Goal: Task Accomplishment & Management: Manage account settings

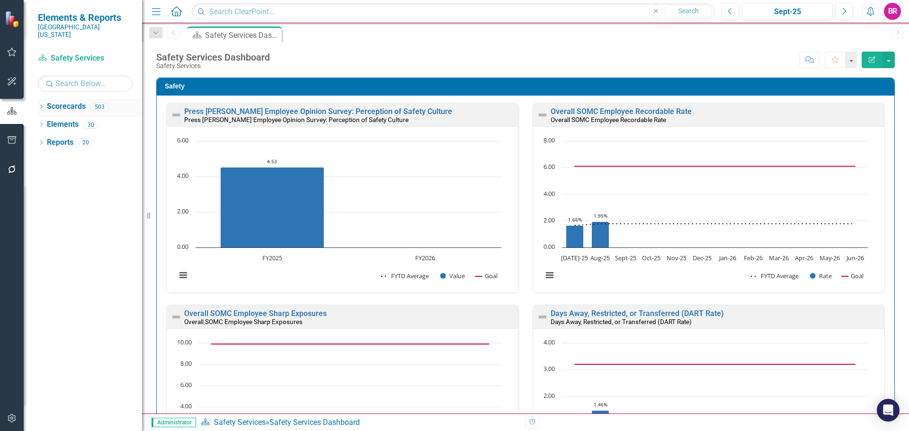
click at [38, 105] on icon "Dropdown" at bounding box center [41, 107] width 7 height 5
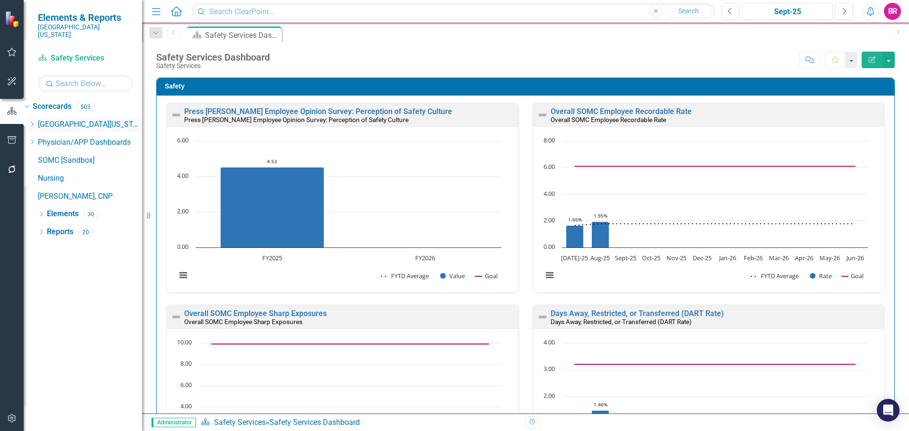
click at [36, 122] on icon "Dropdown" at bounding box center [31, 125] width 7 height 6
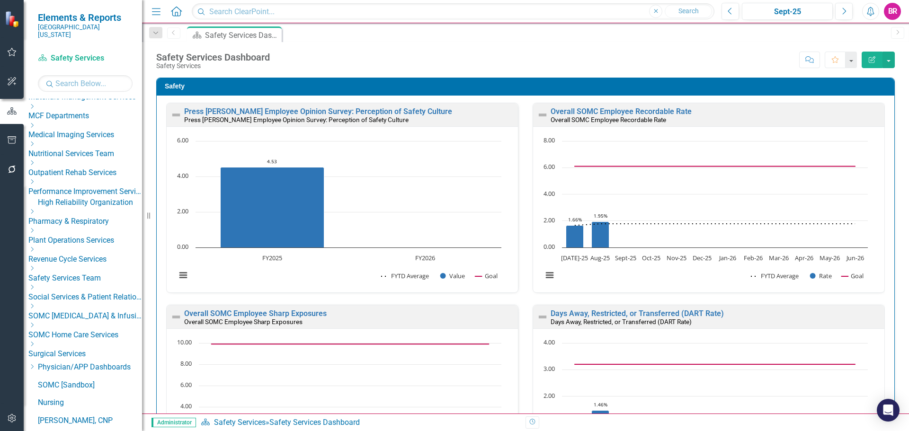
scroll to position [377, 0]
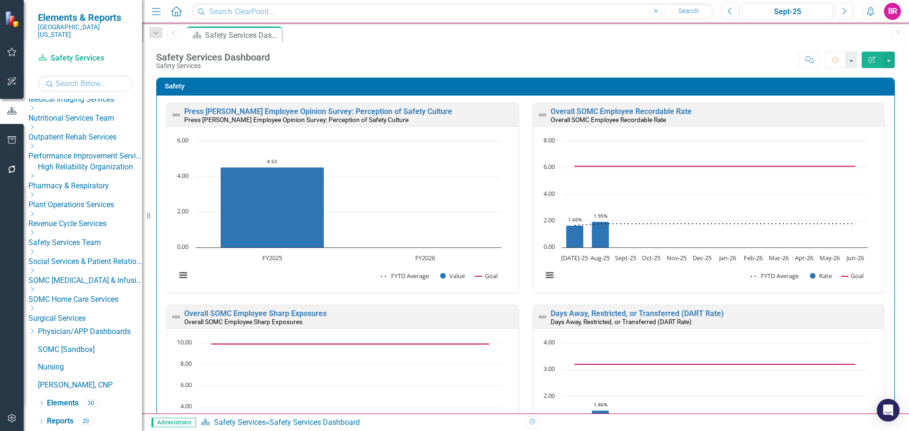
click at [36, 274] on icon "Dropdown" at bounding box center [31, 271] width 7 height 6
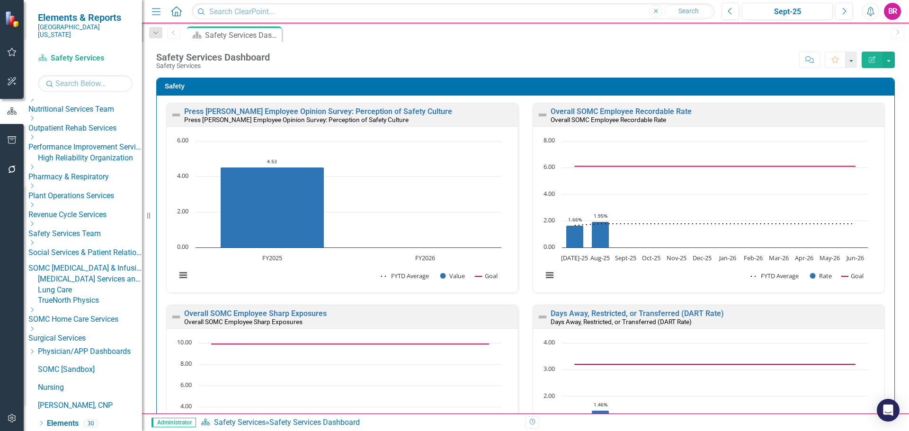
click at [94, 285] on link "[MEDICAL_DATA] Services and Infusion" at bounding box center [90, 279] width 104 height 11
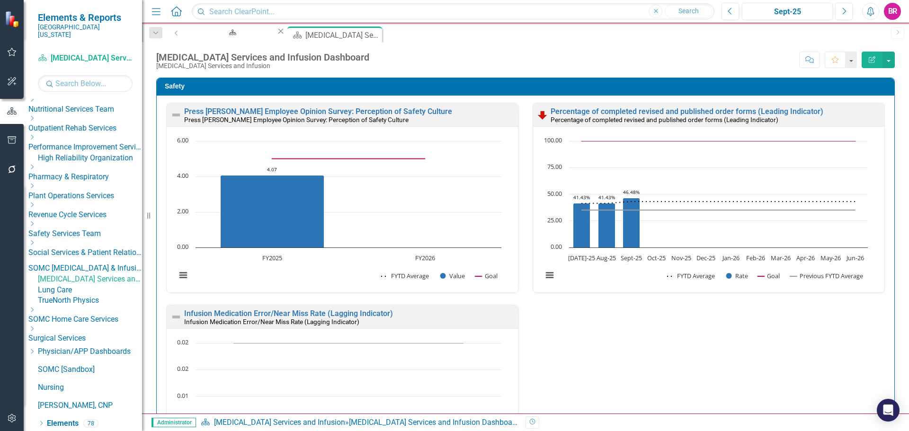
click at [768, 360] on div "Press [PERSON_NAME] Employee Opinion Survey: Perception of Safety Culture Press…" at bounding box center [525, 305] width 733 height 404
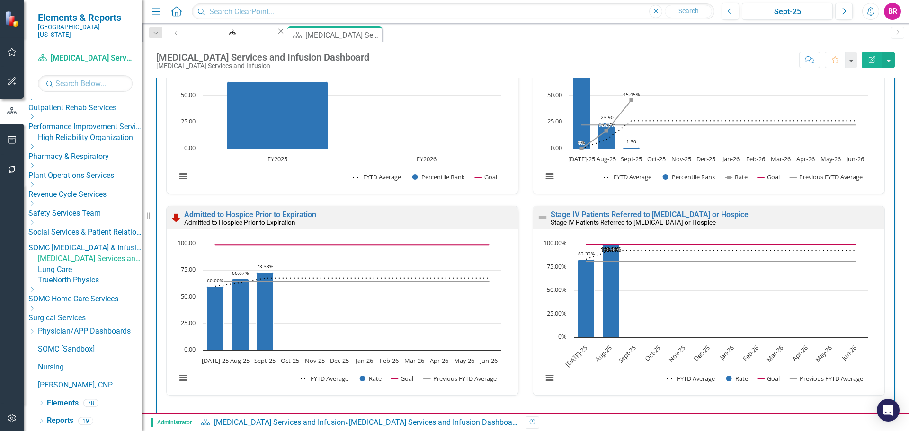
scroll to position [625, 0]
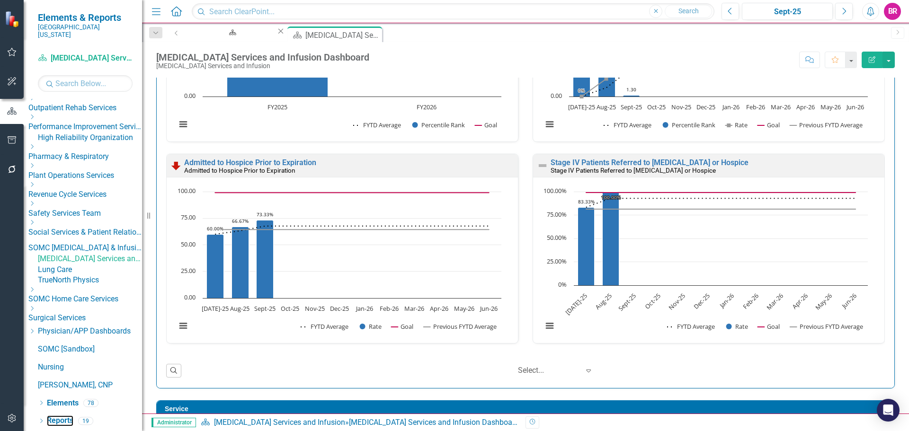
drag, startPoint x: 65, startPoint y: 423, endPoint x: 143, endPoint y: 428, distance: 77.8
click at [65, 423] on link "Reports" at bounding box center [60, 421] width 27 height 11
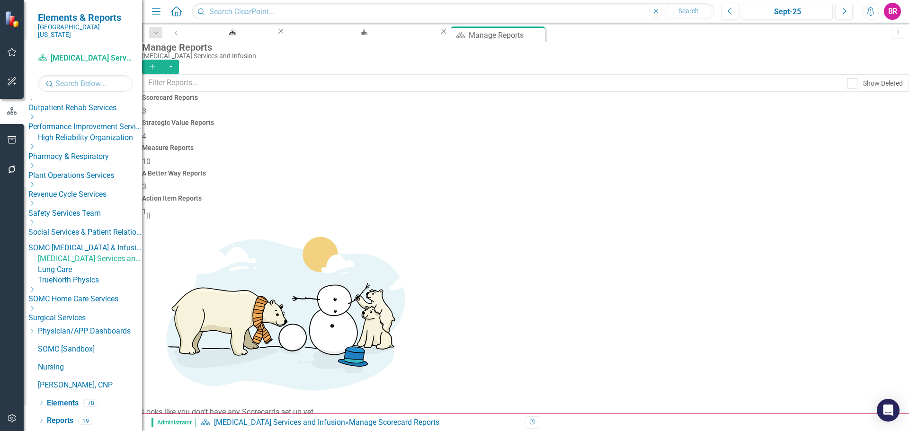
click at [674, 170] on h4 "A Better Way Reports" at bounding box center [525, 173] width 767 height 7
drag, startPoint x: 66, startPoint y: 403, endPoint x: 105, endPoint y: 392, distance: 40.0
click at [66, 403] on link "Elements" at bounding box center [63, 403] width 32 height 11
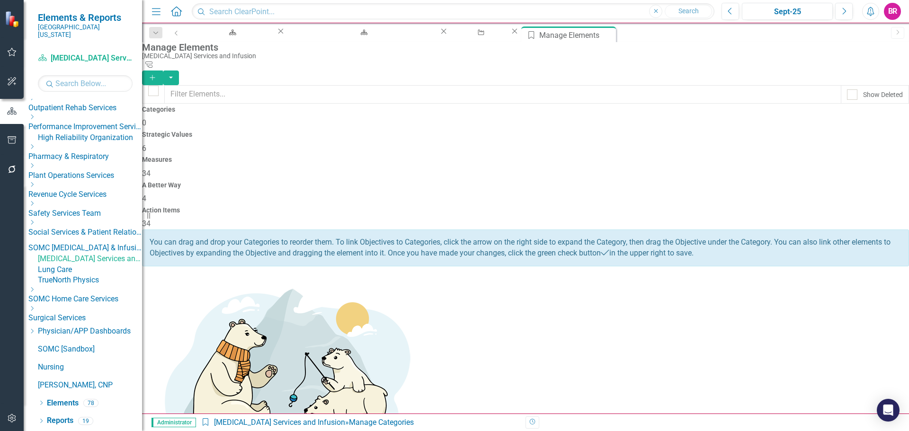
click at [151, 169] on span "34" at bounding box center [146, 173] width 9 height 9
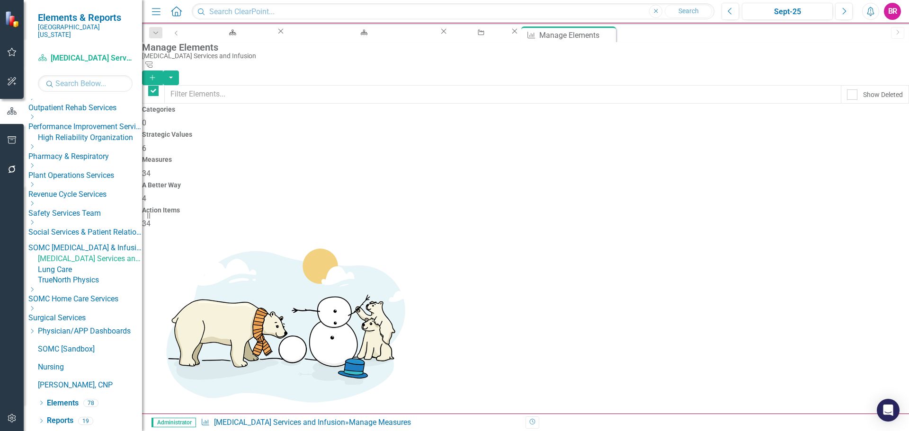
checkbox input "false"
click at [146, 194] on span "4" at bounding box center [144, 198] width 4 height 9
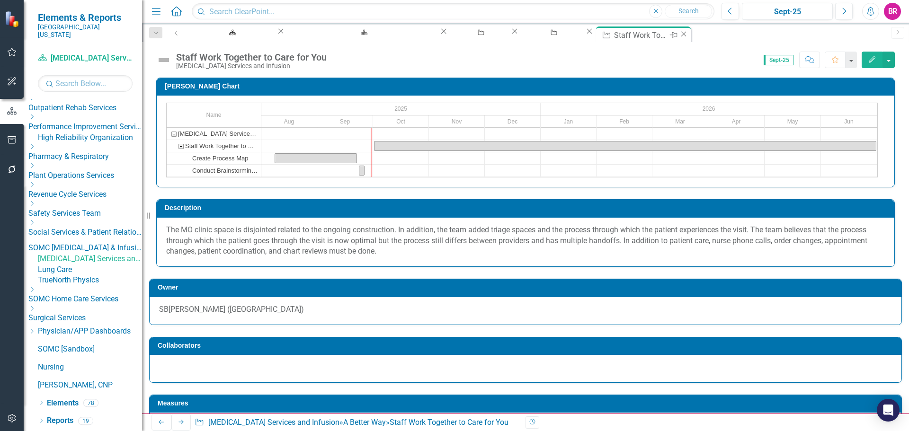
click at [679, 35] on icon "Close" at bounding box center [683, 34] width 9 height 8
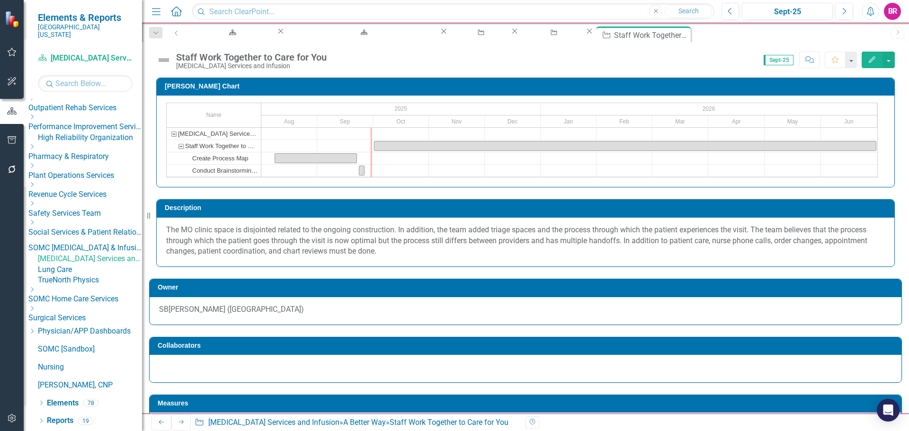
click at [318, 56] on div "Staff Work Together to Care for You" at bounding box center [251, 57] width 151 height 10
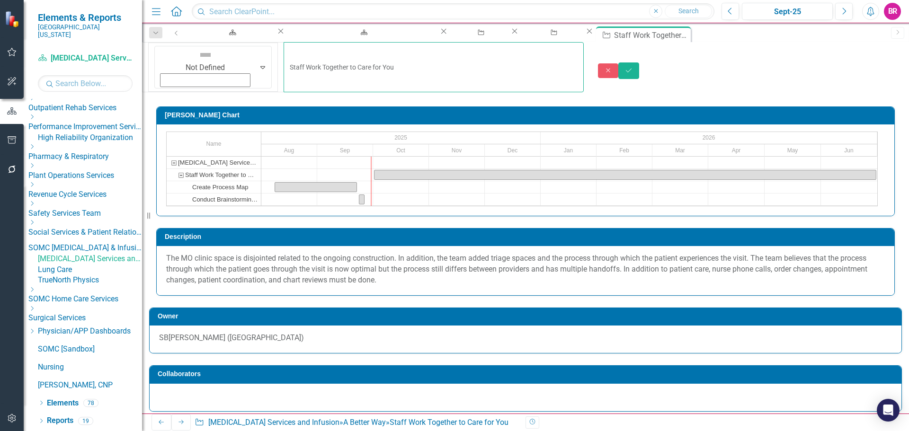
click at [338, 57] on input "Staff Work Together to Care for You" at bounding box center [434, 67] width 300 height 50
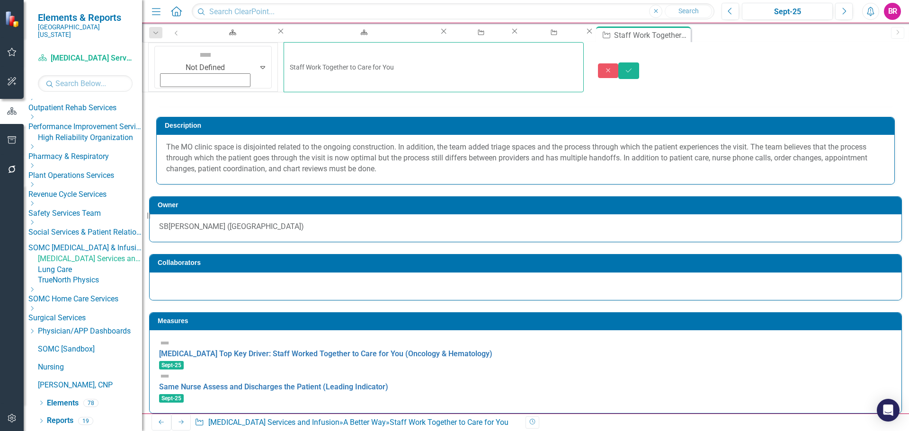
scroll to position [237, 0]
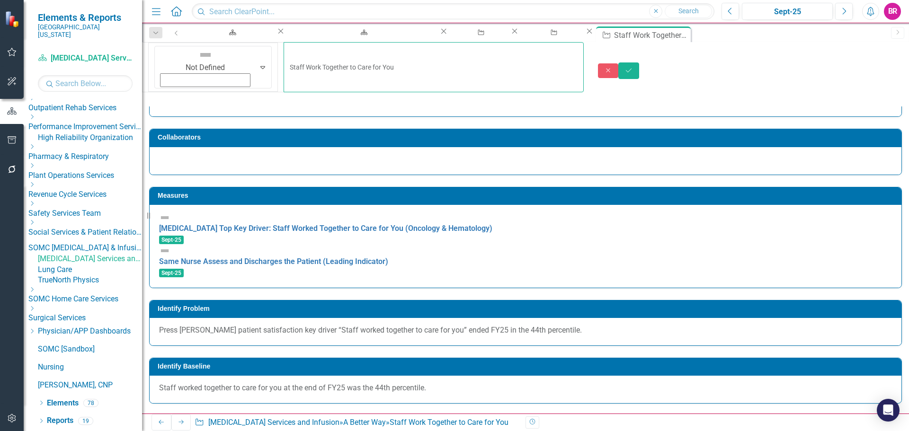
click at [343, 58] on input "Staff Work Together to Care for You" at bounding box center [434, 67] width 300 height 50
click at [417, 63] on input "Staff Work Together to Care for You (Oncology and Hem" at bounding box center [434, 67] width 300 height 50
type input "Staff Work Together to Care for You (Oncology and Hematology)"
click at [633, 67] on icon "Save" at bounding box center [628, 70] width 9 height 7
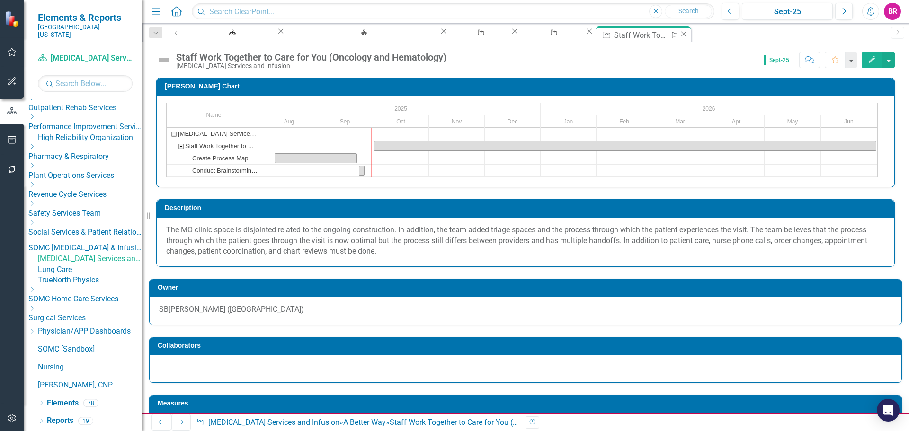
click at [679, 35] on icon "Close" at bounding box center [683, 34] width 9 height 8
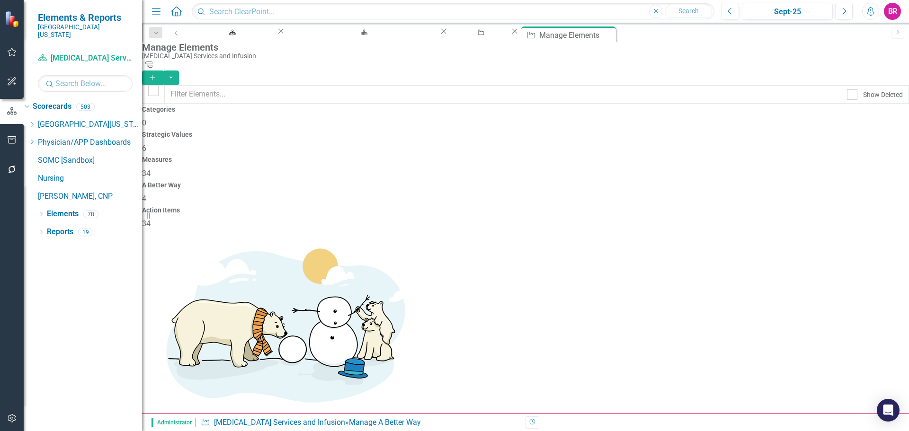
click at [157, 74] on icon "Add" at bounding box center [152, 77] width 9 height 7
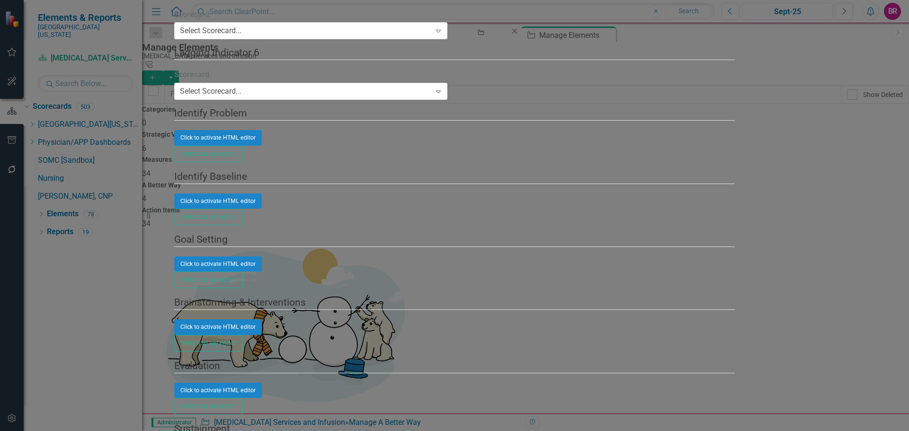
type input "Improving Press [PERSON_NAME] Patient Experience Results- Staff Worked Together…"
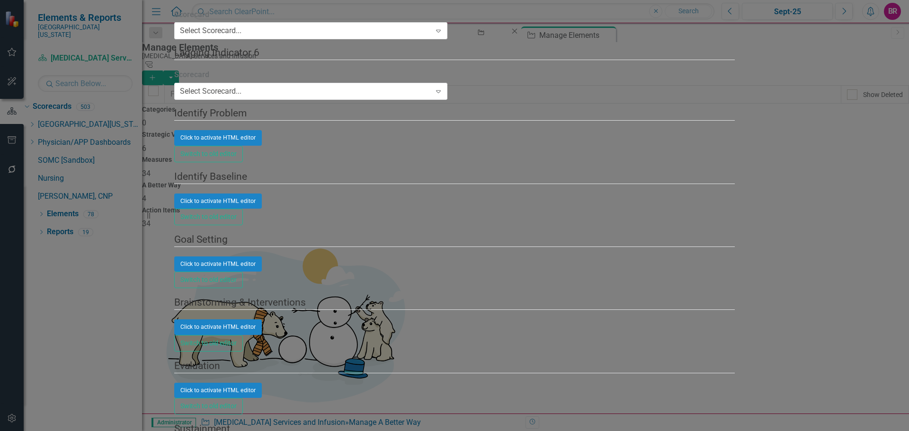
scroll to position [0, 0]
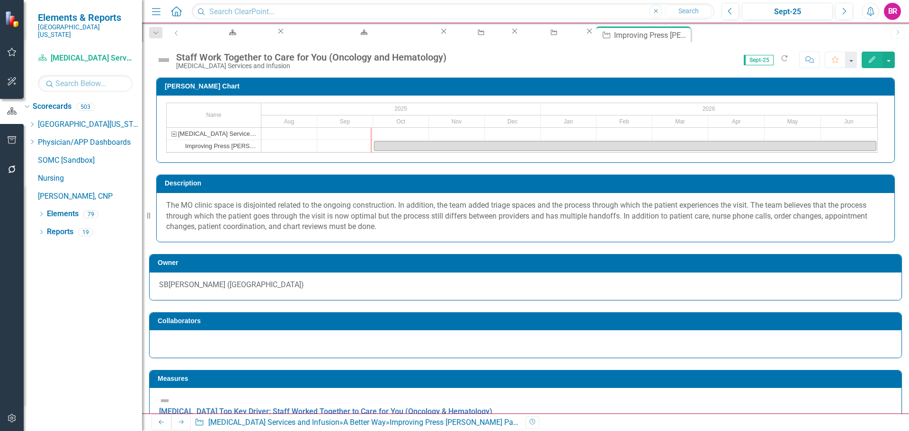
checkbox input "true"
click at [243, 52] on div "Staff Work Together to Care for You (Oncology and Hematology) [MEDICAL_DATA] Se…" at bounding box center [303, 61] width 295 height 18
click at [245, 52] on div "Staff Work Together to Care for You (Oncology and Hematology) [MEDICAL_DATA] Se…" at bounding box center [303, 61] width 295 height 18
click at [280, 60] on div "Staff Work Together to Care for You (Oncology and Hematology)" at bounding box center [311, 57] width 270 height 10
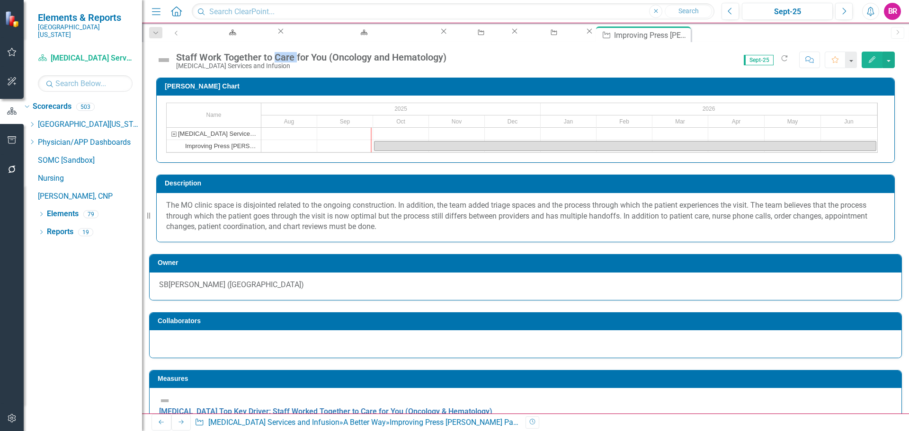
click at [280, 60] on div "Staff Work Together to Care for You (Oncology and Hematology)" at bounding box center [311, 57] width 270 height 10
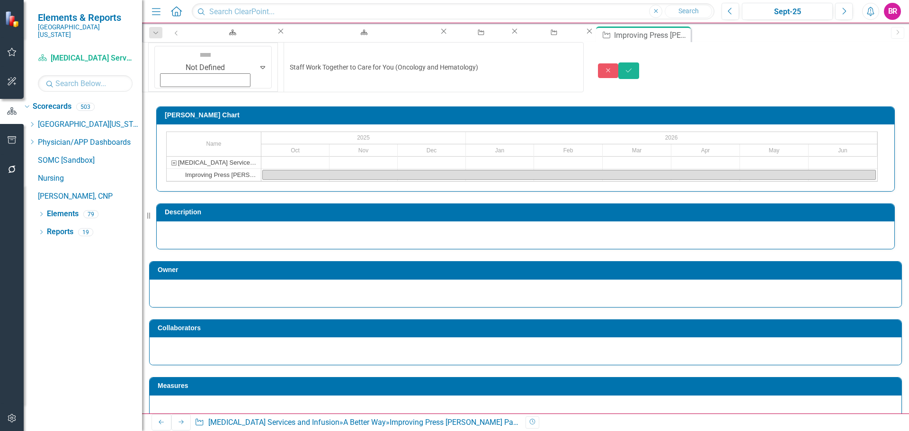
type input "Improving Press [PERSON_NAME] Patient Experience Results- Staff Worked Together…"
click at [613, 67] on icon "Close" at bounding box center [608, 70] width 9 height 7
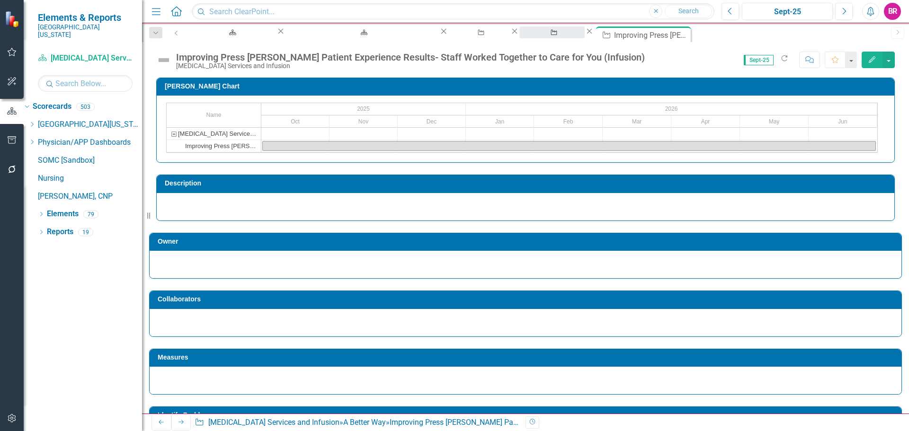
click at [528, 36] on div "Manage Elements" at bounding box center [552, 42] width 48 height 12
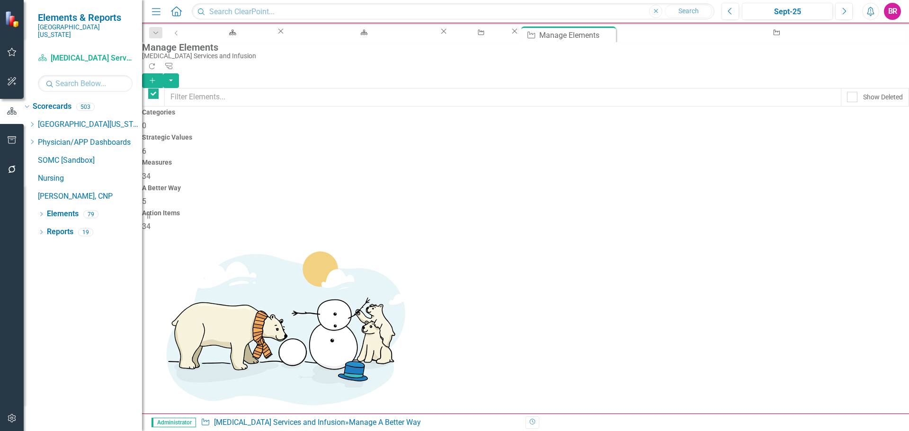
checkbox input "false"
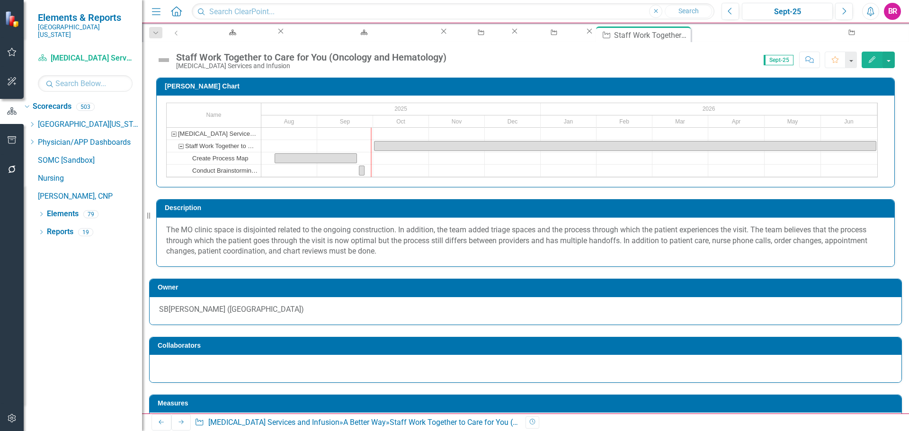
click at [263, 56] on div "Staff Work Together to Care for You (Oncology and Hematology)" at bounding box center [311, 57] width 270 height 10
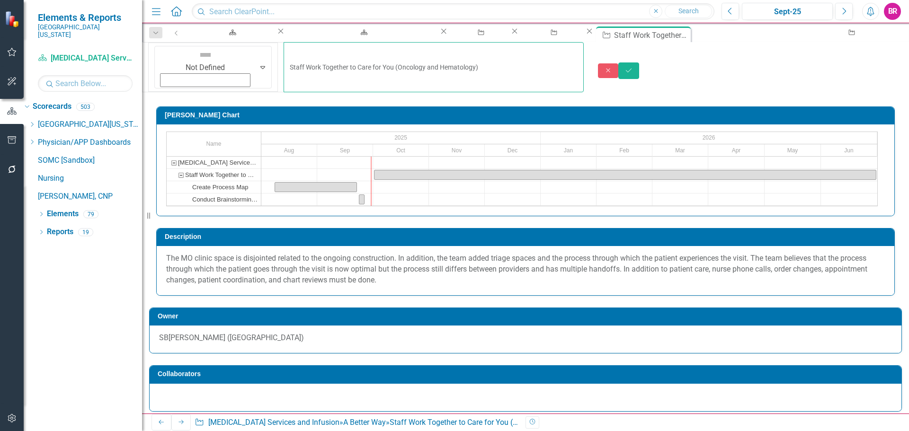
click at [284, 54] on input "Staff Work Together to Care for You (Oncology and Hematology)" at bounding box center [434, 67] width 300 height 50
type input "Improving Press [PERSON_NAME] Patient Experience- Staff Work Together to Care f…"
click at [633, 67] on icon "Save" at bounding box center [628, 70] width 9 height 7
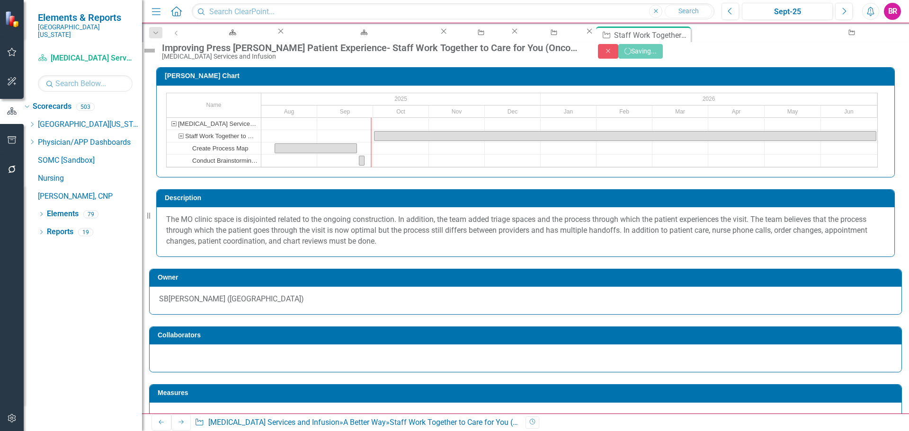
checkbox input "false"
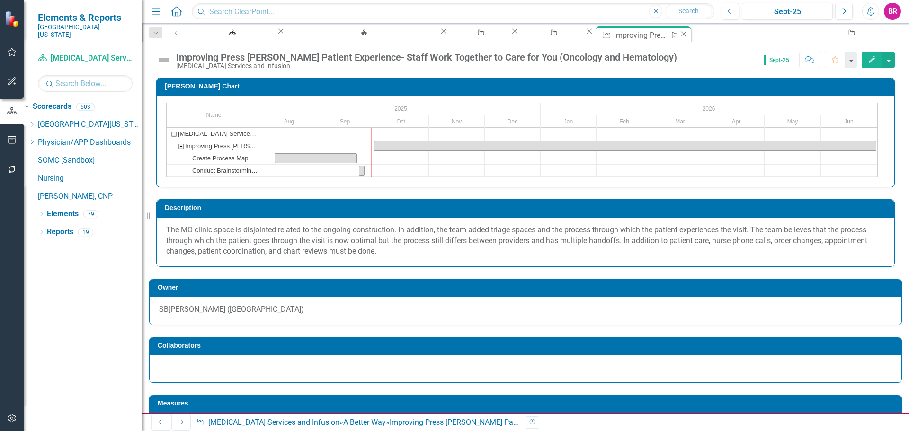
click at [679, 34] on icon "Close" at bounding box center [683, 34] width 9 height 8
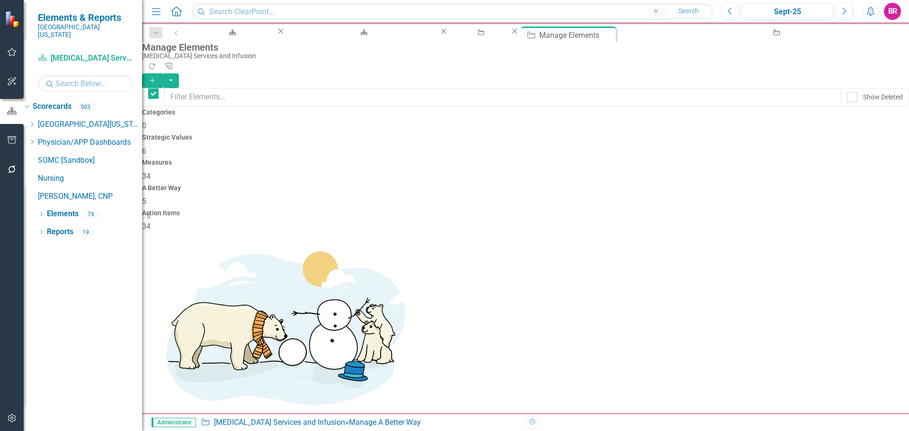
checkbox input "false"
click at [626, 36] on div "Improving Press [PERSON_NAME] Patient Experience Results- Staff Worked Together…" at bounding box center [774, 42] width 297 height 12
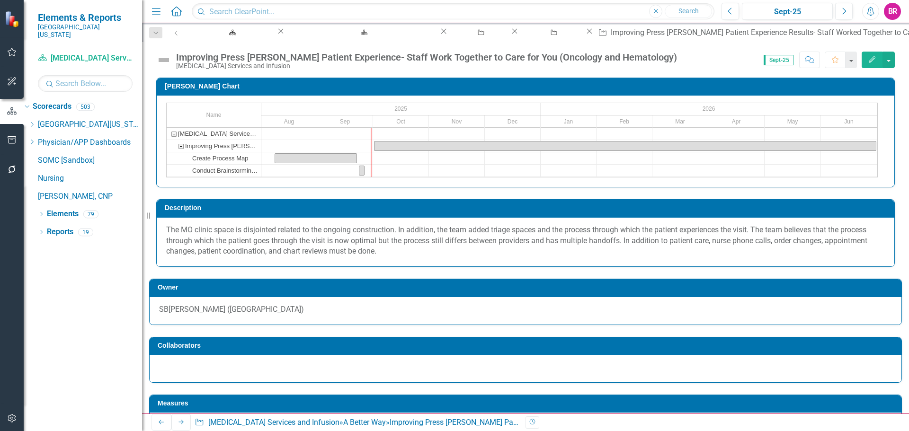
checkbox input "true"
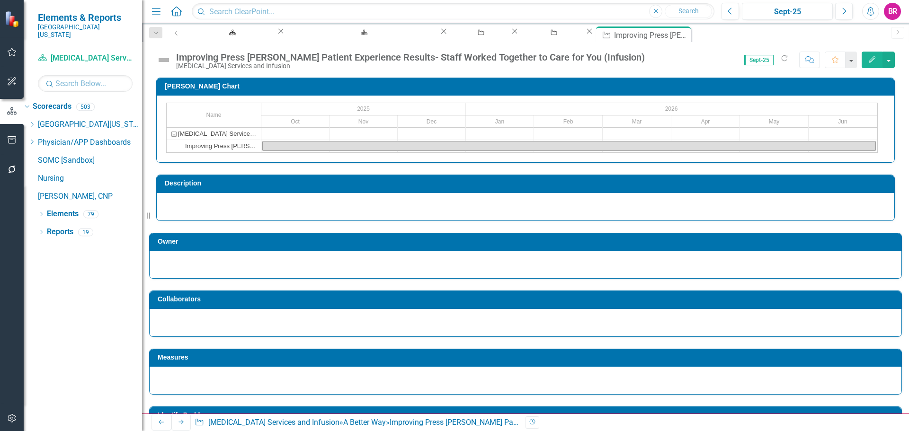
click at [304, 192] on td "Description" at bounding box center [527, 185] width 725 height 14
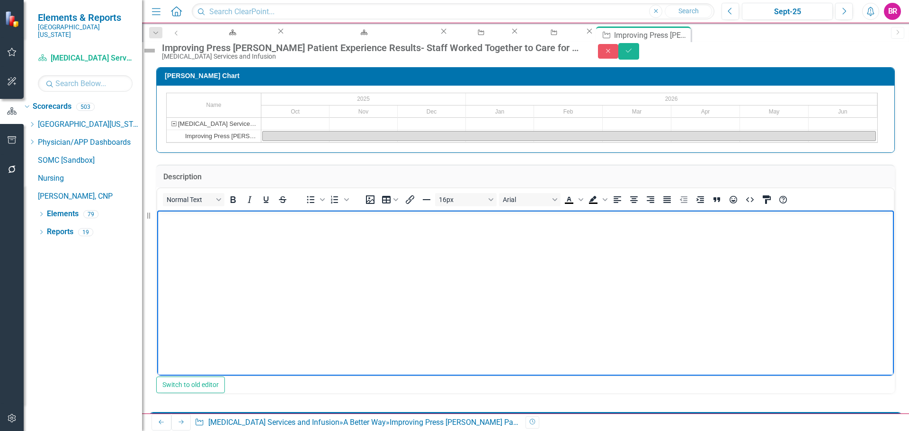
click at [218, 243] on body "Rich Text Area. Press ALT-0 for help." at bounding box center [525, 282] width 737 height 142
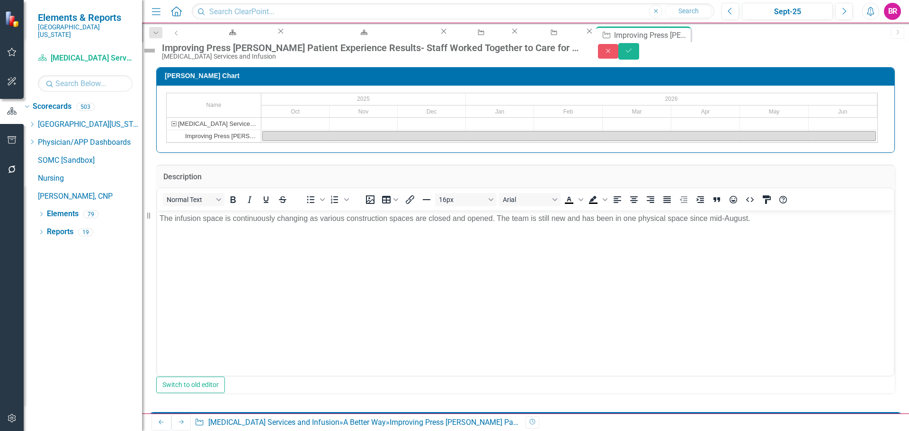
click at [236, 153] on div at bounding box center [525, 153] width 739 height 0
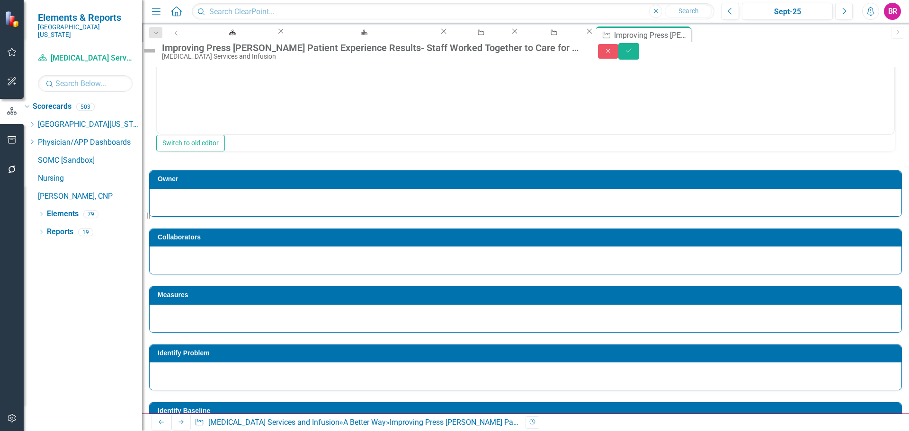
scroll to position [331, 0]
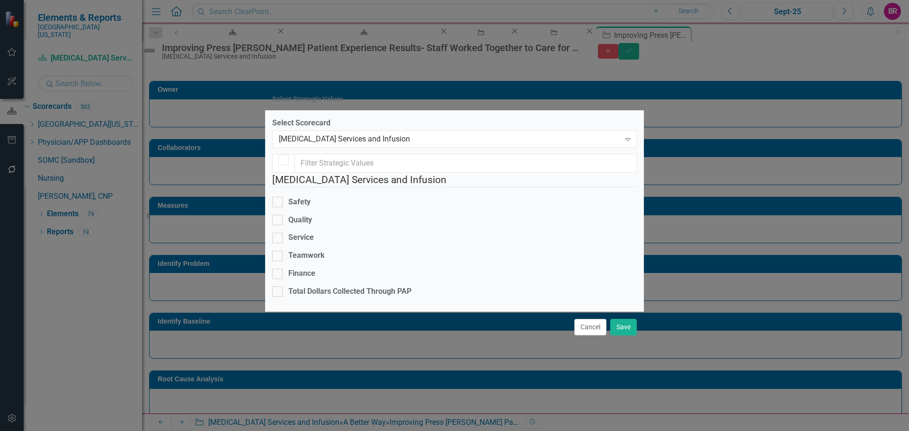
checkbox input "false"
click at [328, 134] on div "[MEDICAL_DATA] Services and Infusion" at bounding box center [449, 139] width 341 height 11
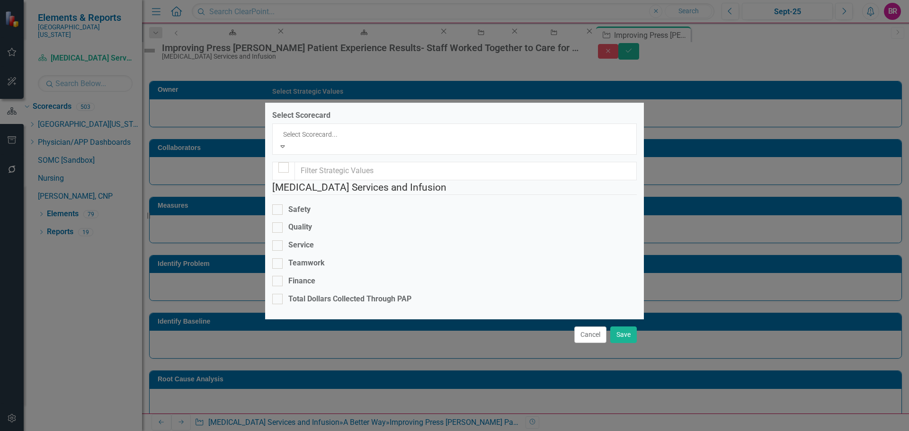
scroll to position [2581, 0]
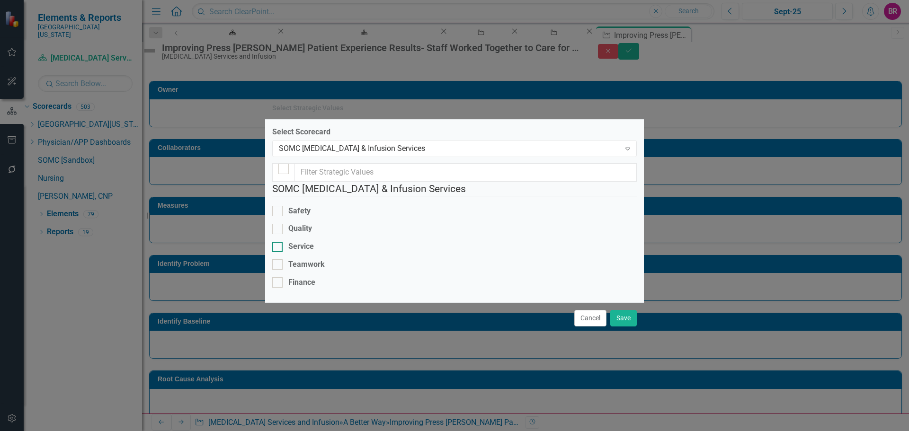
click at [308, 241] on div "Service" at bounding box center [301, 246] width 26 height 11
click at [278, 242] on input "Service" at bounding box center [275, 245] width 6 height 6
checkbox input "true"
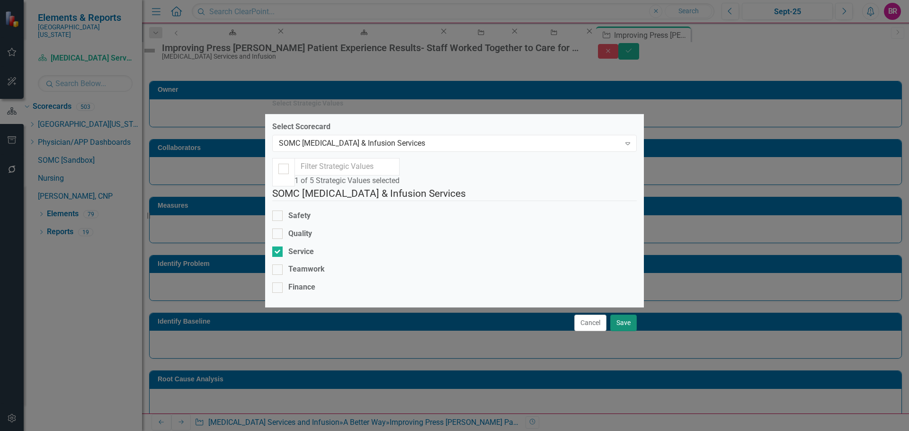
drag, startPoint x: 624, startPoint y: 376, endPoint x: 632, endPoint y: 338, distance: 38.7
click at [624, 331] on button "Save" at bounding box center [623, 323] width 27 height 17
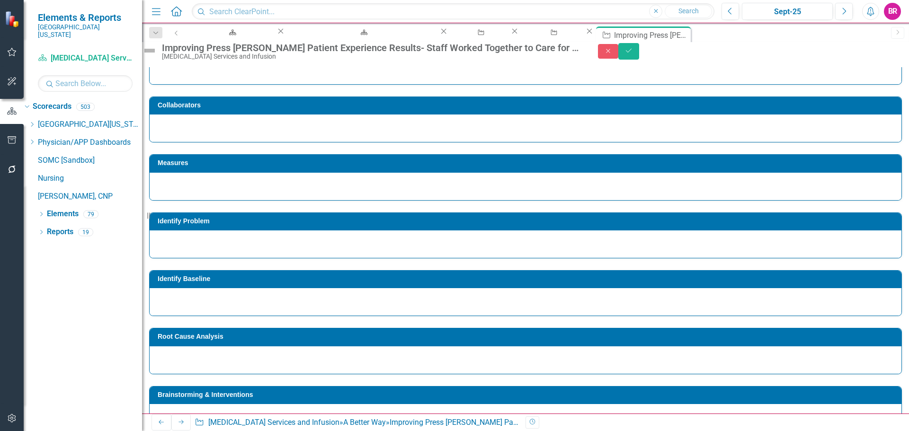
scroll to position [426, 0]
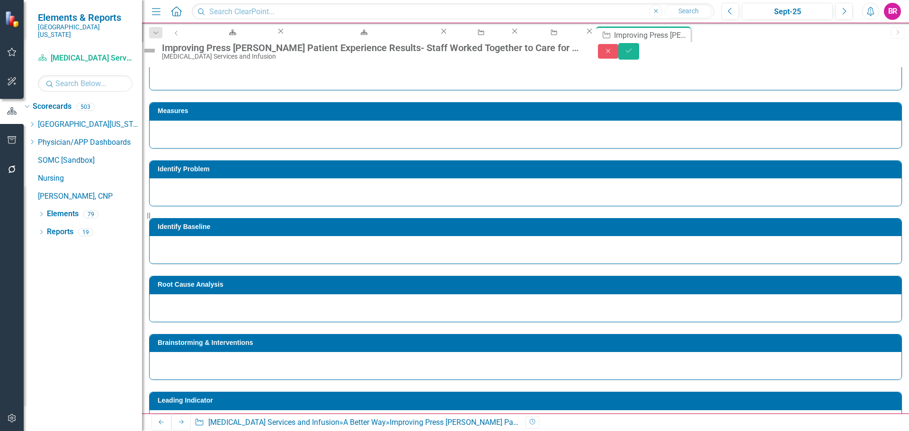
click at [278, 173] on h3 "Identify Problem" at bounding box center [527, 169] width 739 height 7
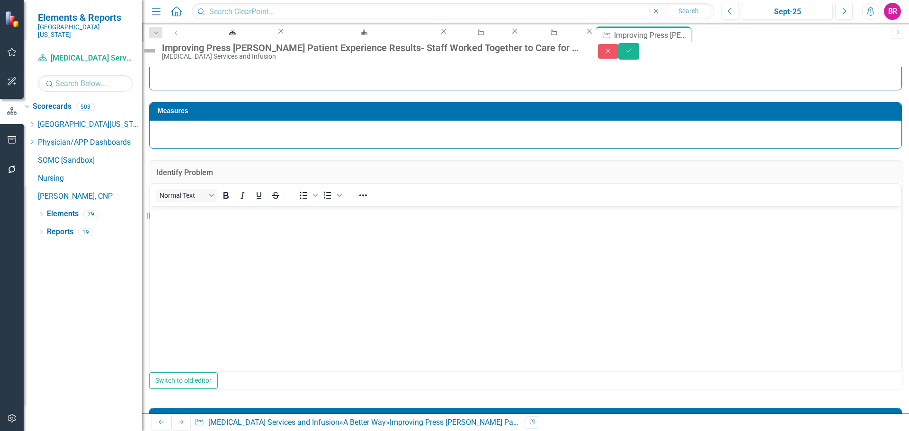
scroll to position [0, 0]
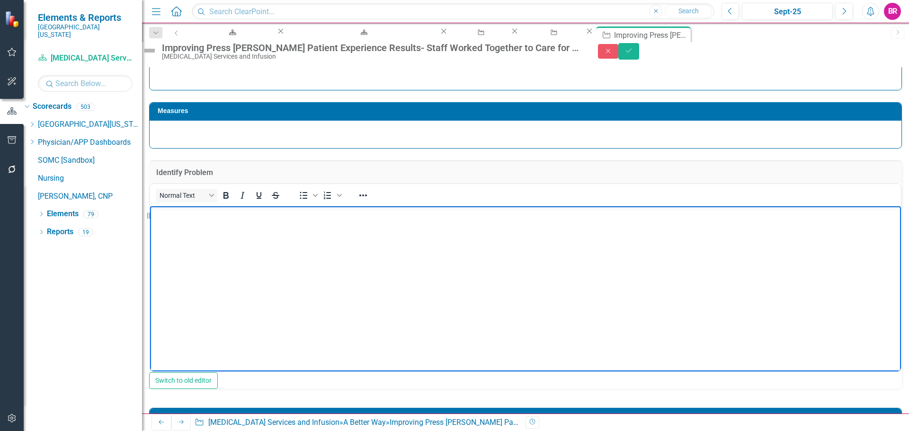
click at [330, 261] on body "Rich Text Area. Press ALT-0 for help." at bounding box center [525, 277] width 751 height 142
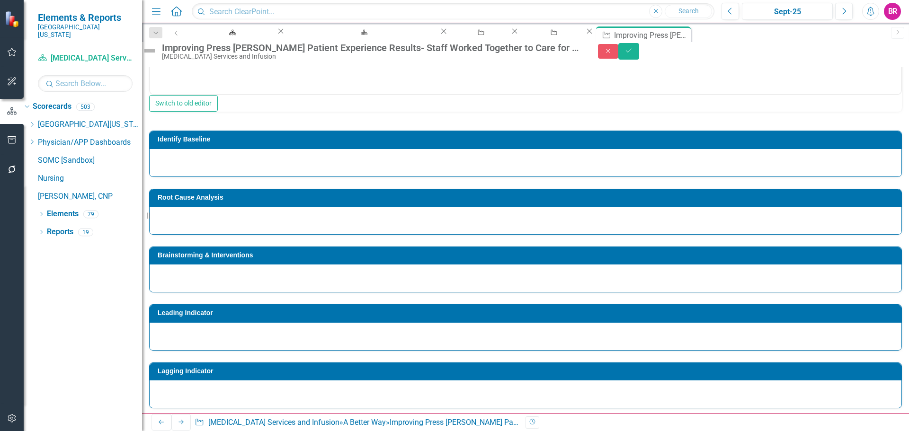
scroll to position [710, 0]
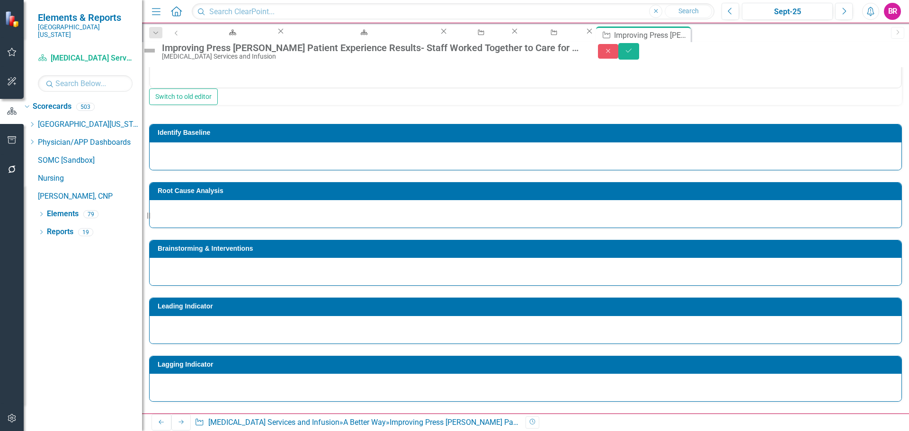
click at [191, 141] on td "Identify Baseline" at bounding box center [527, 134] width 739 height 14
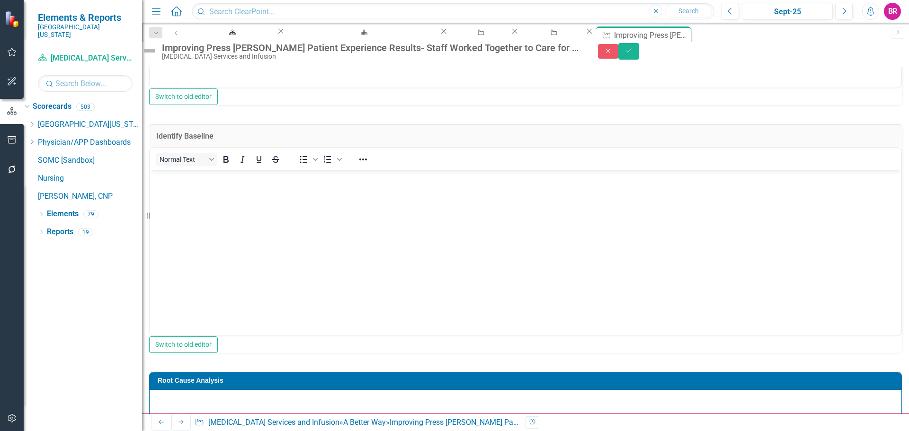
scroll to position [0, 0]
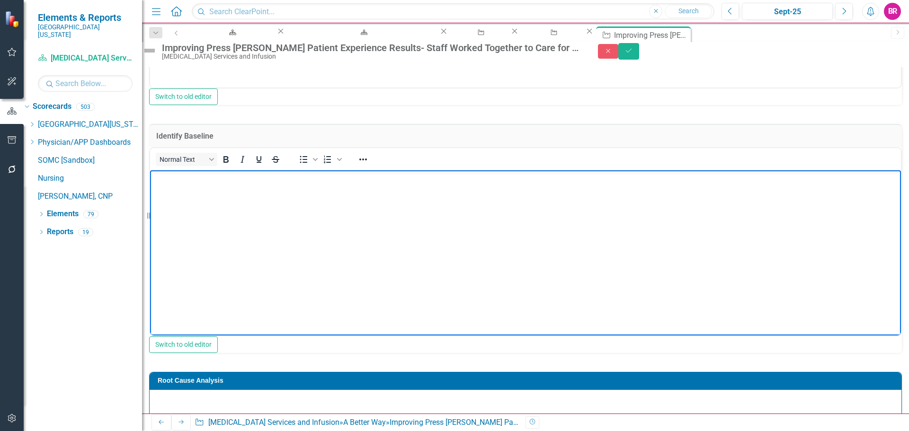
click at [304, 223] on body "Rich Text Area. Press ALT-0 for help." at bounding box center [525, 241] width 751 height 142
drag, startPoint x: 585, startPoint y: 286, endPoint x: 593, endPoint y: 288, distance: 8.3
click at [585, 286] on div "Owner Collaborators Measures Identify Problem Normal Text To open the popup, pr…" at bounding box center [525, 353] width 753 height 1327
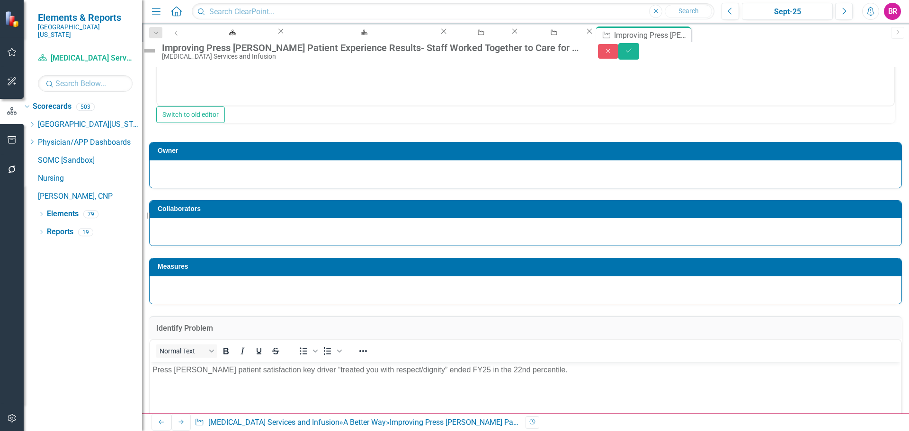
scroll to position [331, 0]
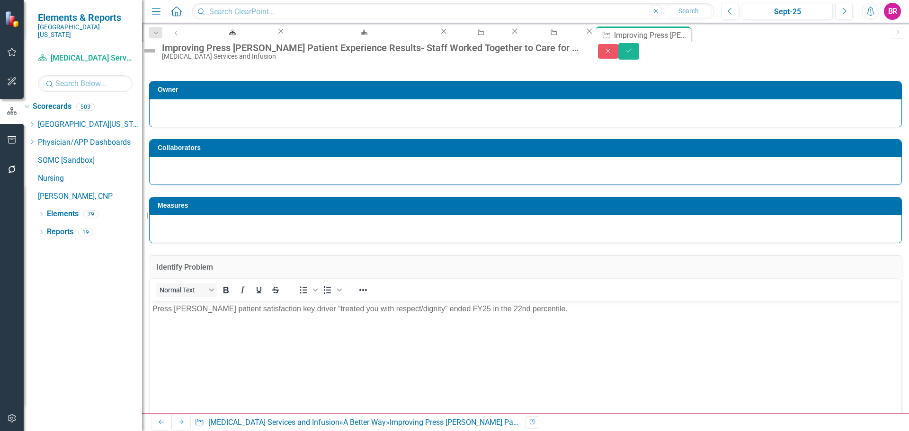
click at [348, 209] on h3 "Measures" at bounding box center [527, 205] width 739 height 7
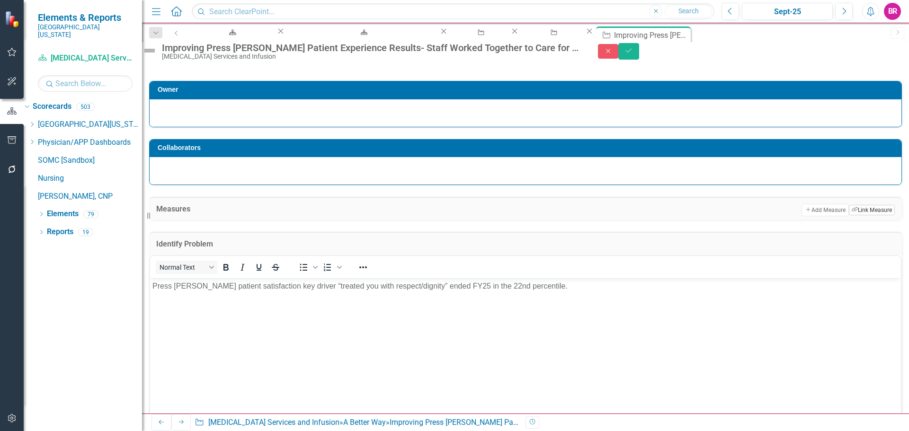
click at [849, 215] on button "Link Tag Link Measure" at bounding box center [872, 210] width 46 height 10
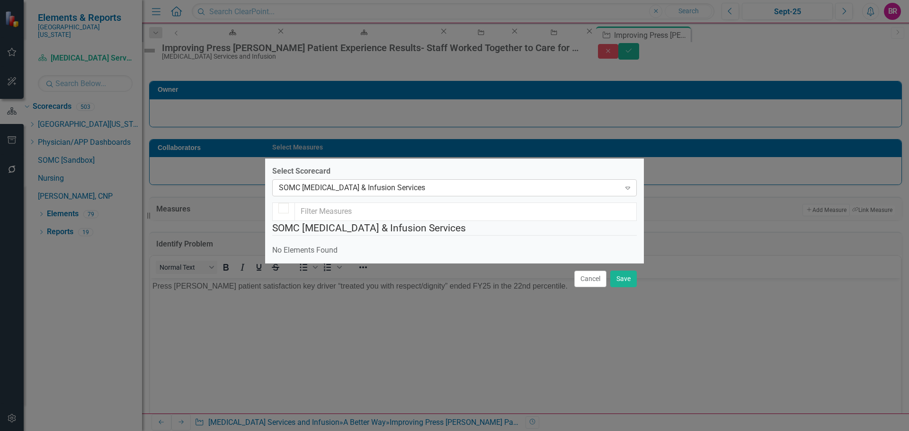
click at [366, 182] on div "SOMC [MEDICAL_DATA] & Infusion Services" at bounding box center [449, 187] width 341 height 11
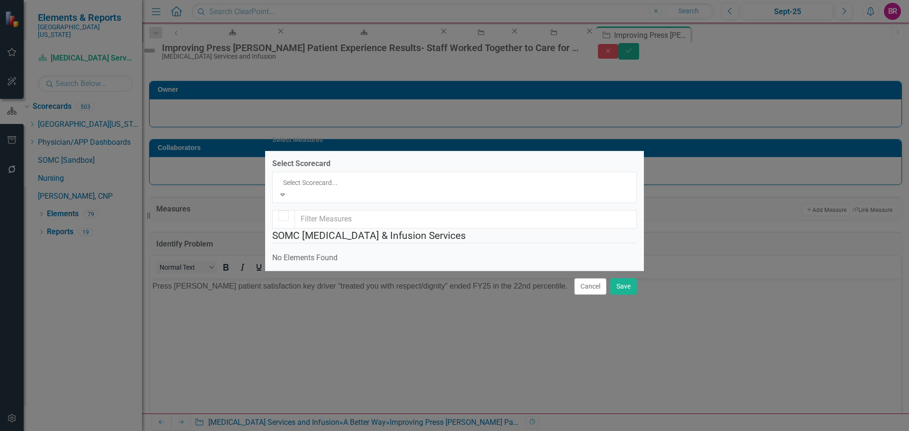
scroll to position [2612, 0]
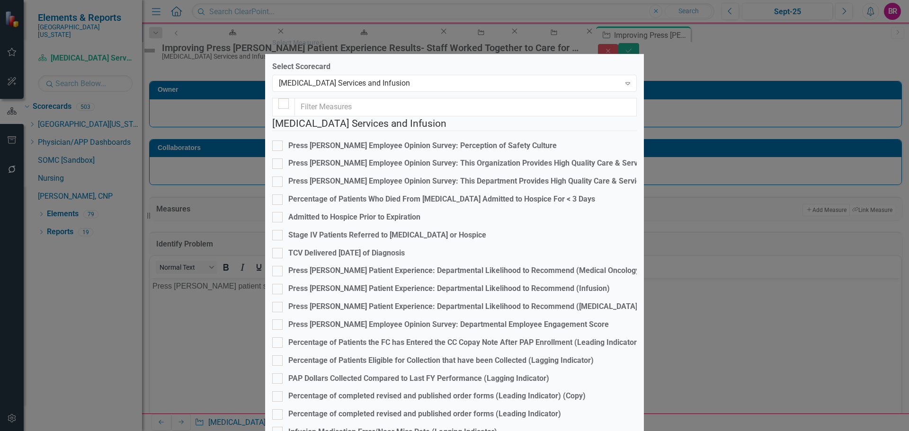
scroll to position [400, 0]
checkbox input "true"
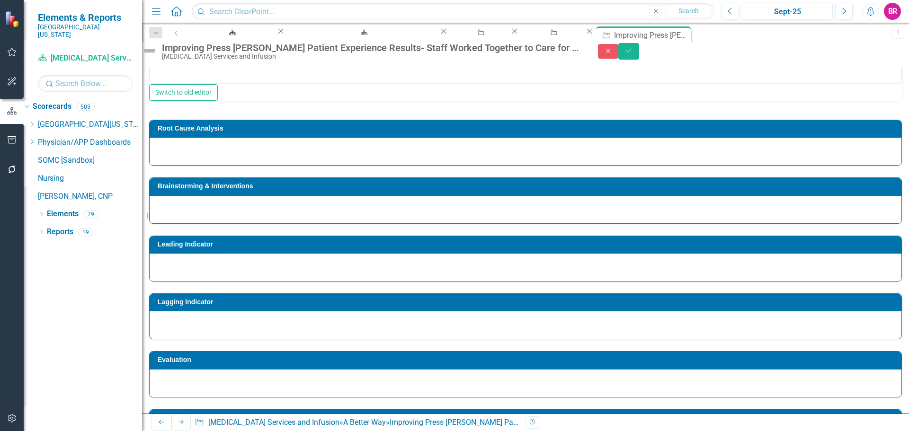
scroll to position [1042, 0]
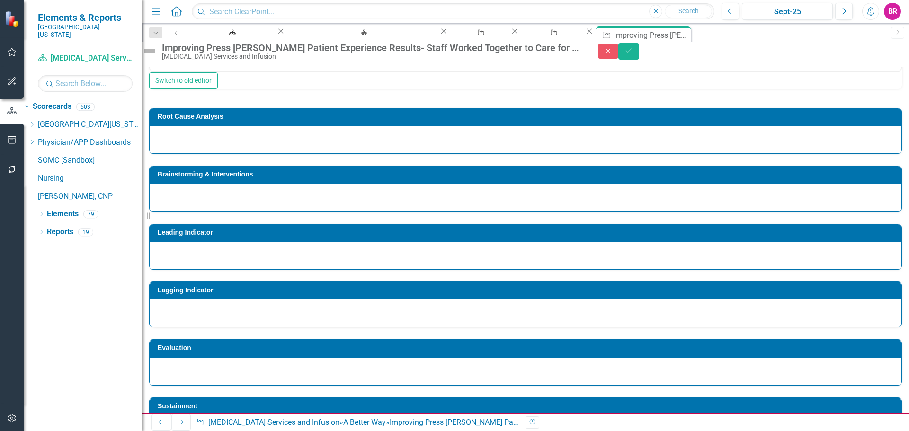
click at [263, 178] on h3 "Brainstorming & Interventions" at bounding box center [527, 174] width 739 height 7
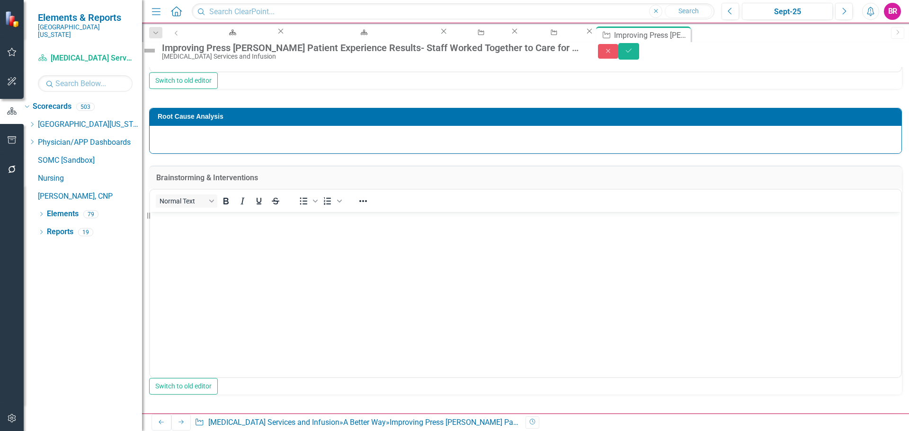
scroll to position [0, 0]
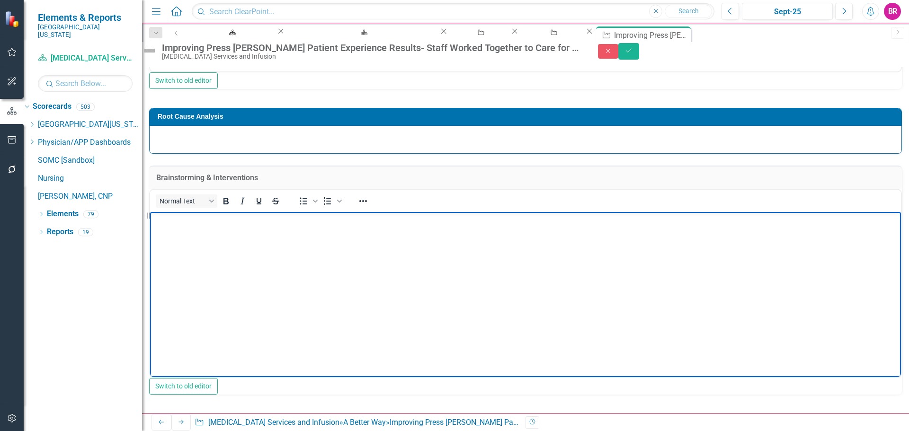
click at [266, 243] on body "Rich Text Area. Press ALT-0 for help." at bounding box center [525, 283] width 751 height 142
click at [239, 248] on body "Rich Text Area. Press ALT-0 for help." at bounding box center [525, 283] width 751 height 142
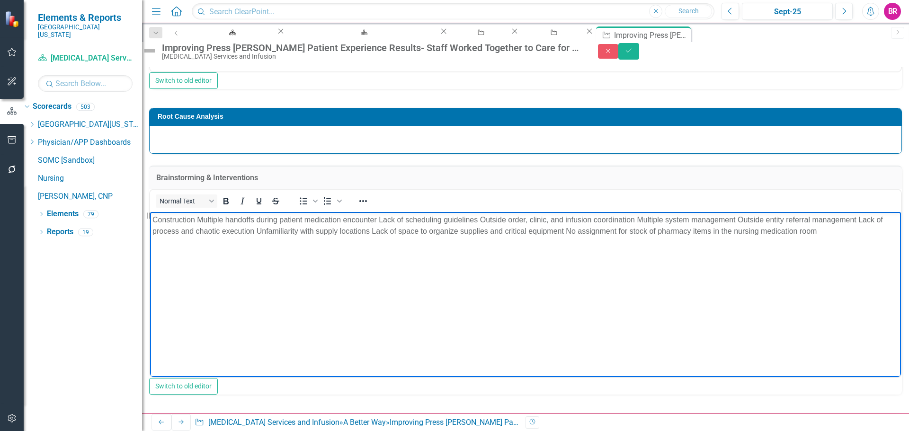
click at [183, 125] on td "Root Cause Analysis" at bounding box center [527, 118] width 739 height 14
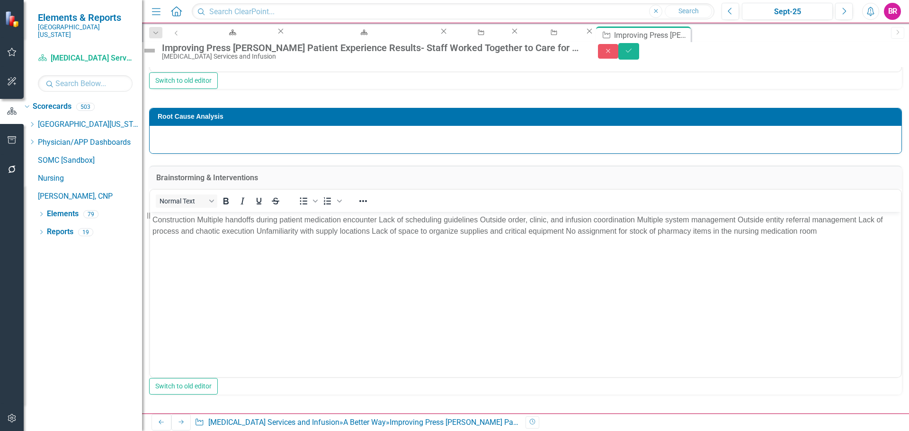
click at [183, 125] on td "Root Cause Analysis" at bounding box center [527, 118] width 739 height 14
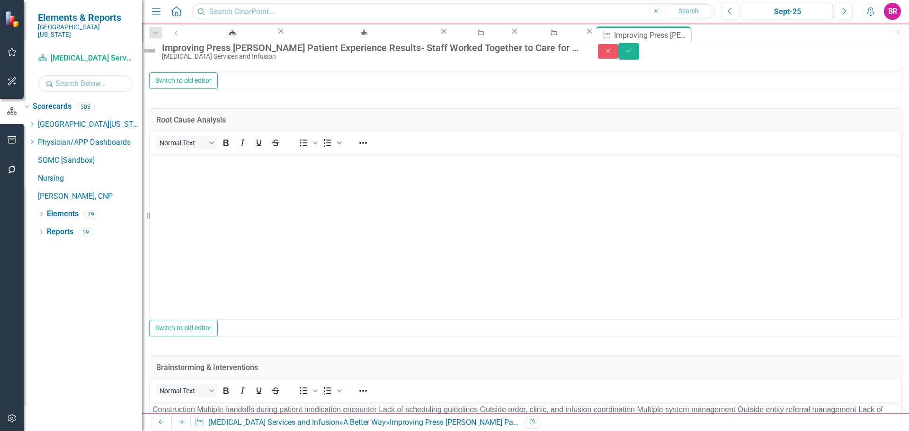
click at [182, 175] on body "Rich Text Area. Press ALT-0 for help." at bounding box center [525, 225] width 751 height 142
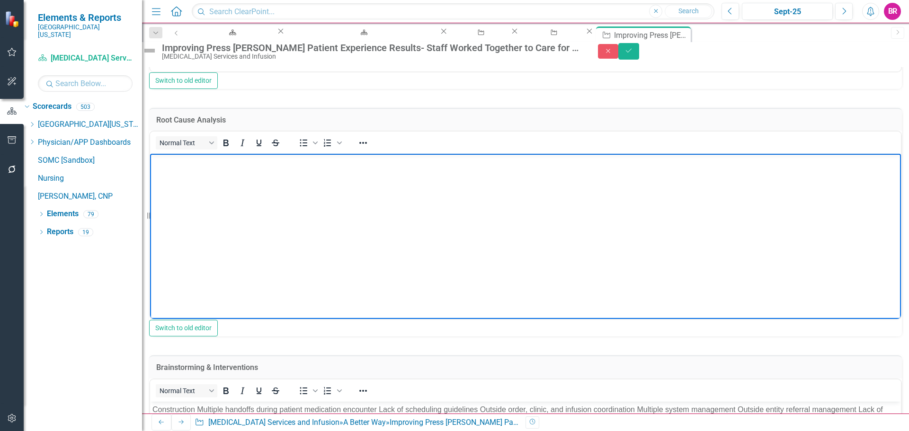
click at [352, 200] on body "Rich Text Area. Press ALT-0 for help." at bounding box center [525, 225] width 751 height 142
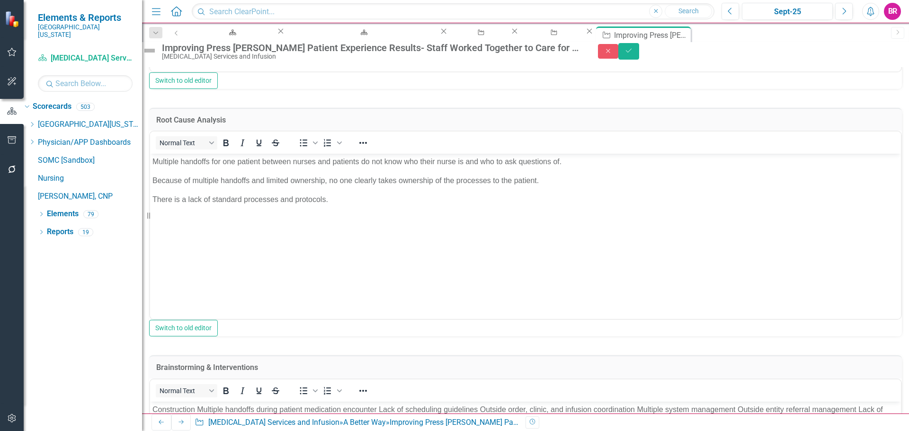
click at [698, 279] on div "Owner Collaborators Measures Add Add Measure Link Tag Link Measure Not Defined …" at bounding box center [525, 246] width 753 height 1774
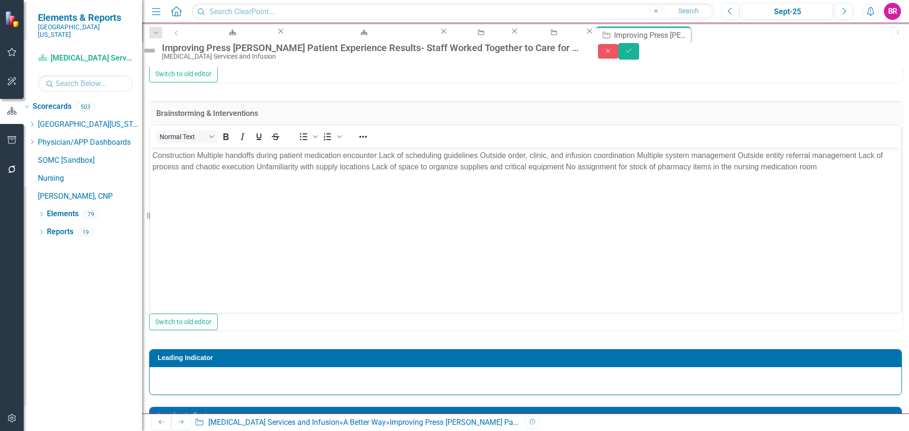
scroll to position [1285, 0]
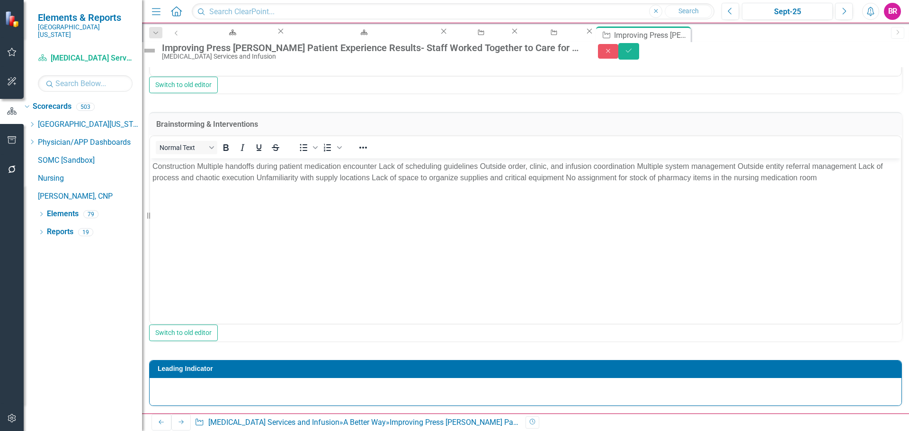
click at [194, 169] on p "Construction Multiple handoffs during patient medication encounter Lack of sche…" at bounding box center [525, 172] width 746 height 23
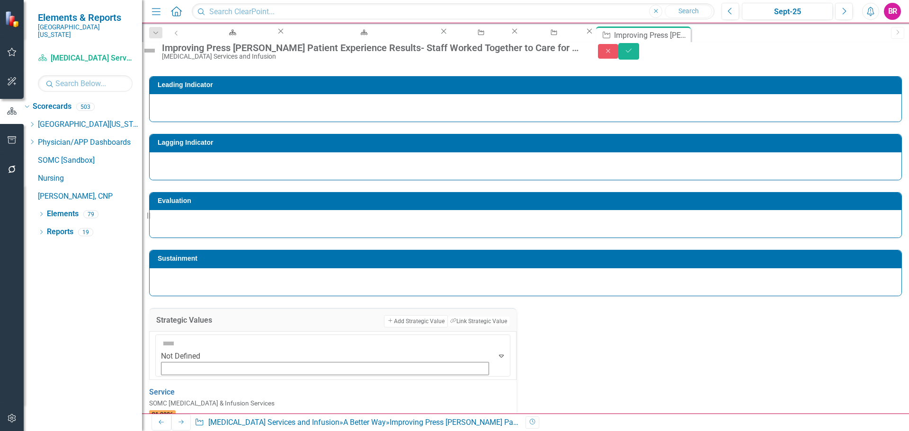
scroll to position [10, 0]
click at [243, 151] on td "Lagging Indicator" at bounding box center [527, 144] width 739 height 14
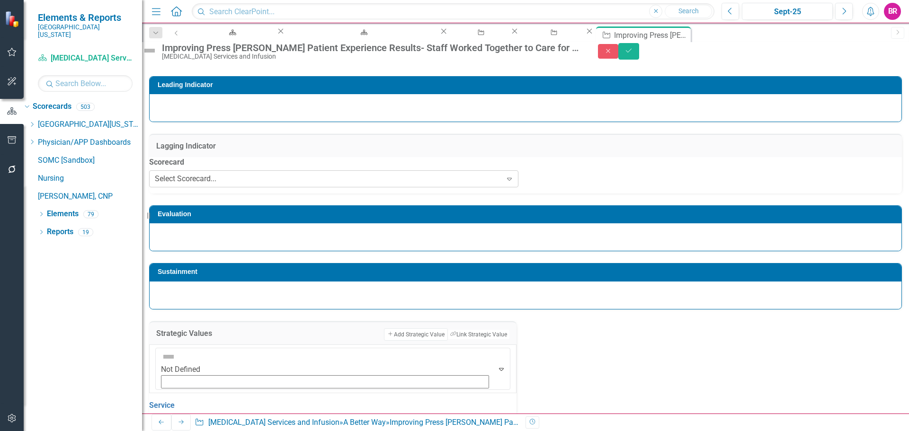
click at [216, 185] on div "Select Scorecard..." at bounding box center [186, 179] width 62 height 11
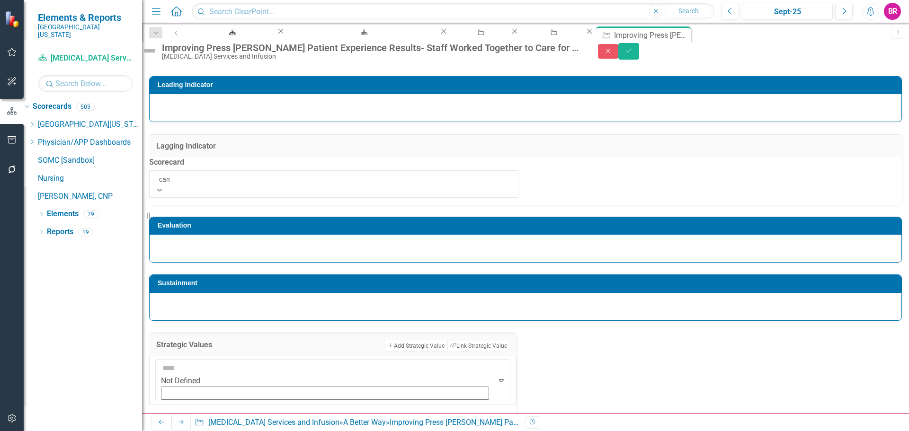
type input "canc"
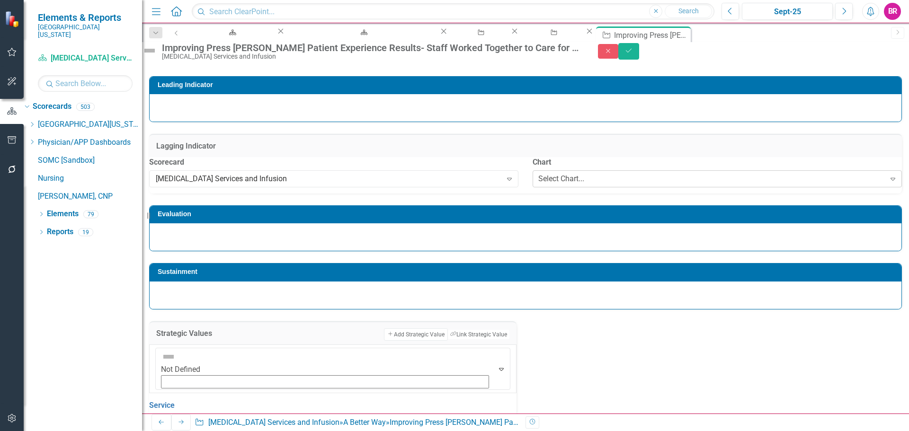
click at [538, 185] on div "Select Chart..." at bounding box center [561, 179] width 46 height 11
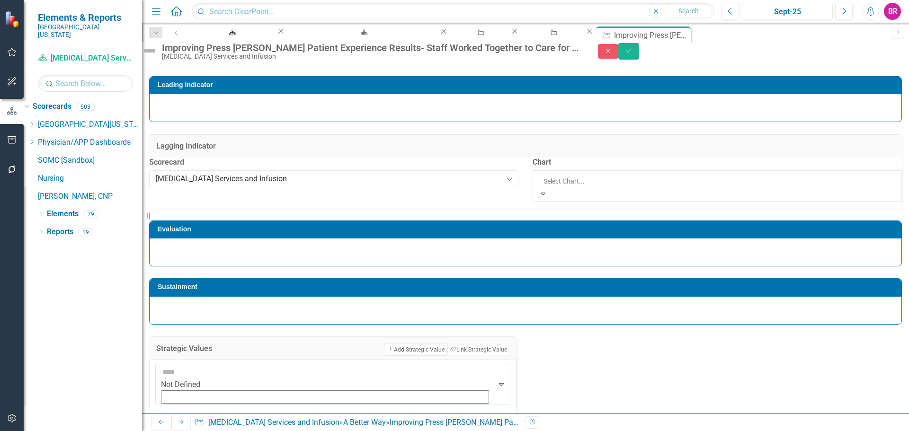
scroll to position [2395, 0]
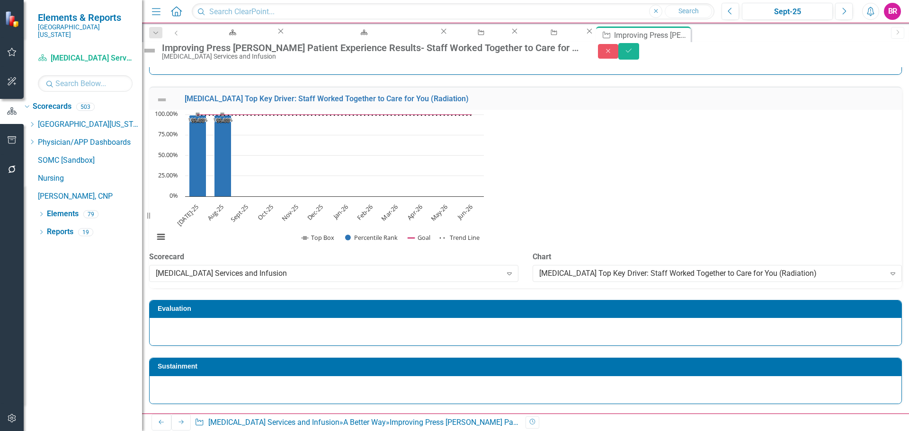
scroll to position [1664, 0]
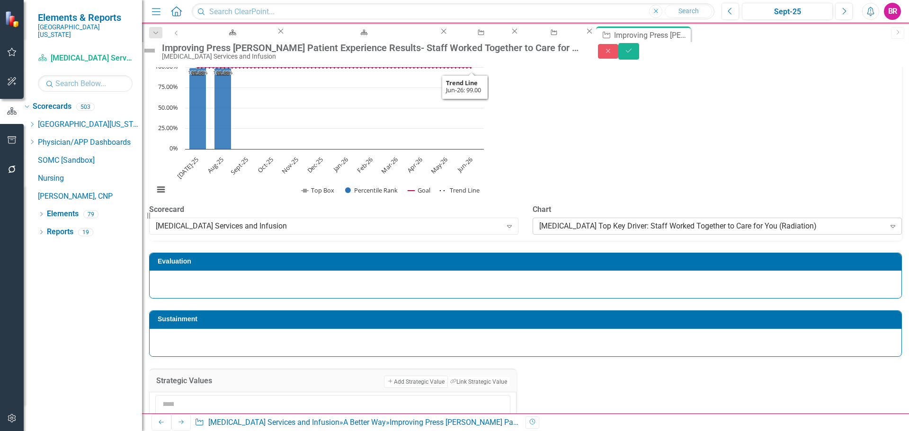
click at [539, 232] on div "[MEDICAL_DATA] Top Key Driver: Staff Worked Together to Care for You (Radiation)" at bounding box center [712, 226] width 346 height 11
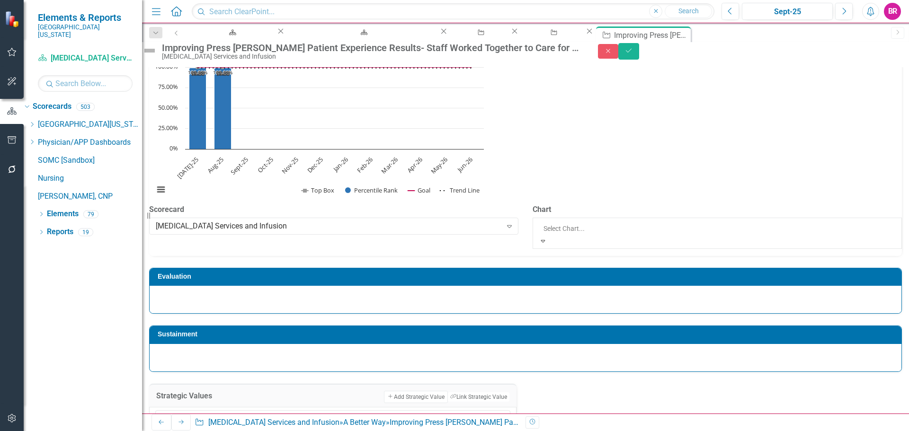
scroll to position [2348, 0]
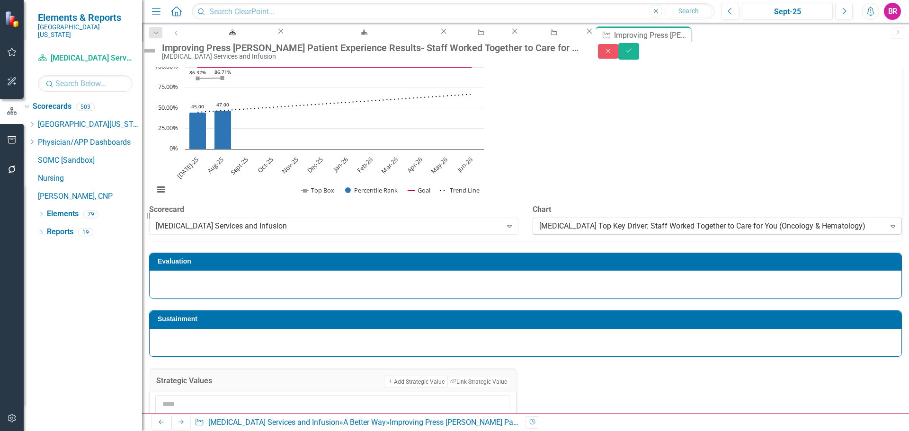
click at [539, 232] on div "[MEDICAL_DATA] Top Key Driver: Staff Worked Together to Care for You (Oncology …" at bounding box center [712, 226] width 346 height 11
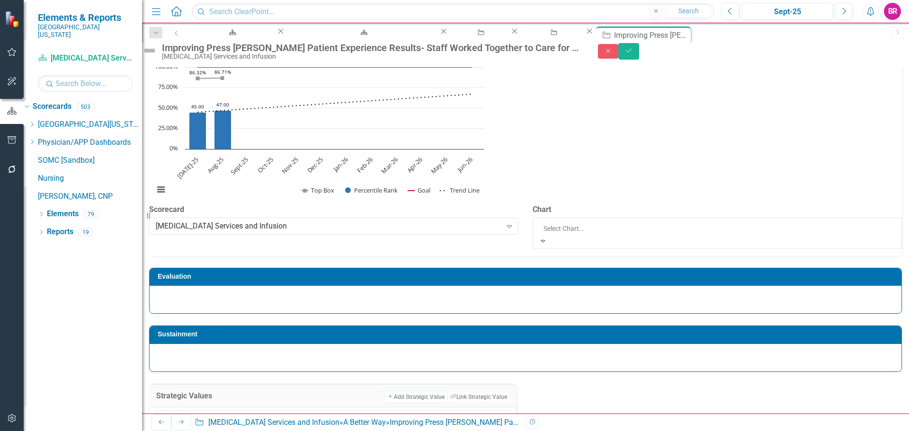
scroll to position [2362, 0]
drag, startPoint x: 368, startPoint y: 296, endPoint x: 561, endPoint y: 328, distance: 195.3
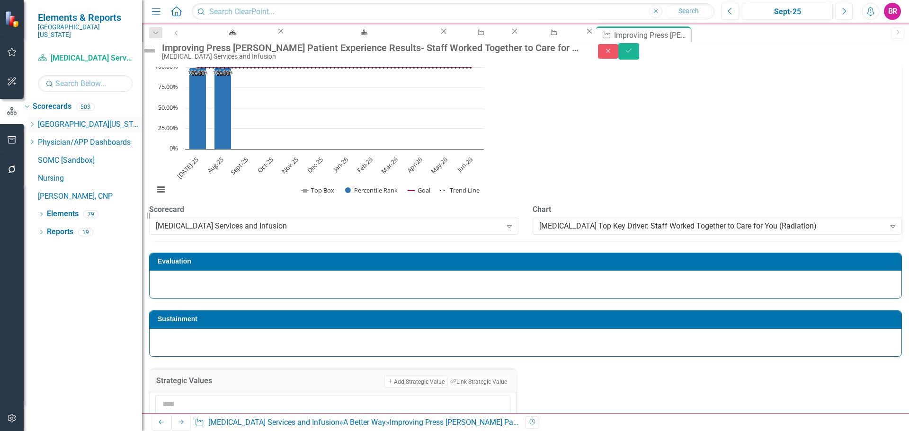
click at [53, 119] on link "[GEOGRAPHIC_DATA][US_STATE]" at bounding box center [90, 124] width 104 height 11
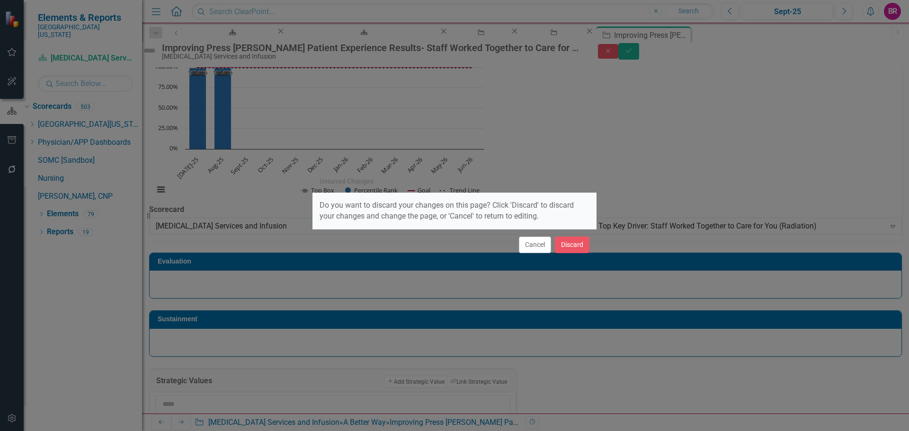
drag, startPoint x: 527, startPoint y: 241, endPoint x: 490, endPoint y: 231, distance: 38.4
click at [528, 242] on button "Cancel" at bounding box center [535, 245] width 32 height 17
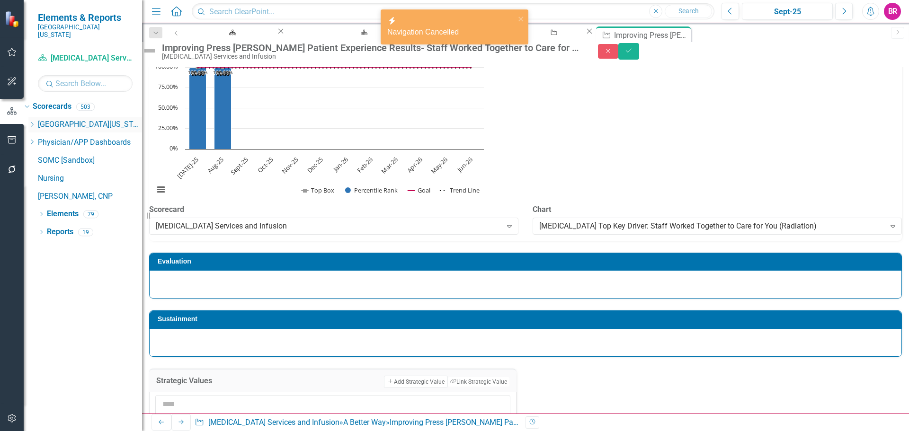
click at [36, 122] on icon "Dropdown" at bounding box center [31, 125] width 7 height 6
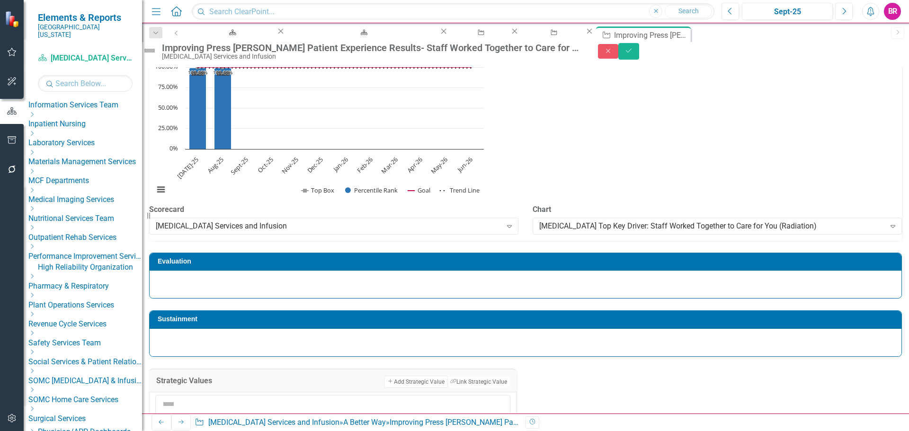
scroll to position [284, 0]
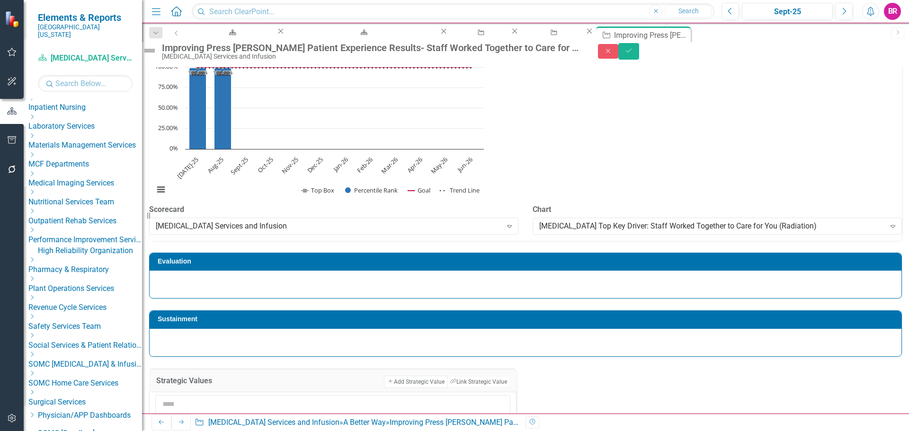
click at [36, 357] on icon "Dropdown" at bounding box center [31, 355] width 7 height 6
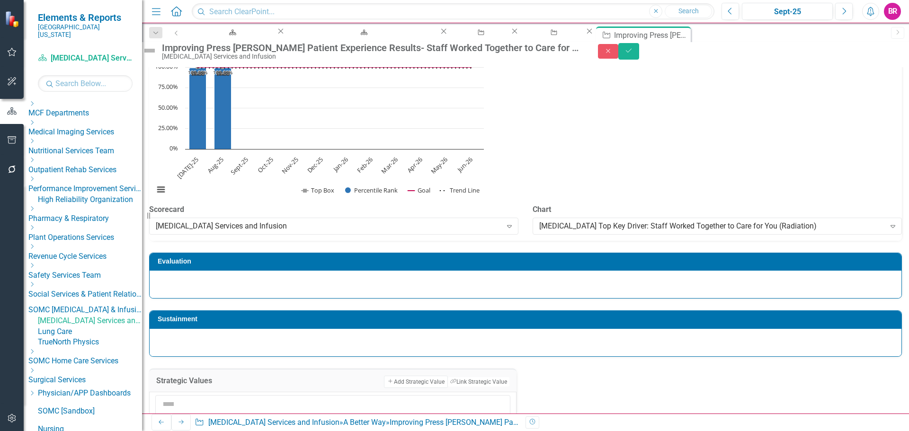
scroll to position [379, 0]
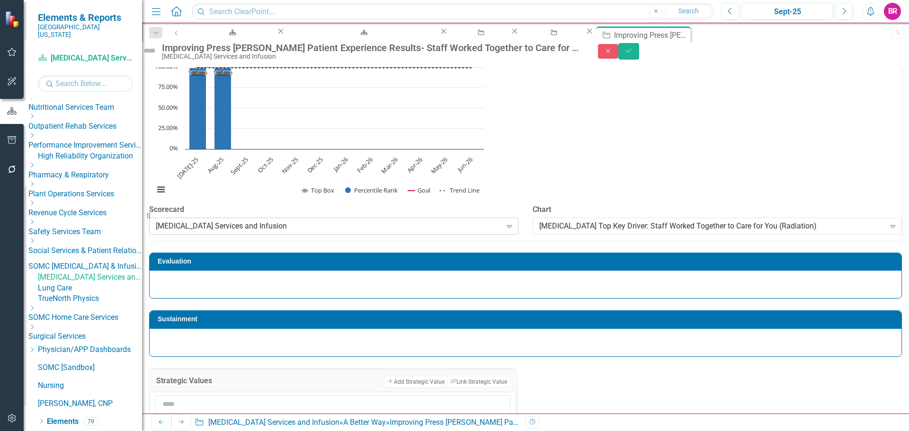
click at [239, 232] on div "[MEDICAL_DATA] Services and Infusion" at bounding box center [329, 226] width 346 height 11
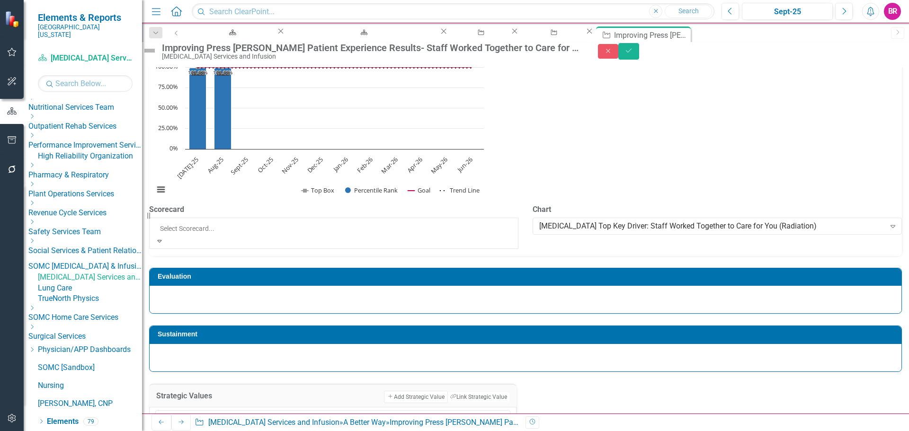
scroll to position [0, 0]
click at [245, 431] on div "[GEOGRAPHIC_DATA][US_STATE]" at bounding box center [454, 436] width 909 height 11
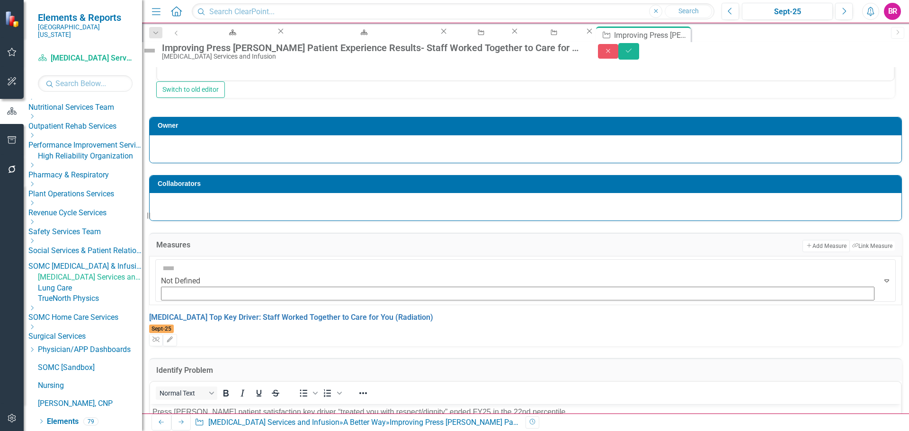
scroll to position [280, 0]
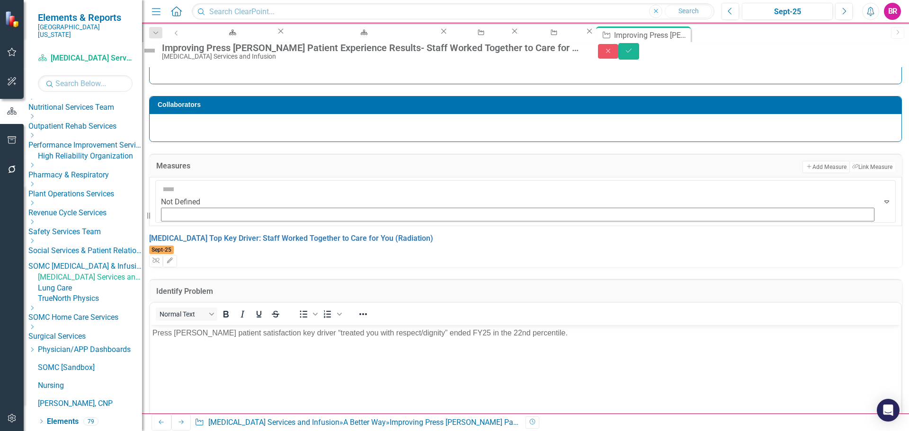
scroll to position [375, 0]
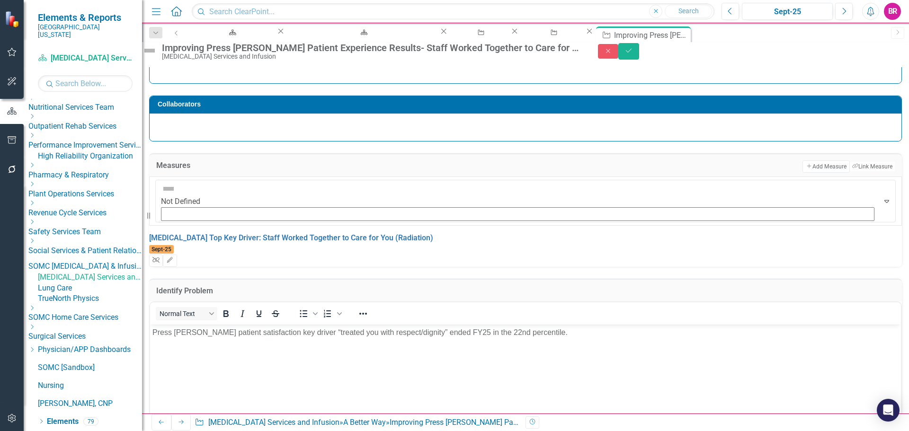
click at [160, 263] on icon "Unlink" at bounding box center [155, 261] width 7 height 6
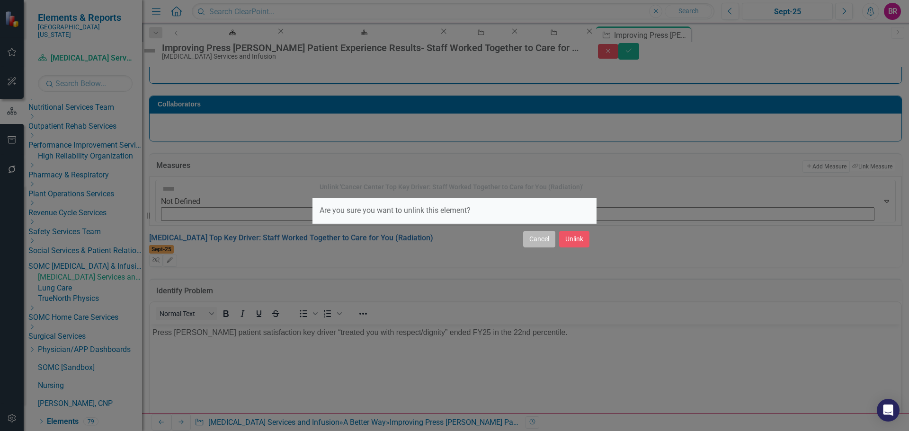
click at [534, 246] on button "Cancel" at bounding box center [539, 239] width 32 height 17
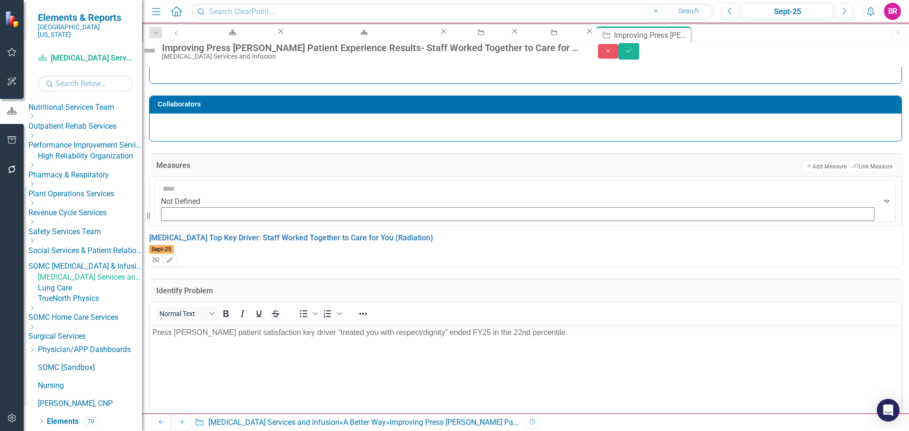
click at [160, 263] on icon "button" at bounding box center [155, 260] width 7 height 6
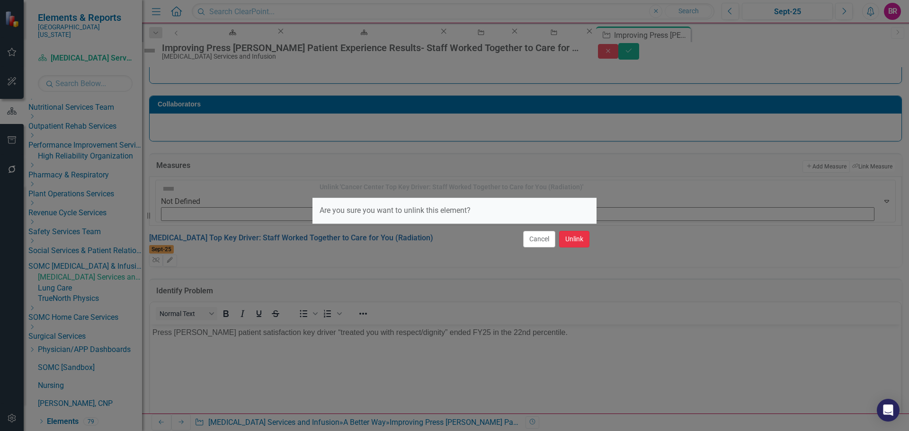
click at [580, 244] on button "Unlink" at bounding box center [574, 239] width 30 height 17
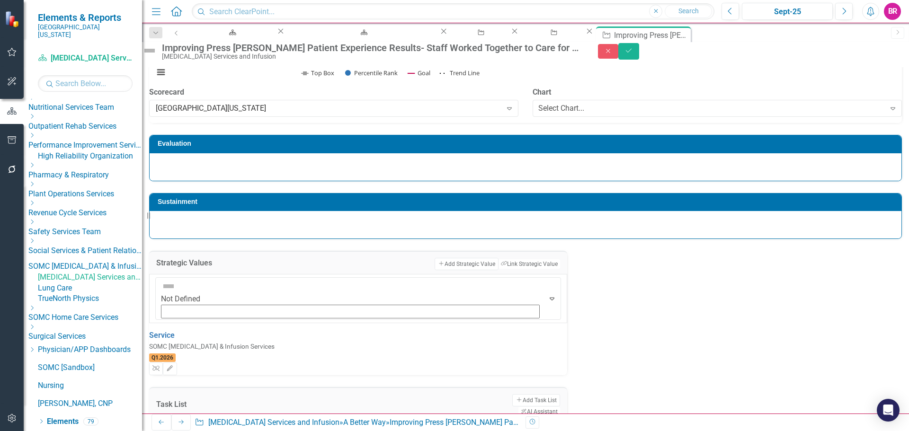
scroll to position [1700, 0]
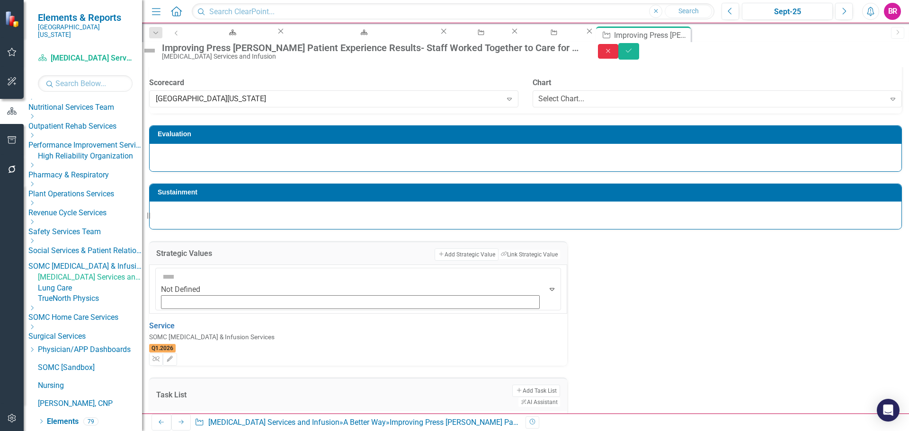
click at [619, 52] on button "Close" at bounding box center [608, 51] width 21 height 15
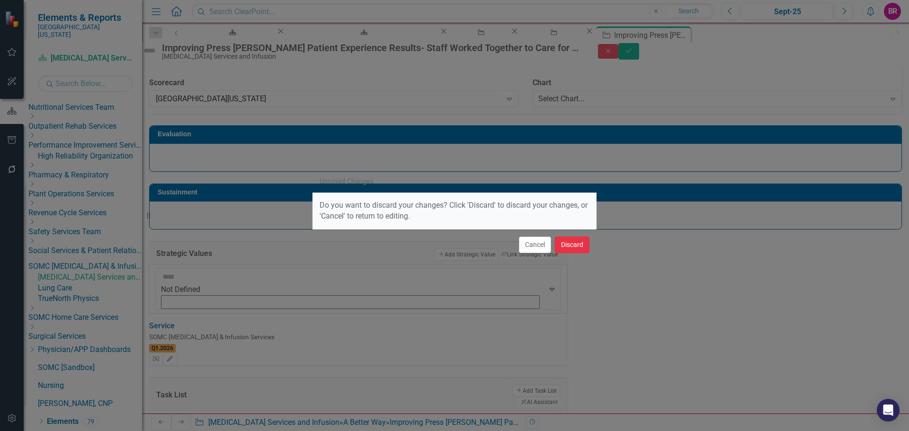
click at [566, 244] on button "Discard" at bounding box center [572, 245] width 35 height 17
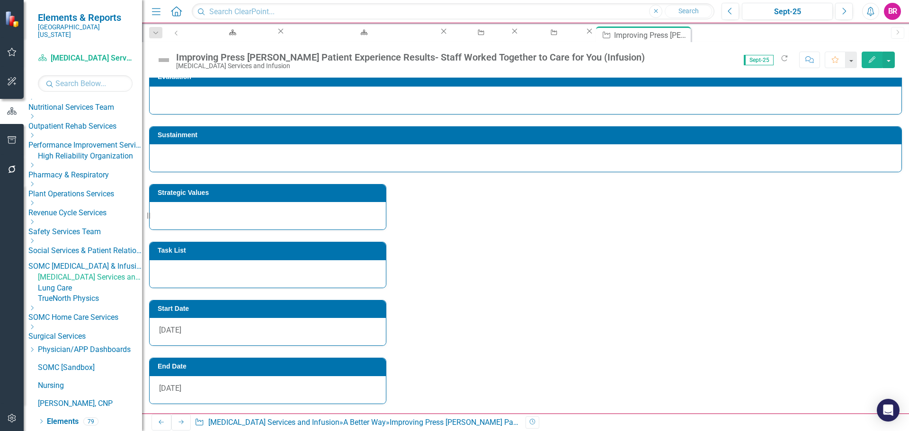
scroll to position [493, 0]
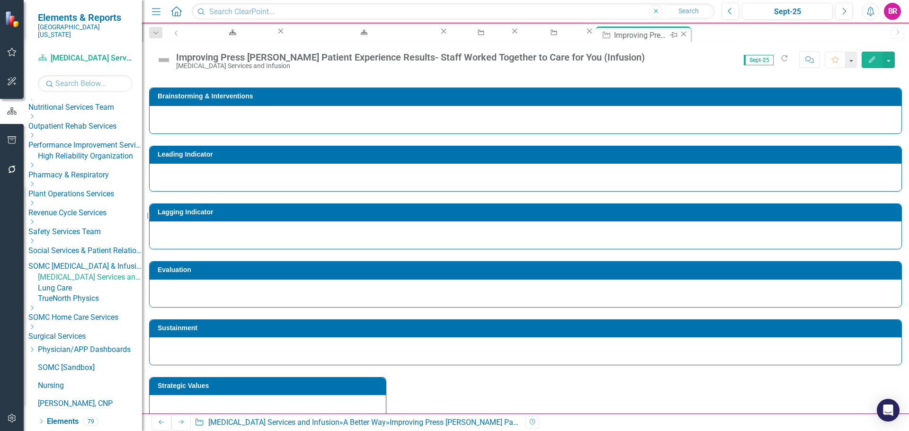
click at [679, 33] on icon "Close" at bounding box center [683, 34] width 9 height 8
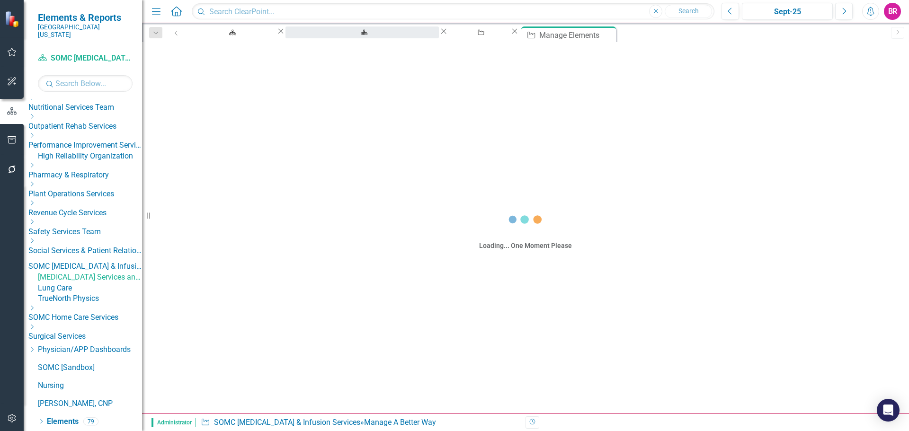
click at [342, 38] on div "[MEDICAL_DATA] Services and Infusion Dashboard" at bounding box center [362, 42] width 136 height 12
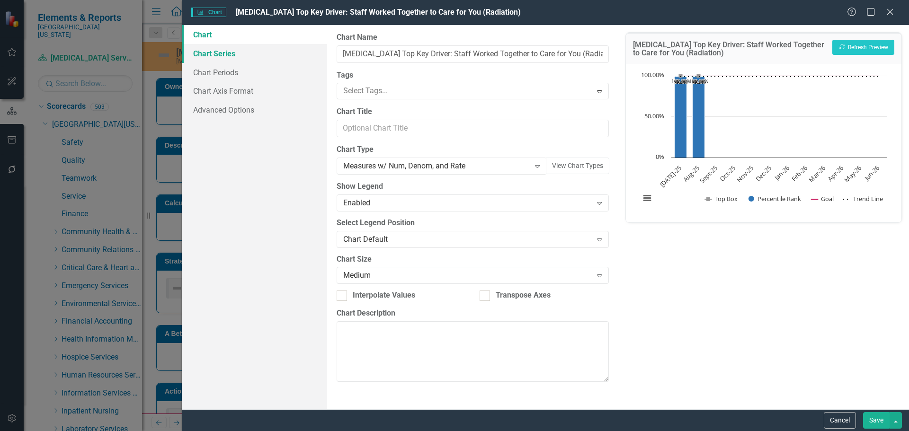
scroll to position [379, 0]
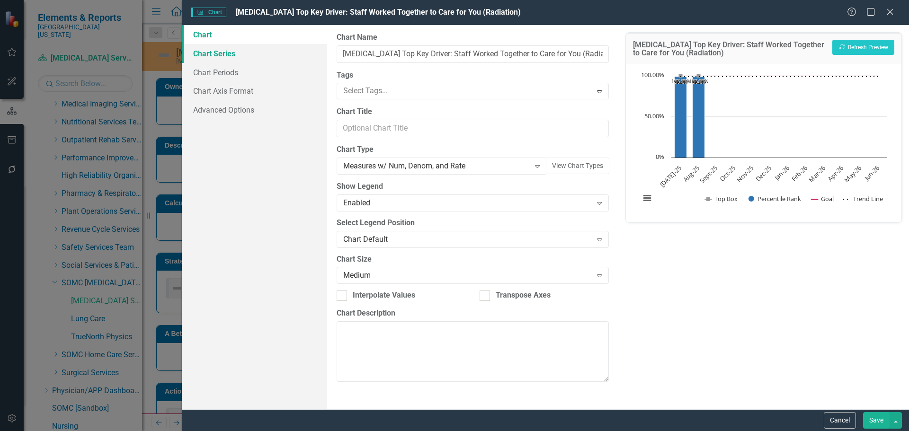
click at [221, 58] on link "Chart Series" at bounding box center [254, 53] width 145 height 19
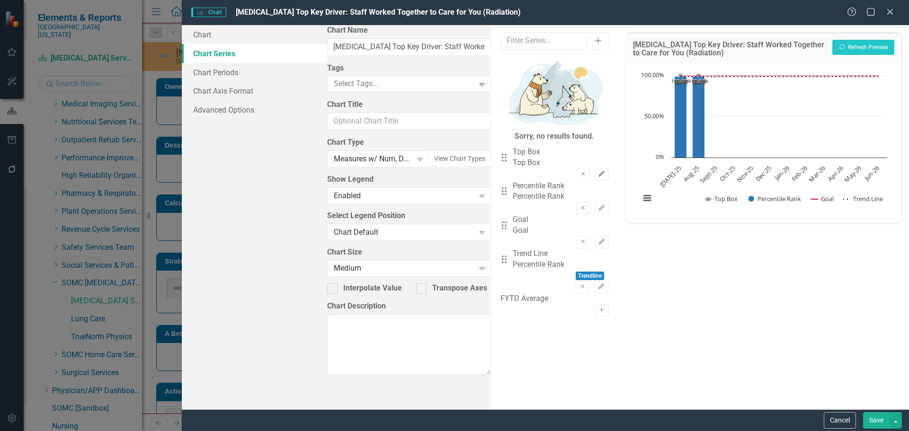
click at [599, 171] on icon "button" at bounding box center [602, 174] width 6 height 6
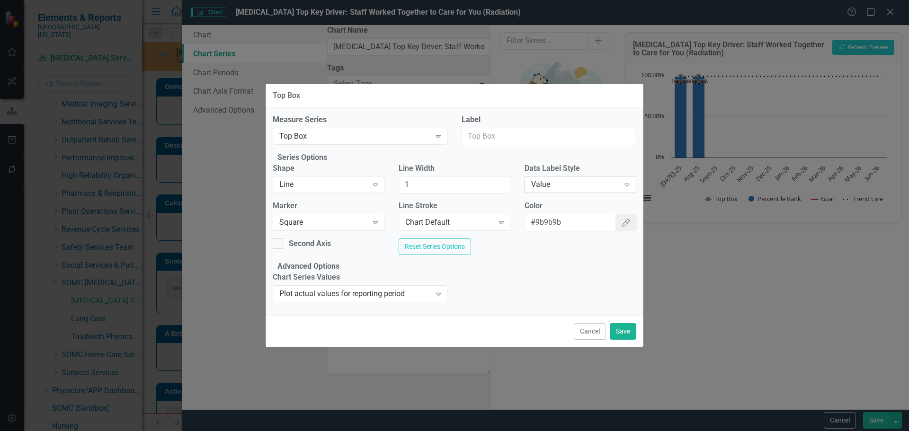
click at [577, 181] on div "Value" at bounding box center [575, 184] width 89 height 11
click at [634, 340] on button "Save" at bounding box center [623, 331] width 27 height 17
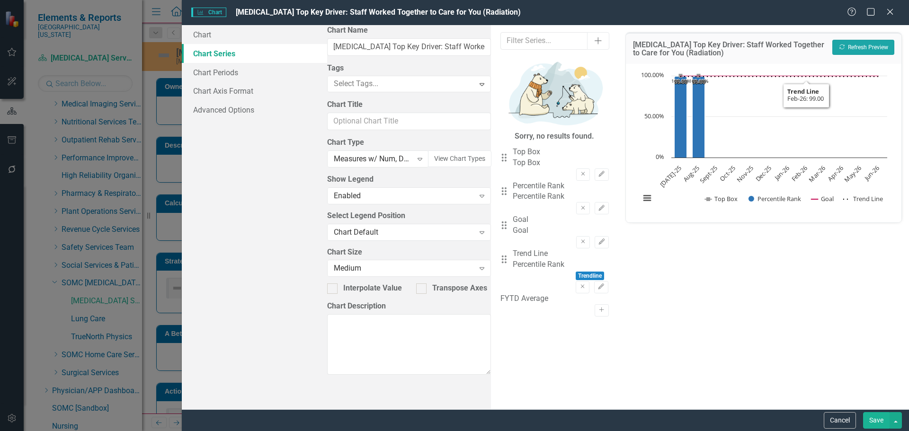
click at [852, 54] on button "Recalculate Refresh Preview" at bounding box center [863, 47] width 62 height 15
click at [872, 420] on button "Save" at bounding box center [876, 420] width 27 height 17
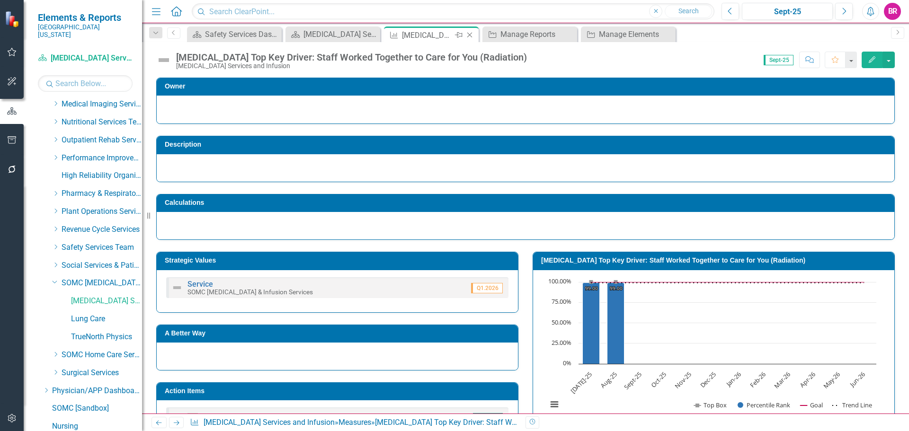
click at [472, 37] on icon at bounding box center [469, 35] width 5 height 5
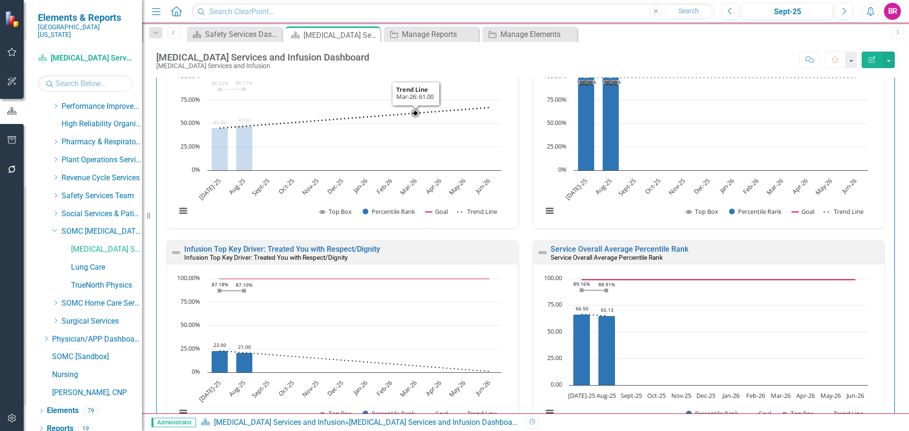
scroll to position [1089, 0]
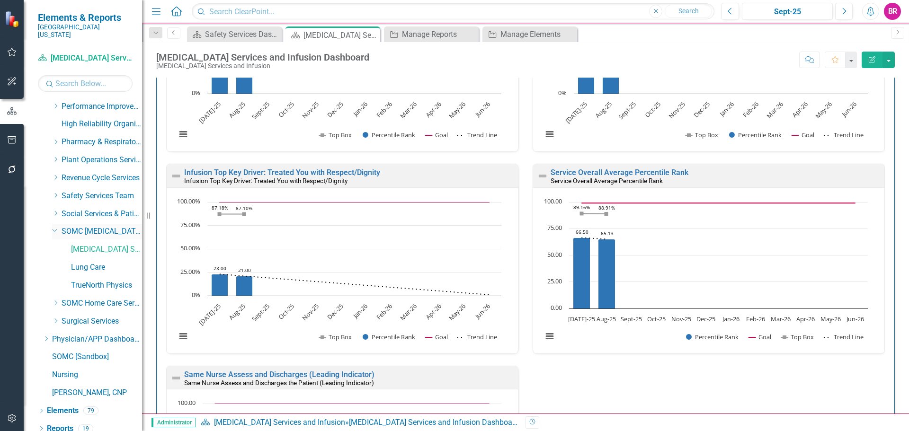
click at [55, 230] on icon at bounding box center [55, 231] width 5 height 2
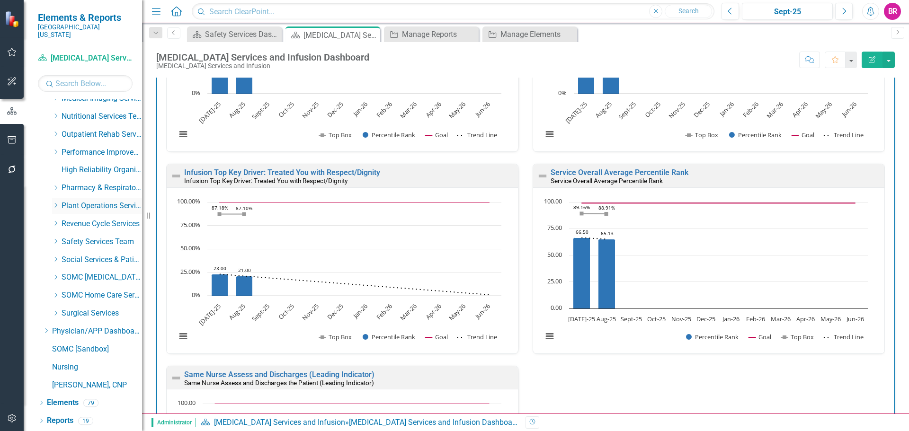
scroll to position [377, 0]
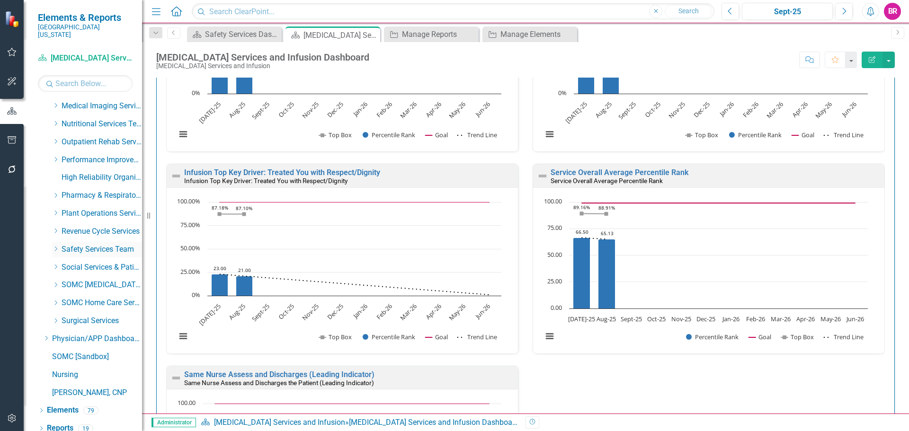
click at [54, 246] on icon "Dropdown" at bounding box center [55, 249] width 7 height 6
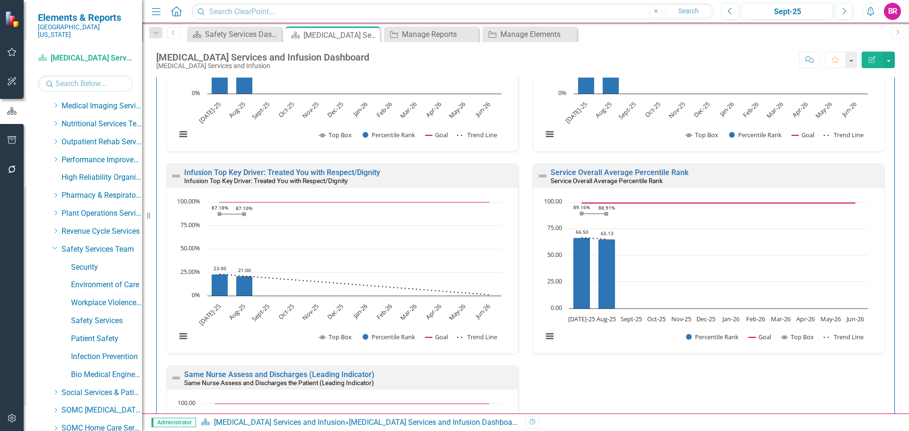
scroll to position [430, 0]
click at [94, 262] on link "Safety Services" at bounding box center [106, 267] width 71 height 11
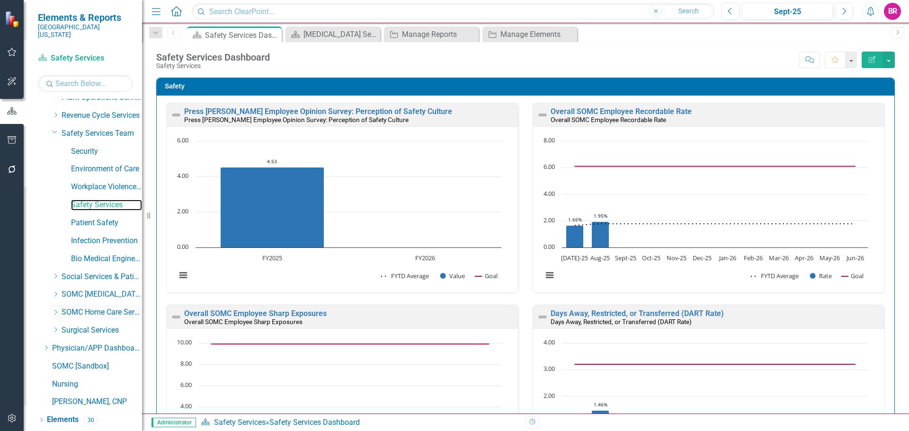
scroll to position [502, 0]
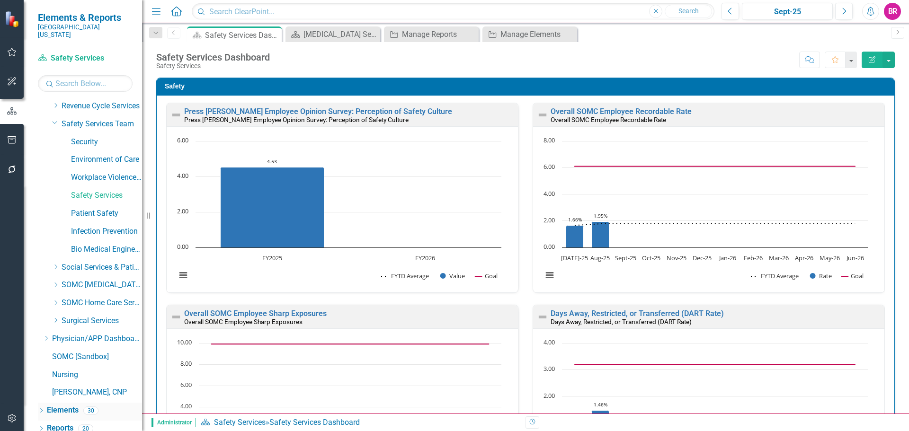
click at [66, 405] on link "Elements" at bounding box center [63, 410] width 32 height 11
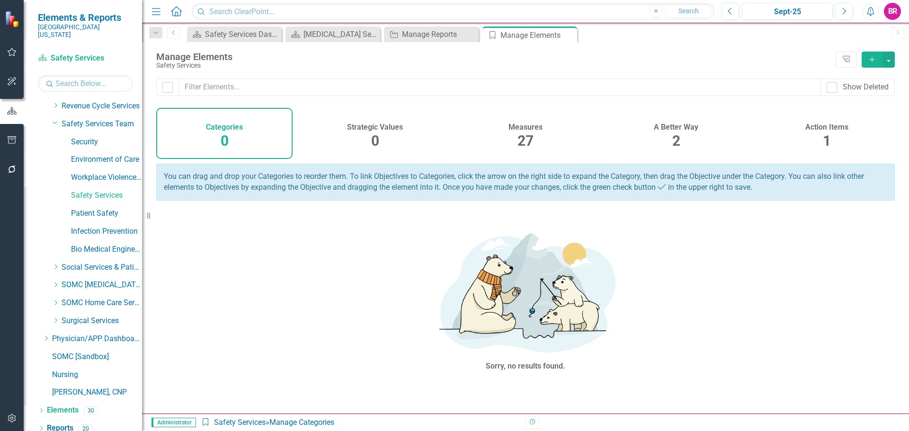
click at [843, 135] on div "Action Items 1" at bounding box center [826, 133] width 136 height 51
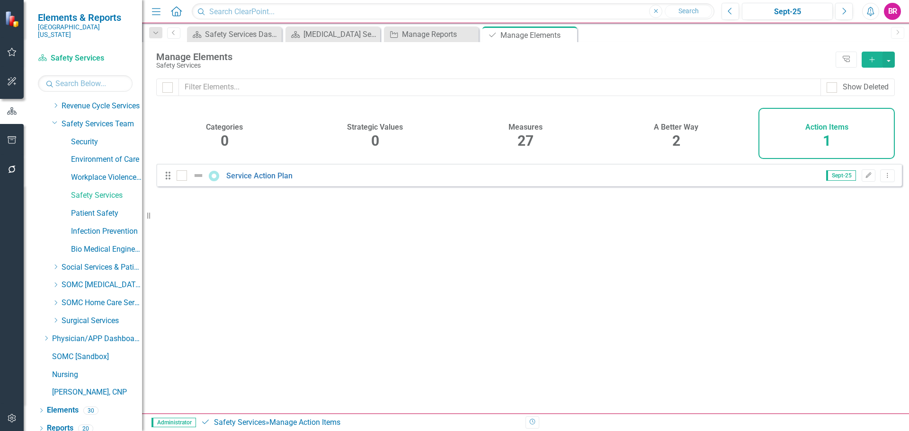
click at [876, 61] on button "Add" at bounding box center [872, 60] width 21 height 16
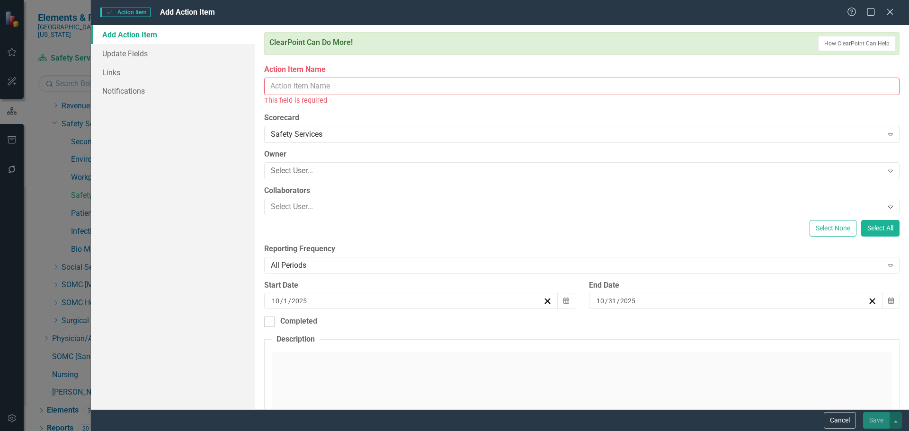
click at [638, 87] on input "Action Item Name" at bounding box center [581, 87] width 635 height 18
click at [833, 424] on button "Cancel" at bounding box center [840, 420] width 32 height 17
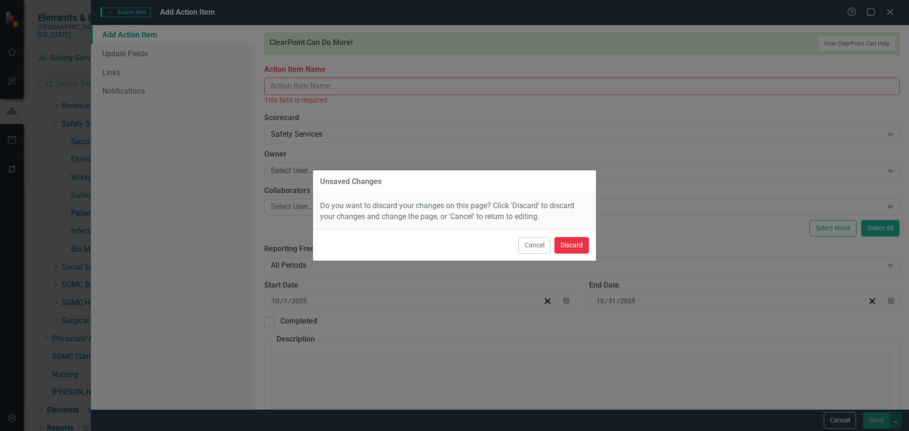
click at [587, 249] on button "Discard" at bounding box center [571, 245] width 35 height 17
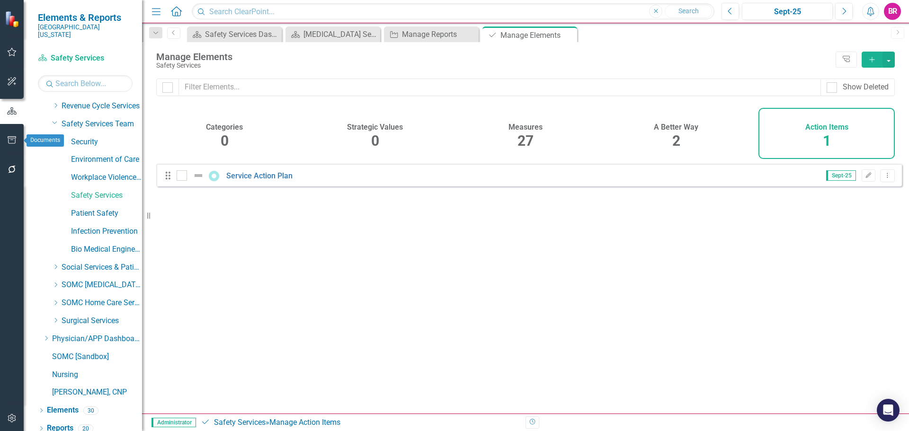
click at [13, 142] on icon "button" at bounding box center [12, 140] width 10 height 8
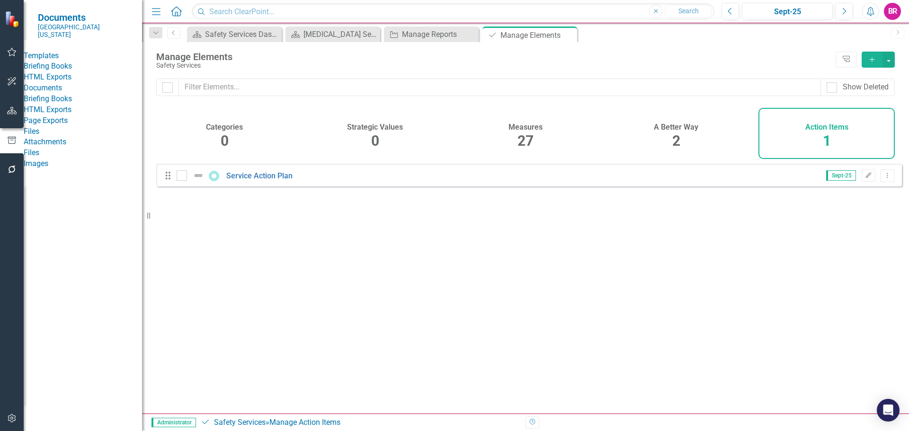
click at [528, 133] on span "27" at bounding box center [525, 141] width 16 height 17
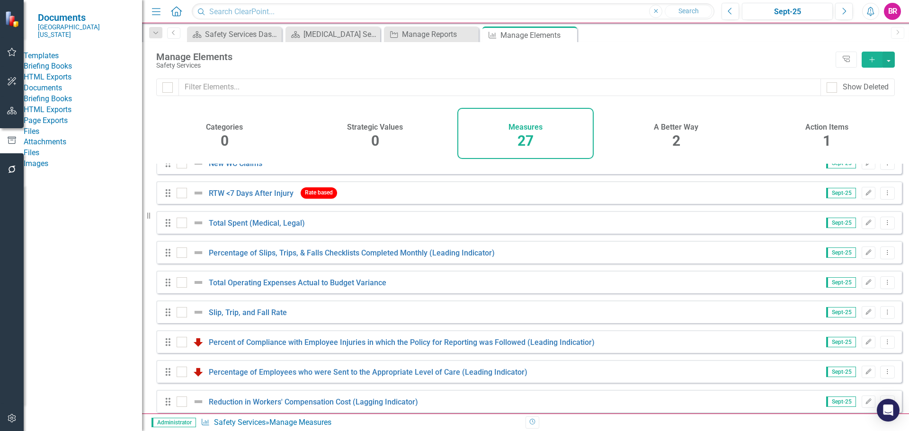
scroll to position [562, 0]
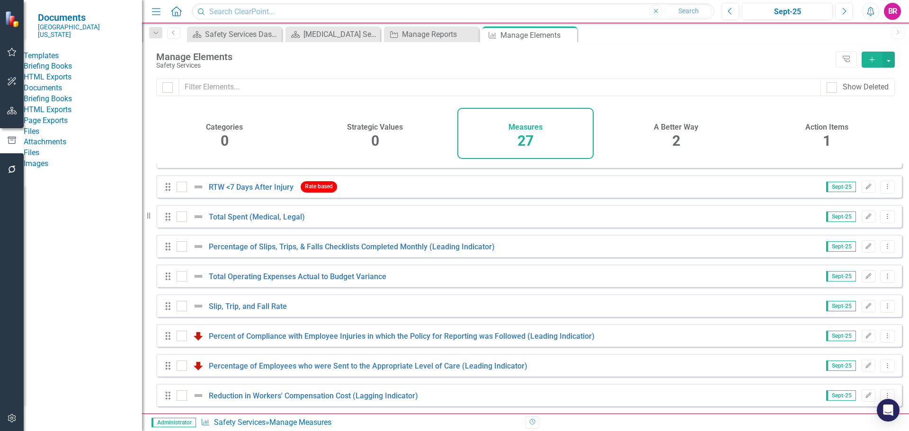
click at [814, 134] on div "Action Items 1" at bounding box center [826, 133] width 136 height 51
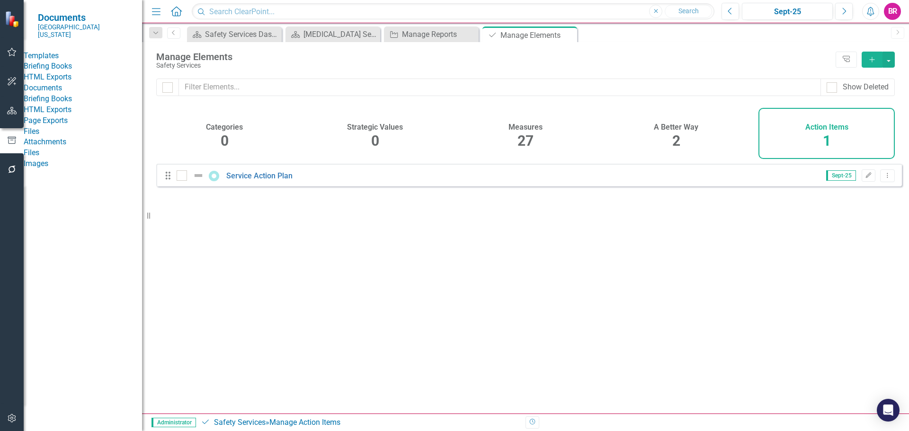
click at [872, 56] on icon "Add" at bounding box center [872, 59] width 9 height 7
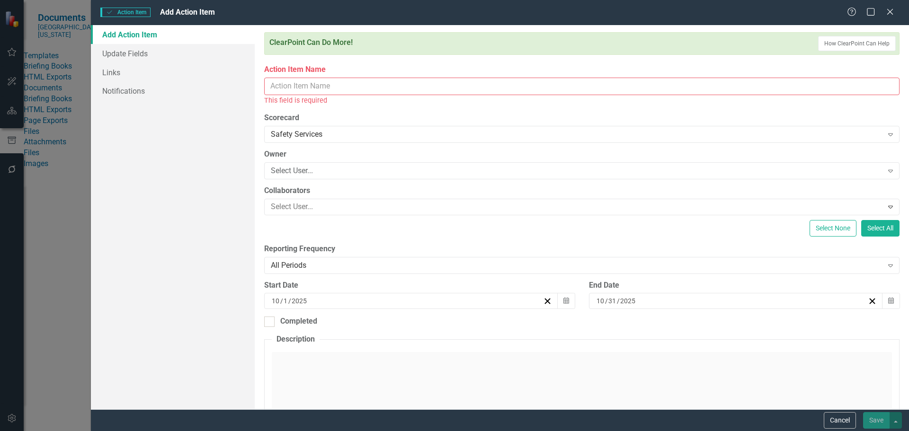
drag, startPoint x: 297, startPoint y: 82, endPoint x: 302, endPoint y: 85, distance: 5.5
click at [298, 82] on input "Action Item Name" at bounding box center [581, 87] width 635 height 18
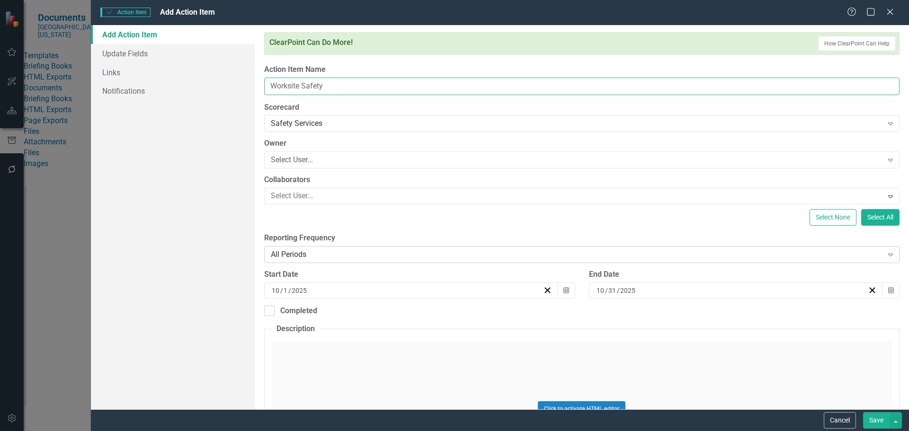
type input "Worksite Safety"
click at [372, 252] on div "All Periods" at bounding box center [577, 254] width 612 height 11
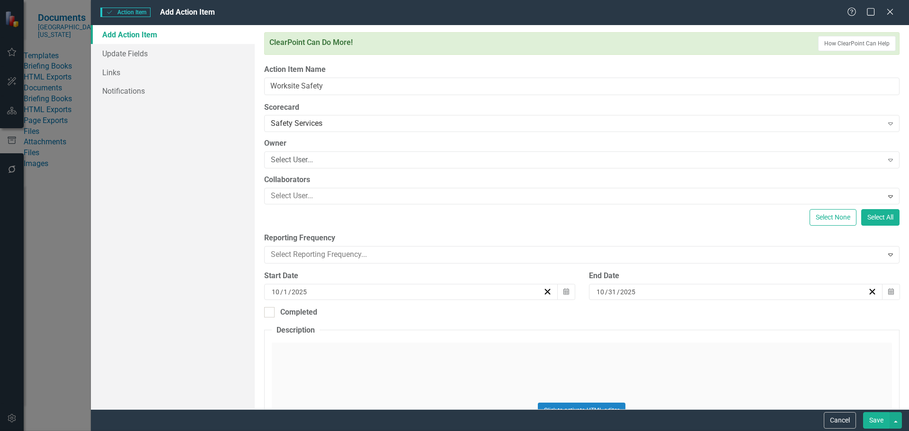
click at [896, 293] on div "End Date 10 / 31 / 2025 Calendar" at bounding box center [744, 287] width 325 height 36
click at [888, 293] on icon "Calendar" at bounding box center [891, 290] width 6 height 7
click at [682, 311] on span "[DATE]" at bounding box center [671, 309] width 19 height 8
click at [734, 317] on button "›" at bounding box center [723, 309] width 21 height 21
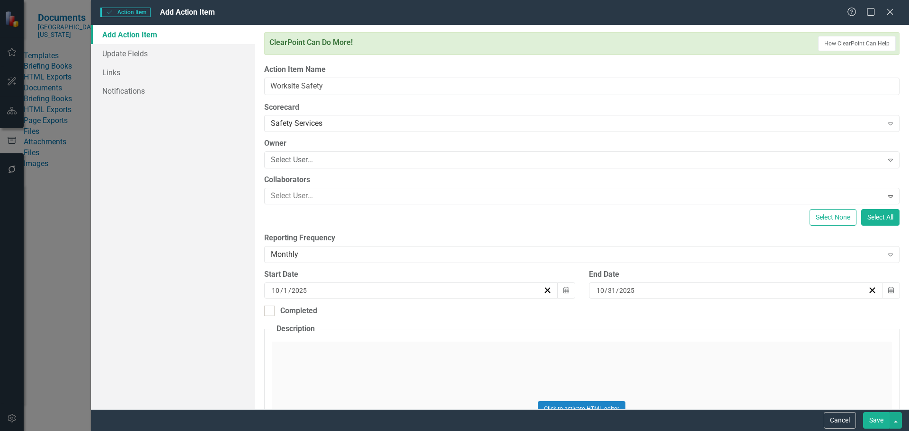
click at [755, 367] on button "June" at bounding box center [727, 371] width 55 height 34
click at [660, 415] on button "30" at bounding box center [649, 408] width 24 height 17
click at [876, 416] on button "Save" at bounding box center [876, 420] width 27 height 17
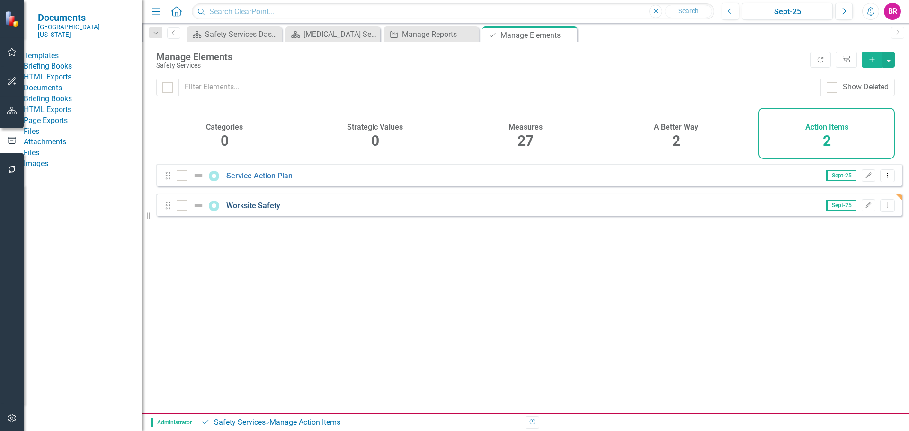
click at [259, 210] on link "Worksite Safety" at bounding box center [253, 205] width 54 height 9
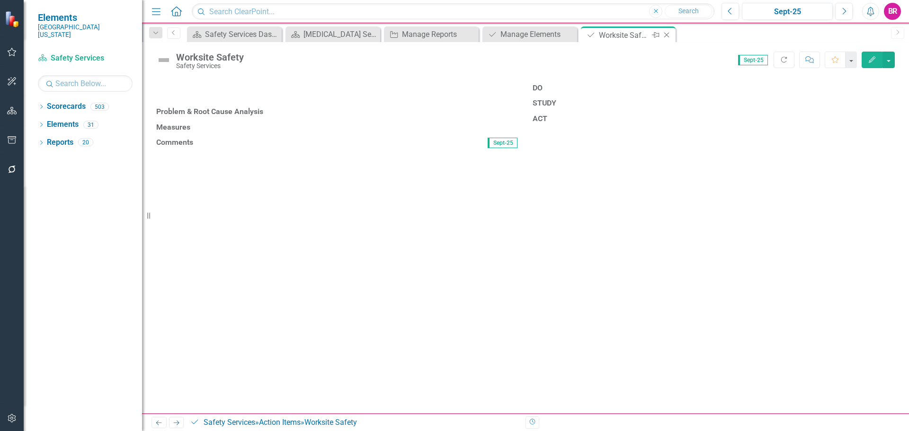
click at [668, 31] on div "Close" at bounding box center [667, 35] width 12 height 12
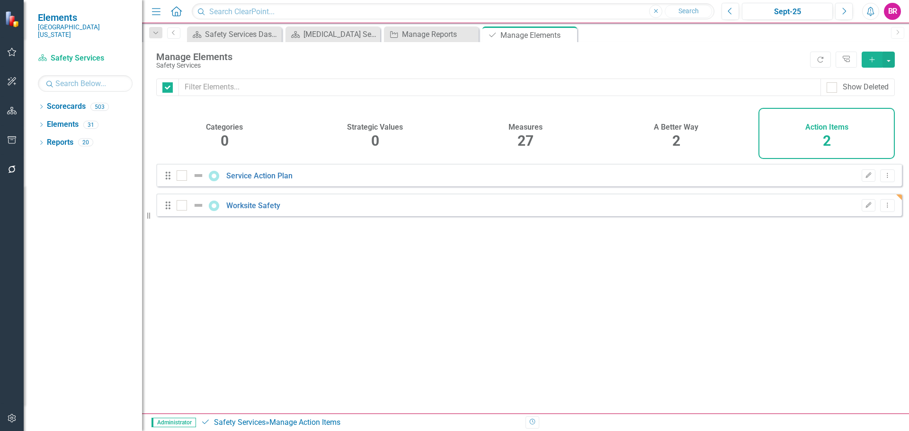
checkbox input "false"
click at [883, 178] on icon "Dropdown Menu" at bounding box center [887, 175] width 8 height 6
drag, startPoint x: 606, startPoint y: 376, endPoint x: 644, endPoint y: 344, distance: 50.4
click at [614, 367] on div "Looks like you don't have any Action Items set up yet. Why don't you add an Act…" at bounding box center [529, 277] width 746 height 226
click at [883, 208] on icon "Dropdown Menu" at bounding box center [887, 205] width 8 height 6
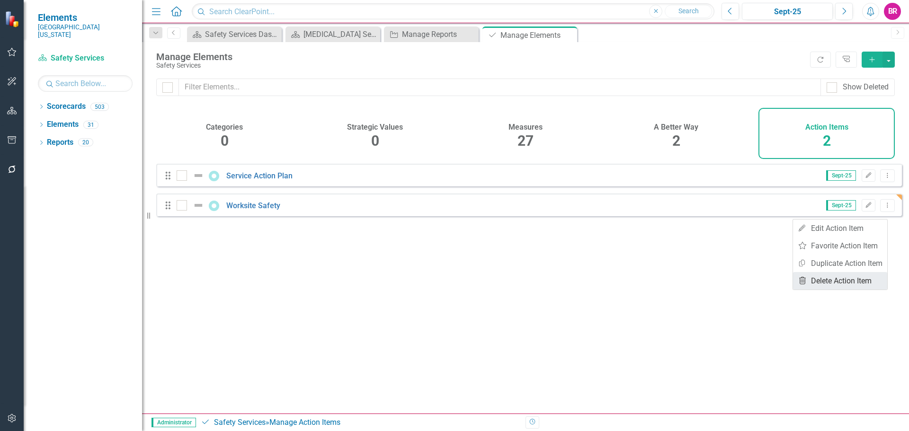
click at [825, 283] on link "Trash Delete Action Item" at bounding box center [840, 281] width 94 height 18
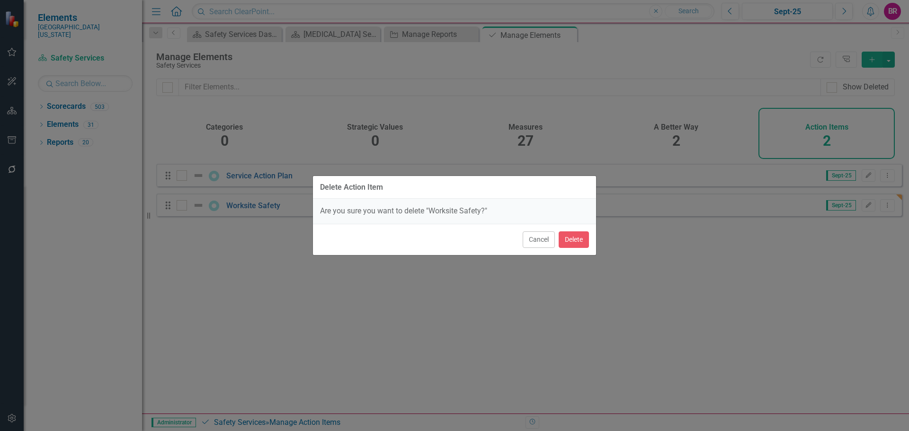
click at [585, 248] on div "Cancel Delete" at bounding box center [454, 239] width 283 height 31
click at [571, 238] on button "Delete" at bounding box center [574, 239] width 30 height 17
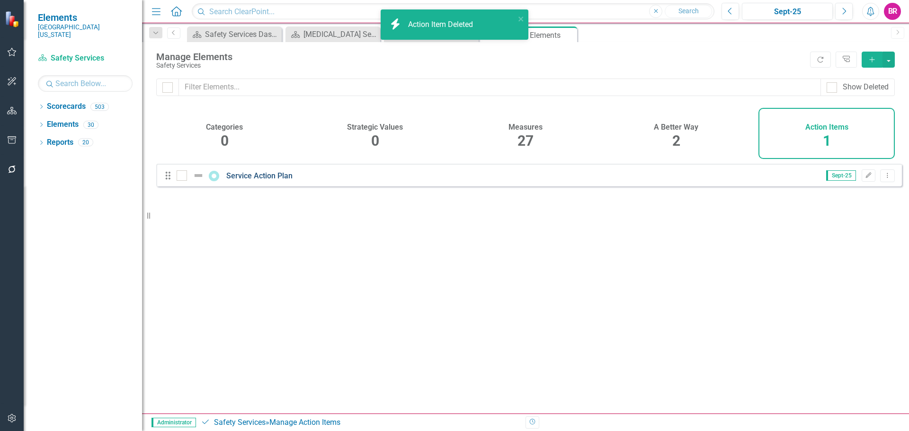
click at [265, 180] on link "Service Action Plan" at bounding box center [259, 175] width 66 height 9
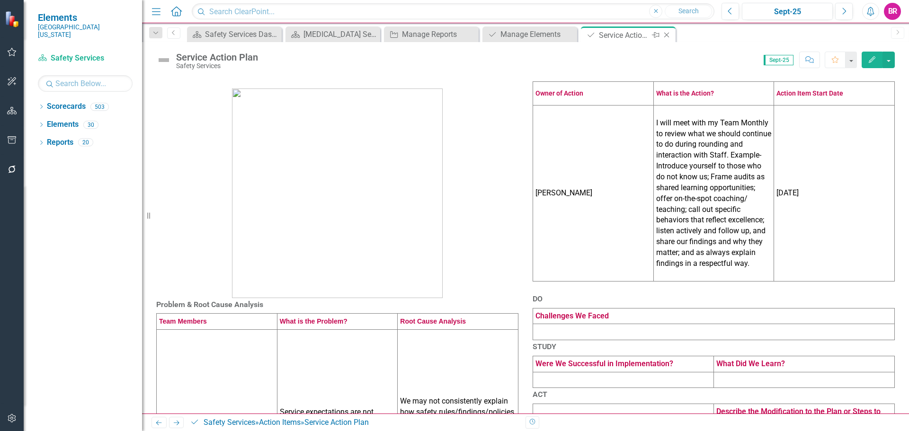
click at [668, 37] on icon "Close" at bounding box center [666, 35] width 9 height 8
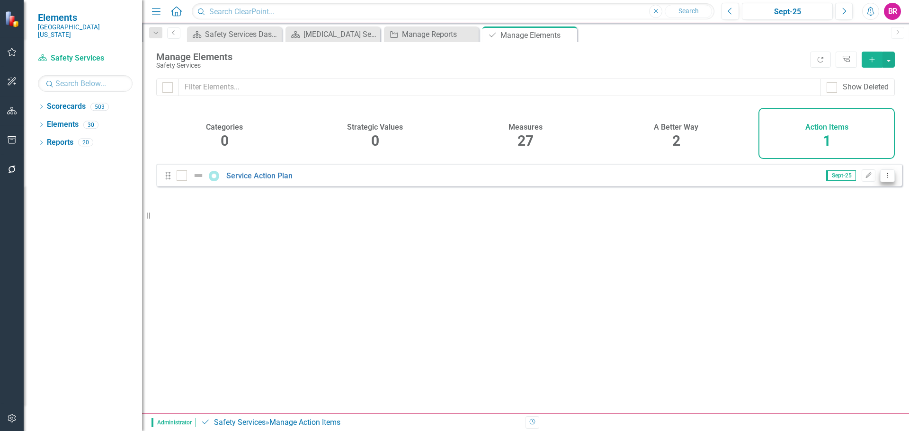
click at [887, 182] on button "Dropdown Menu" at bounding box center [887, 175] width 15 height 13
click at [823, 236] on link "Copy Duplicate Action Item" at bounding box center [840, 234] width 94 height 18
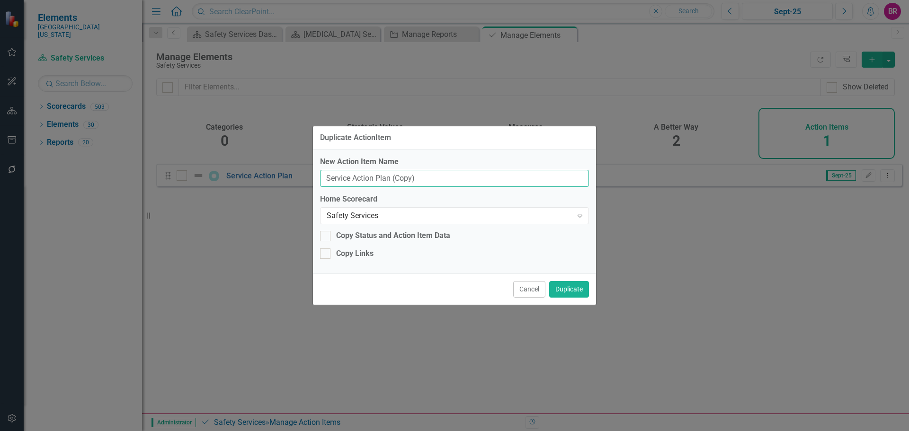
click at [421, 178] on input "Service Action Plan (Copy)" at bounding box center [454, 179] width 269 height 18
click at [421, 180] on input "Service Action Plan (Copy)" at bounding box center [454, 179] width 269 height 18
type input "Blank PDSA"
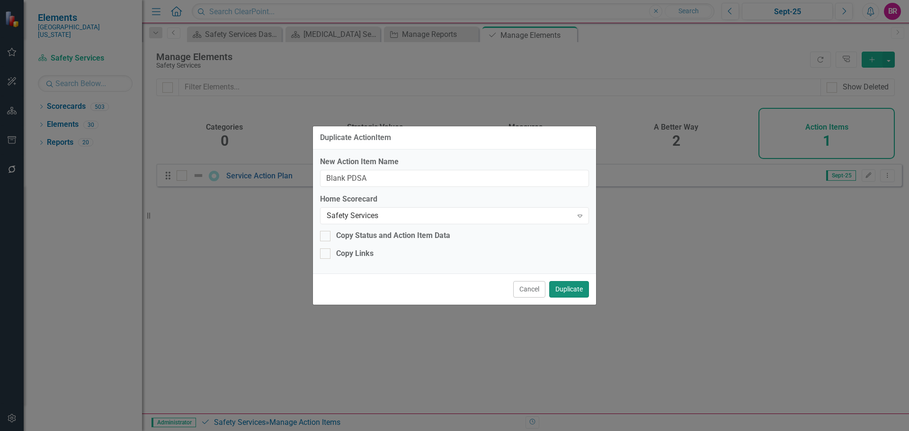
click at [571, 288] on button "Duplicate" at bounding box center [569, 289] width 40 height 17
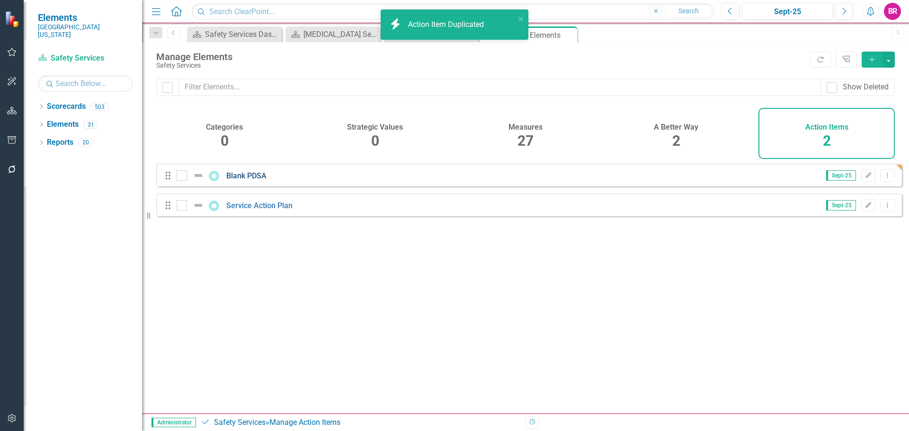
click at [255, 180] on link "Blank PDSA" at bounding box center [246, 175] width 40 height 9
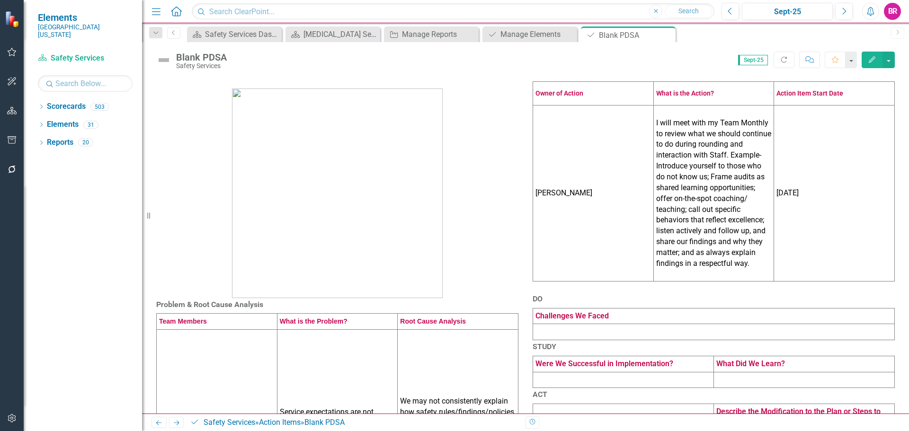
click at [573, 206] on td "Stefan Greene" at bounding box center [593, 194] width 121 height 176
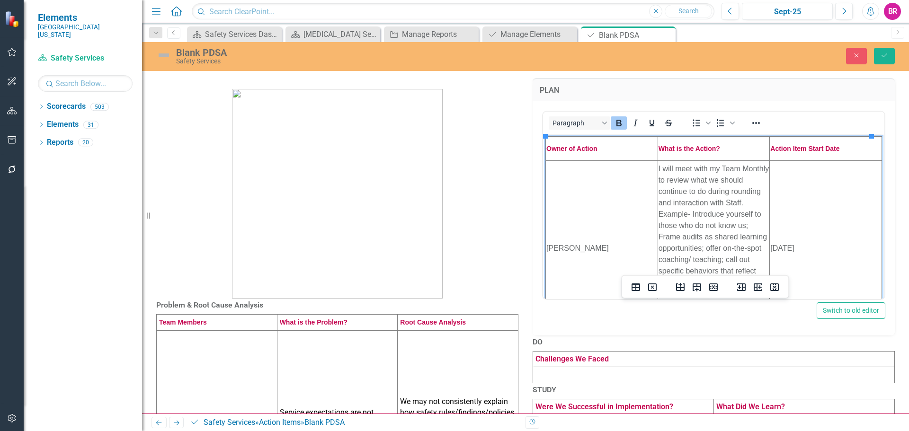
click at [588, 247] on td "Stefan Greene" at bounding box center [602, 248] width 112 height 176
click at [735, 224] on td "I will meet with my Team Monthly to review what we should continue to do during…" at bounding box center [714, 248] width 112 height 176
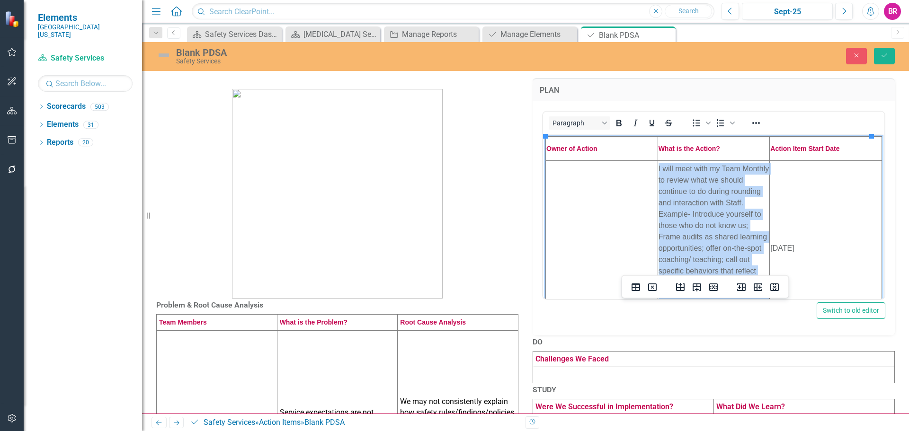
click at [735, 224] on td "I will meet with my Team Monthly to review what we should continue to do during…" at bounding box center [714, 248] width 112 height 176
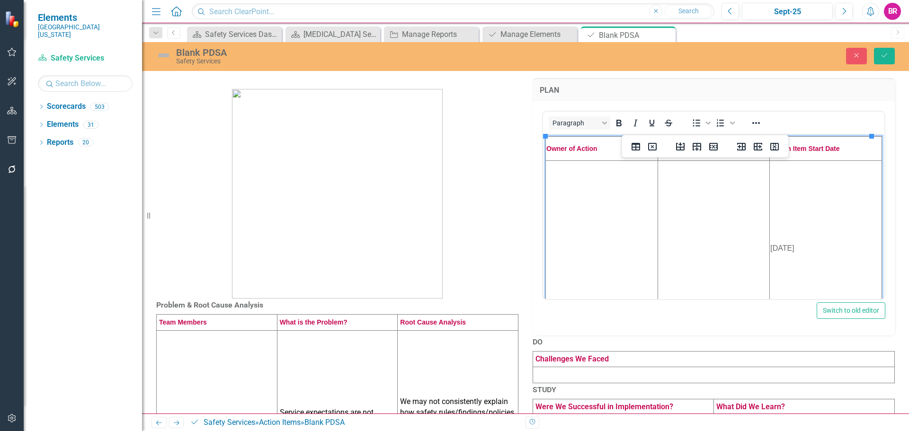
click at [780, 249] on td "07/01/2025" at bounding box center [826, 248] width 112 height 176
click at [483, 230] on p at bounding box center [337, 188] width 362 height 221
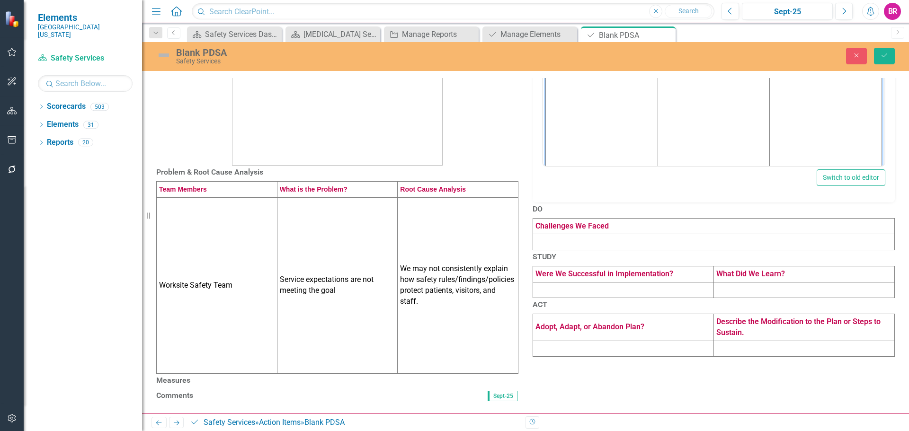
scroll to position [189, 0]
click at [245, 278] on td "Worksite Safety Team" at bounding box center [217, 285] width 121 height 176
click at [245, 276] on td "Worksite Safety Team" at bounding box center [217, 285] width 121 height 176
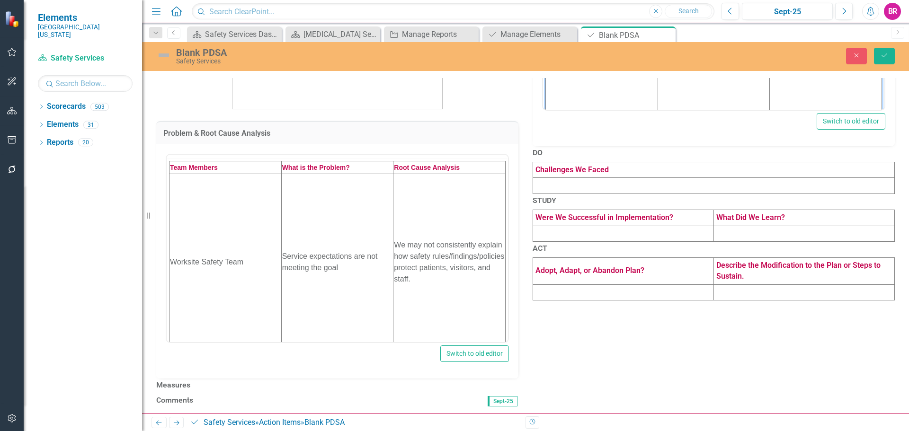
scroll to position [0, 0]
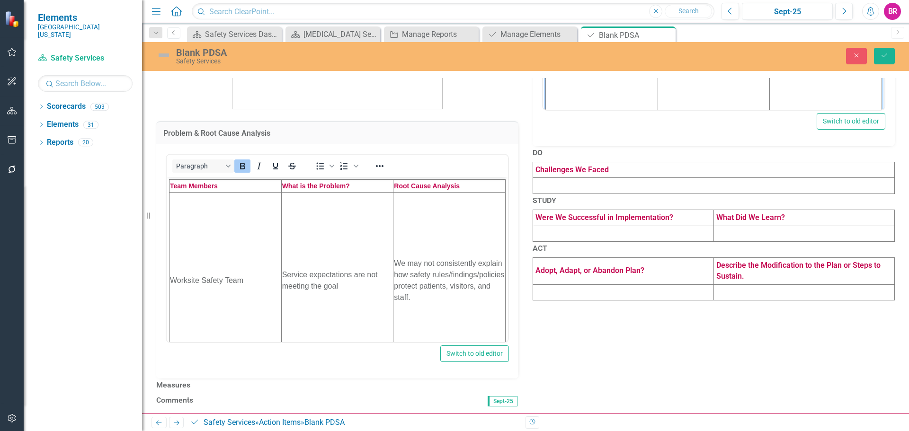
click at [231, 278] on td "Worksite Safety Team" at bounding box center [225, 280] width 112 height 176
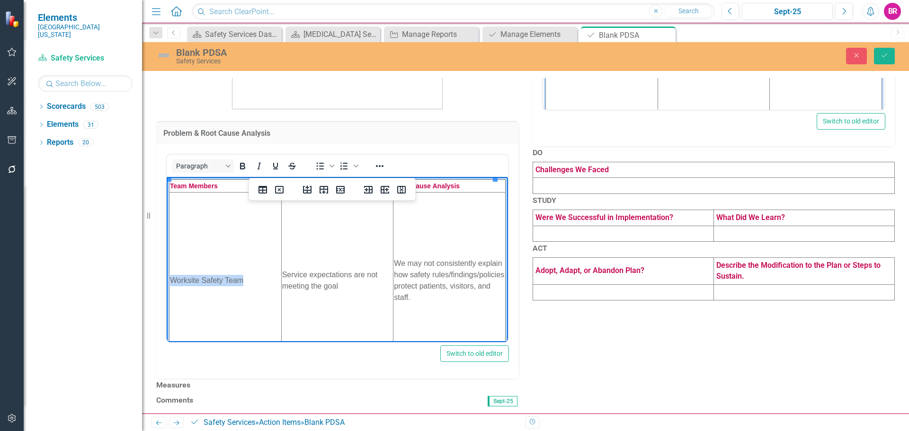
click at [231, 278] on td "Worksite Safety Team" at bounding box center [225, 280] width 112 height 176
click at [332, 268] on td "Service expectations are not meeting the goal" at bounding box center [337, 280] width 112 height 176
click at [333, 270] on td "Service expectations are not meeting the goal" at bounding box center [337, 280] width 112 height 176
click at [336, 270] on td "Service expectations are not meeting the goal" at bounding box center [337, 280] width 112 height 176
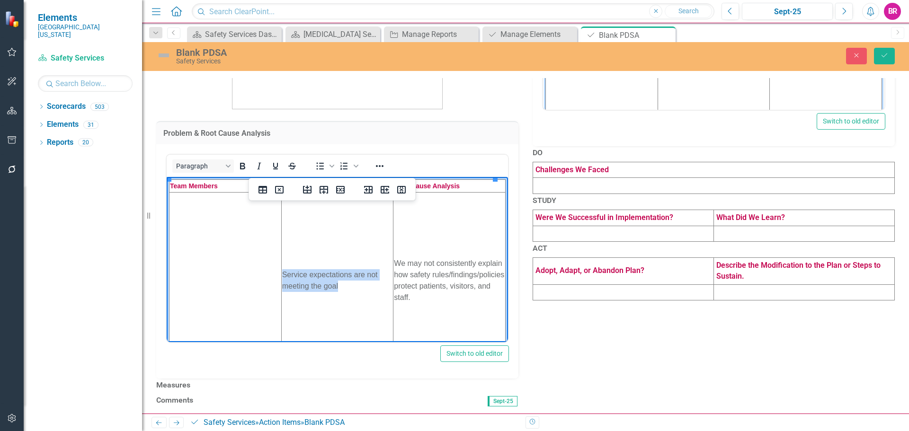
click at [336, 270] on td "Service expectations are not meeting the goal" at bounding box center [337, 280] width 112 height 176
click at [429, 270] on td "We may not consistently explain how safety rules/findings/policies protect pati…" at bounding box center [449, 280] width 112 height 176
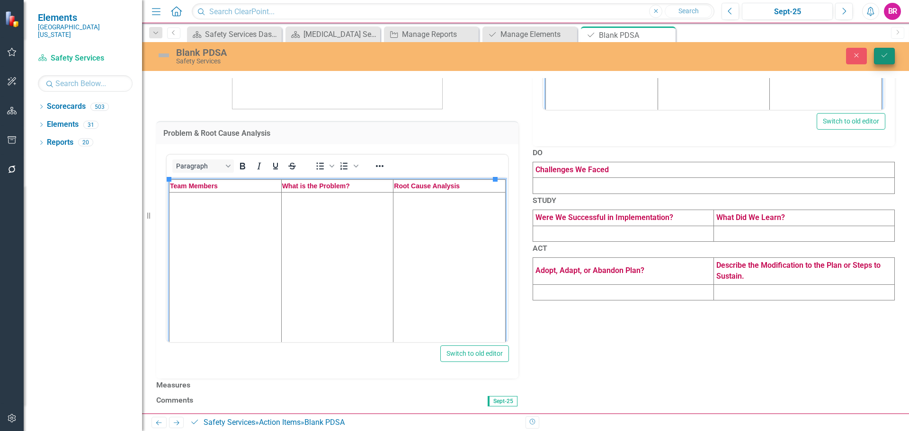
click at [882, 57] on icon "Save" at bounding box center [884, 55] width 9 height 7
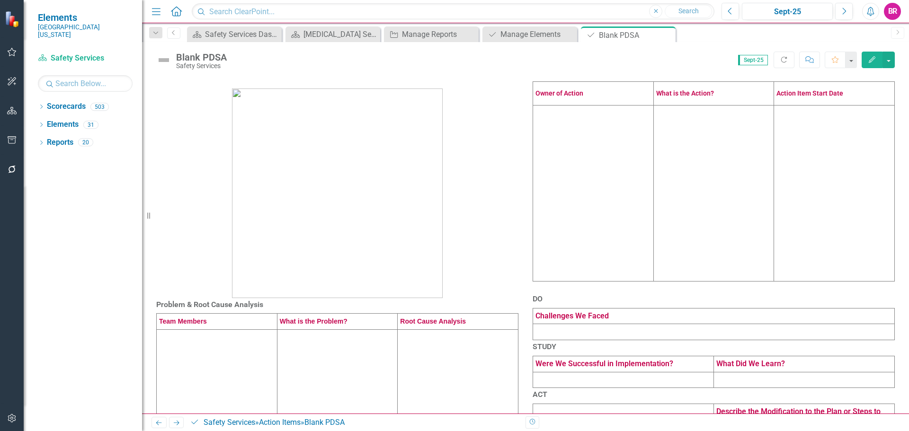
click at [619, 267] on td at bounding box center [593, 194] width 121 height 176
click at [621, 267] on td at bounding box center [593, 194] width 121 height 176
click at [620, 267] on td at bounding box center [593, 194] width 121 height 176
click at [597, 223] on td at bounding box center [593, 194] width 121 height 176
click at [602, 222] on td at bounding box center [593, 194] width 121 height 176
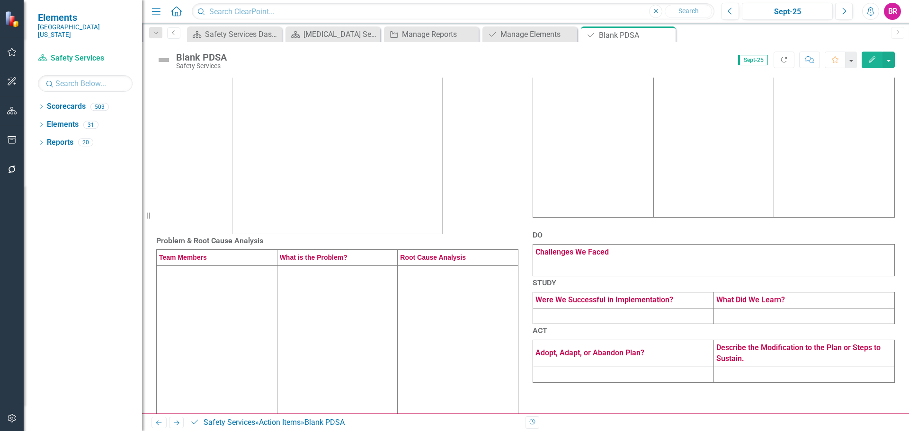
scroll to position [237, 0]
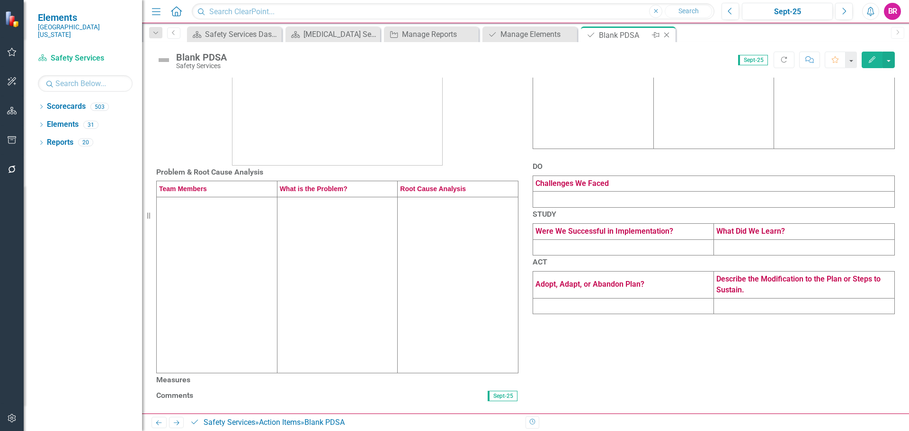
click at [671, 38] on icon "Close" at bounding box center [666, 35] width 9 height 8
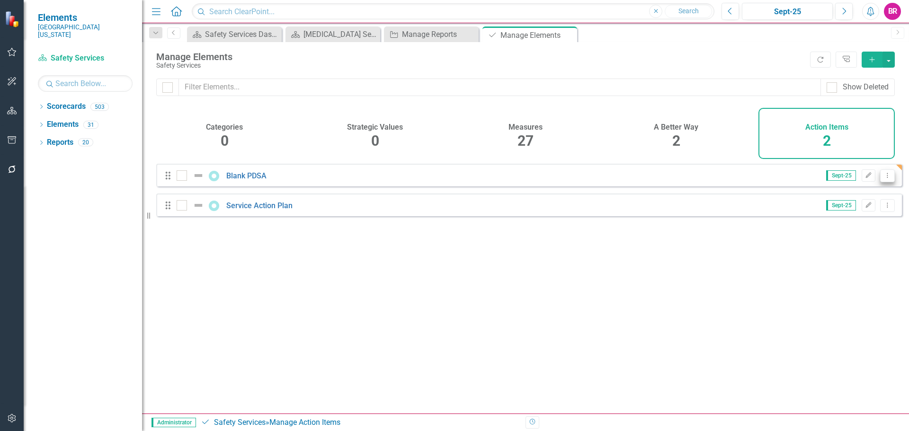
click at [882, 182] on button "Dropdown Menu" at bounding box center [887, 175] width 15 height 13
click at [845, 235] on link "Copy Duplicate Action Item" at bounding box center [840, 234] width 94 height 18
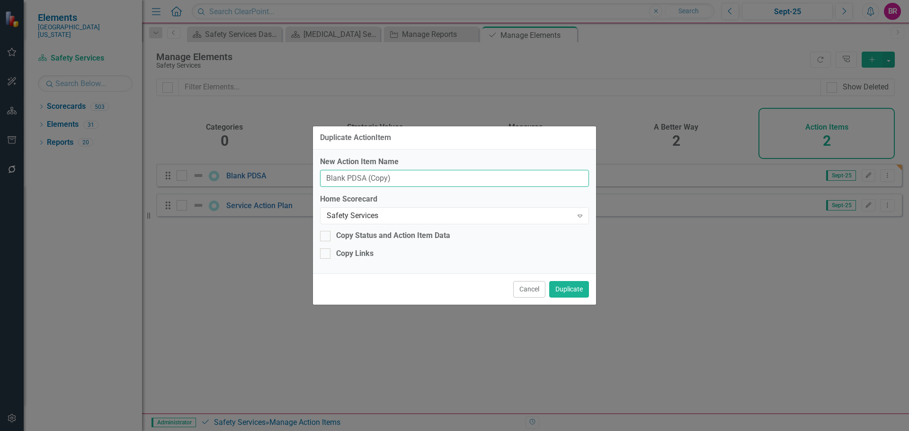
click at [461, 175] on input "Blank PDSA (Copy)" at bounding box center [454, 179] width 269 height 18
type input "Worksite Safety"
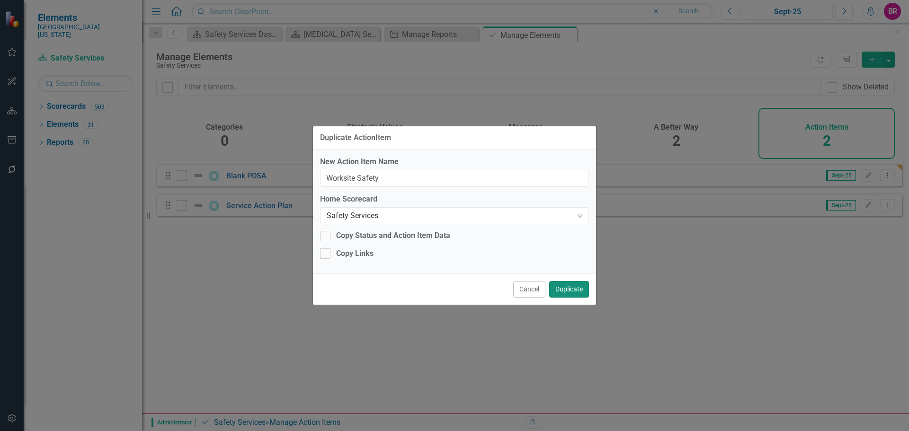
click at [579, 297] on button "Duplicate" at bounding box center [569, 289] width 40 height 17
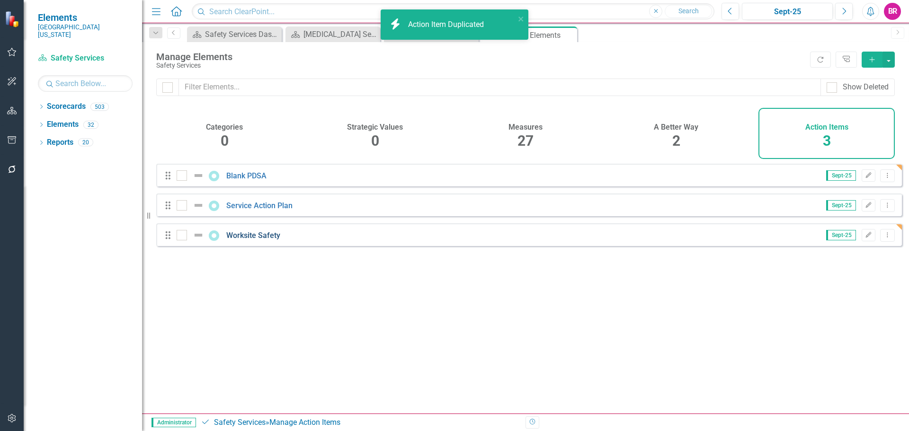
click at [241, 240] on link "Worksite Safety" at bounding box center [253, 235] width 54 height 9
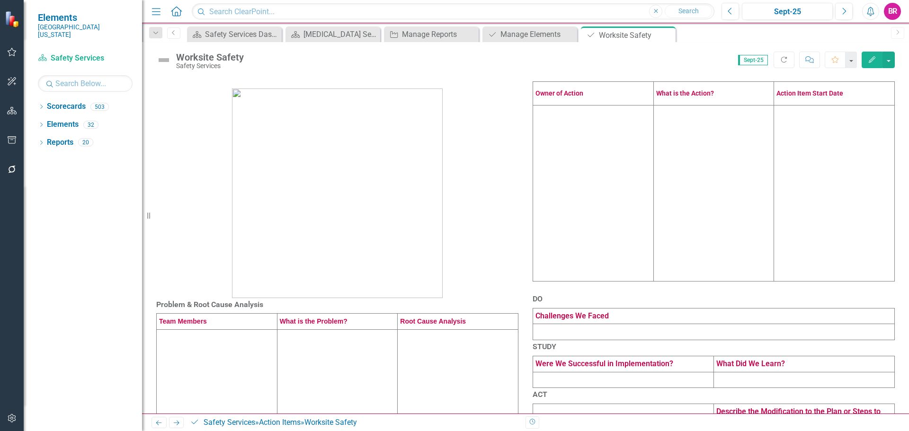
click at [610, 198] on td at bounding box center [593, 194] width 121 height 176
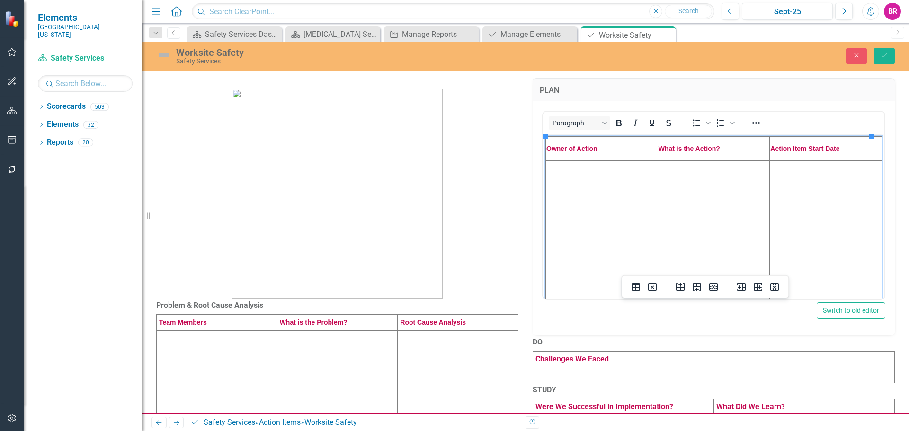
click at [614, 197] on td "Rich Text Area. Press ALT-0 for help." at bounding box center [602, 248] width 112 height 176
click at [727, 220] on td "Rich Text Area. Press ALT-0 for help." at bounding box center [714, 248] width 112 height 176
click at [665, 212] on td "Rich Text Area. Press ALT-0 for help." at bounding box center [714, 248] width 112 height 176
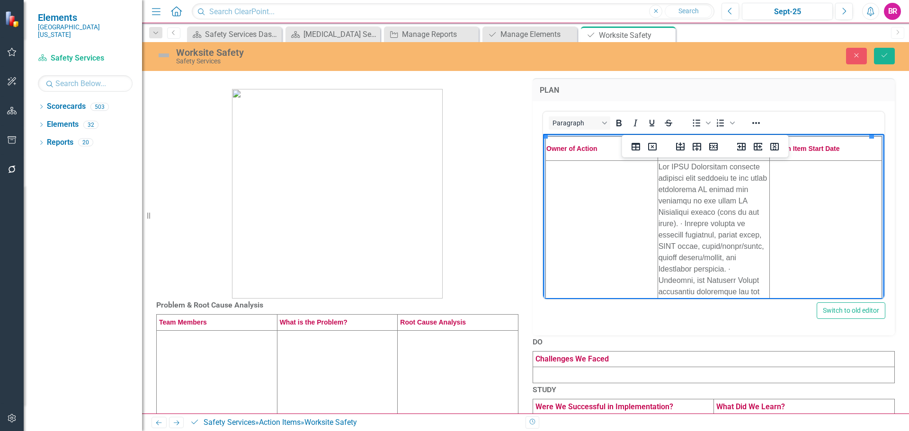
scroll to position [508, 0]
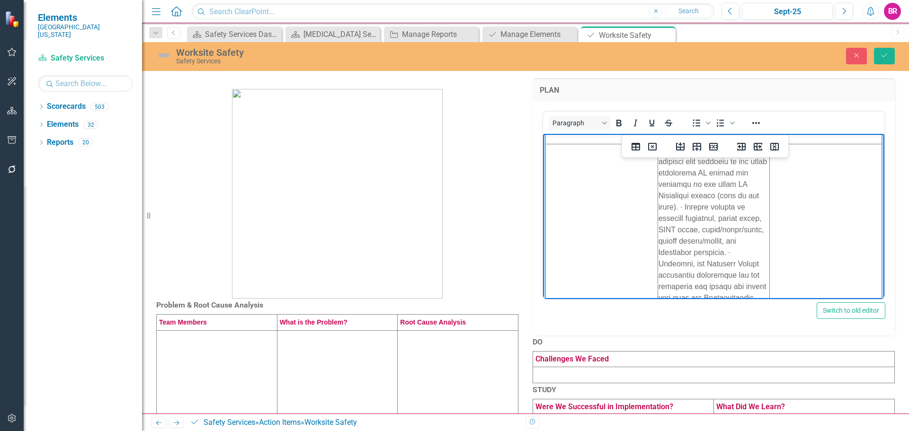
scroll to position [0, 0]
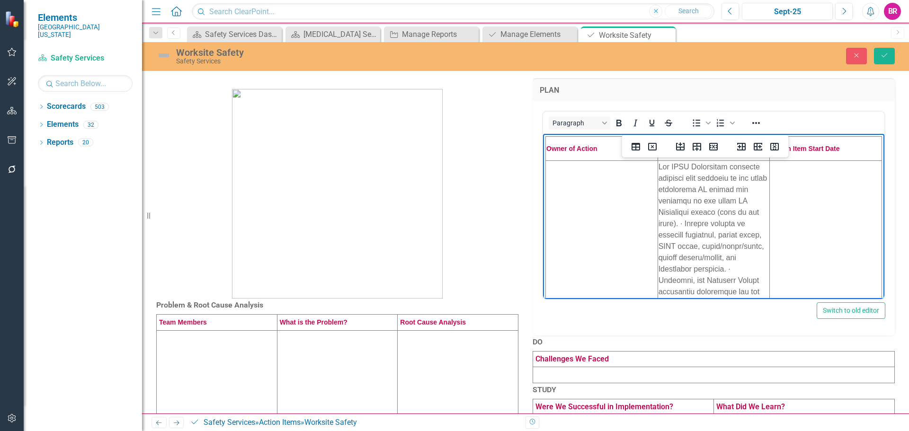
click at [490, 119] on p at bounding box center [337, 188] width 362 height 221
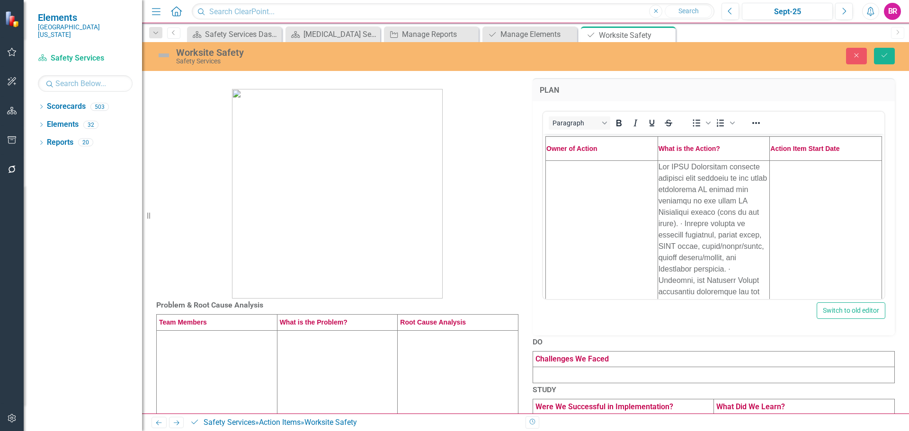
click at [899, 60] on div "Close Save" at bounding box center [748, 56] width 305 height 17
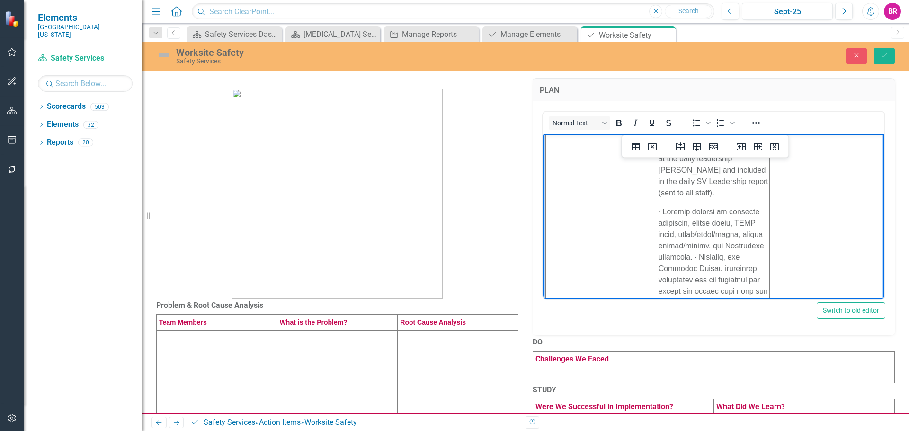
scroll to position [47, 0]
click at [724, 210] on p "Rich Text Area. Press ALT-0 for help." at bounding box center [714, 414] width 111 height 511
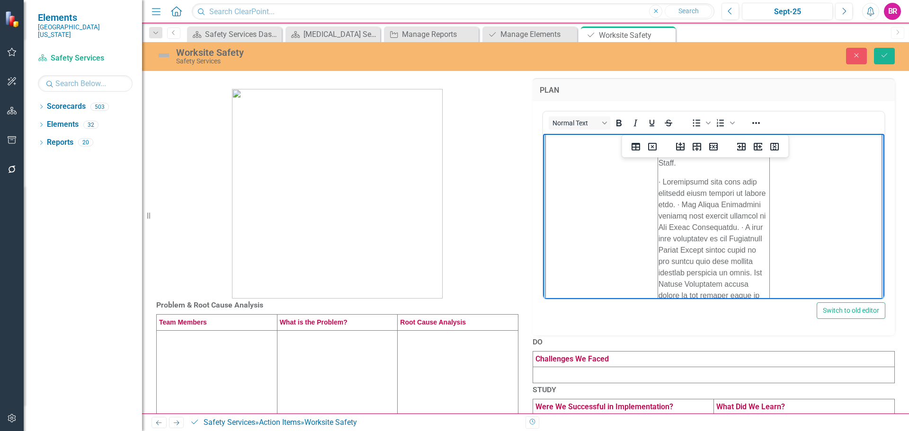
click at [674, 205] on p "Rich Text Area. Press ALT-0 for help." at bounding box center [714, 420] width 111 height 489
click at [718, 247] on p "Rich Text Area. Press ALT-0 for help." at bounding box center [714, 439] width 111 height 443
click at [752, 263] on p "Rich Text Area. Press ALT-0 for help." at bounding box center [714, 381] width 111 height 432
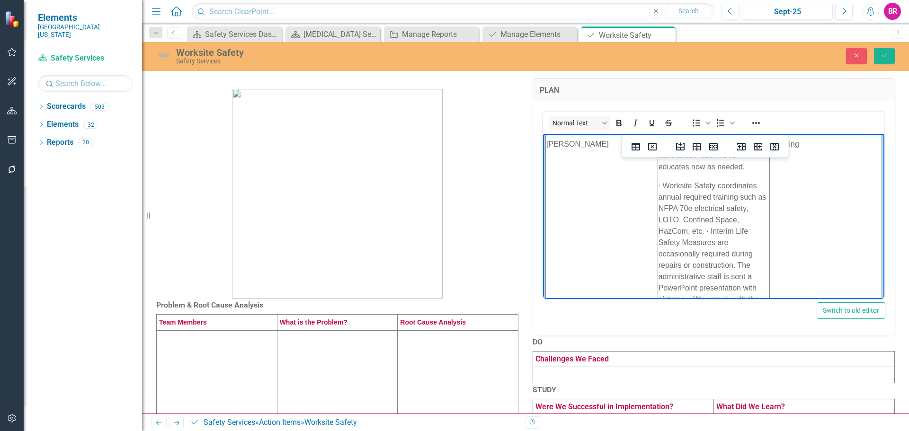
click at [702, 230] on p "· Worksite Safety coordinates annual required training such as NFPA 70e electri…" at bounding box center [714, 339] width 111 height 318
click at [685, 213] on p "· Interim Life Safety Measures are occasionally required during repairs or cons…" at bounding box center [714, 280] width 111 height 261
click at [701, 229] on p "· We comply with the Workplace Violence (WPV) performance elements in the EC ch…" at bounding box center [714, 280] width 111 height 205
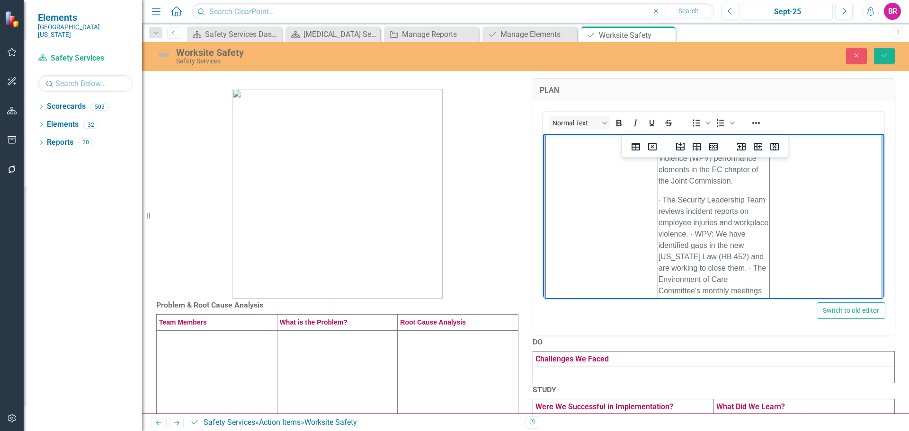
scroll to position [568, 0]
click at [721, 233] on p "· The Security Leadership Team reviews incident reports on employee injuries an…" at bounding box center [714, 263] width 111 height 159
click at [659, 241] on p "· WPV: We have identified gaps in the new Ohio Law (HB 452) and are working to …" at bounding box center [714, 246] width 111 height 114
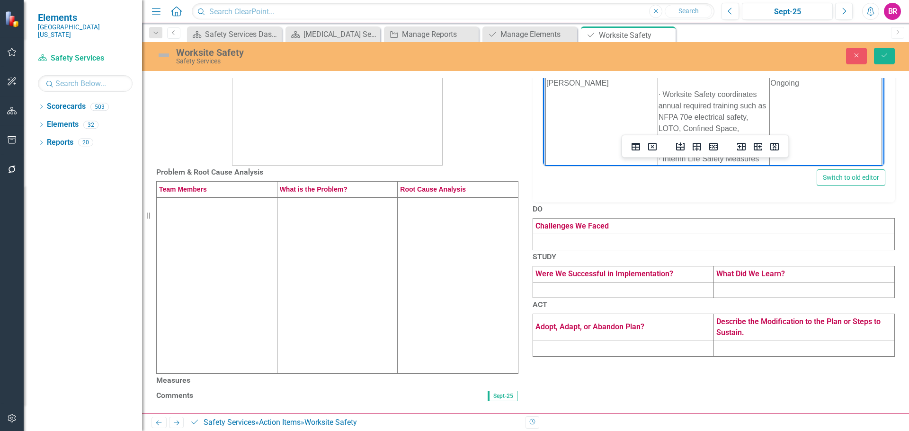
scroll to position [256, 0]
click at [892, 59] on button "Save" at bounding box center [884, 56] width 21 height 17
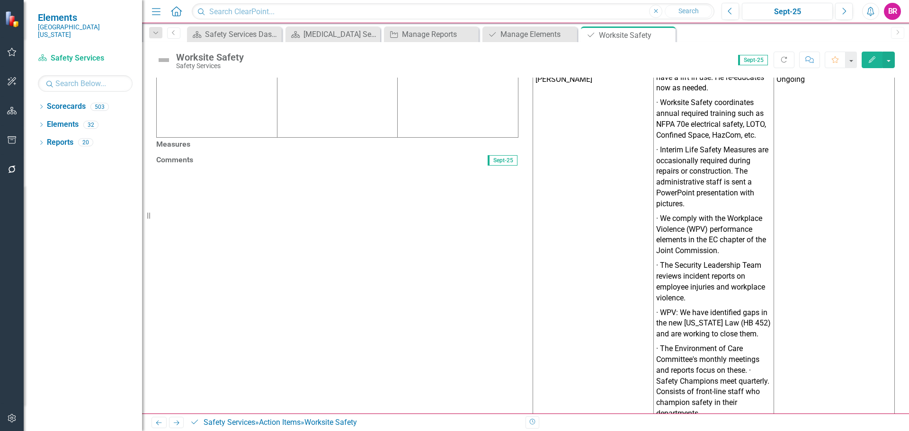
scroll to position [142, 0]
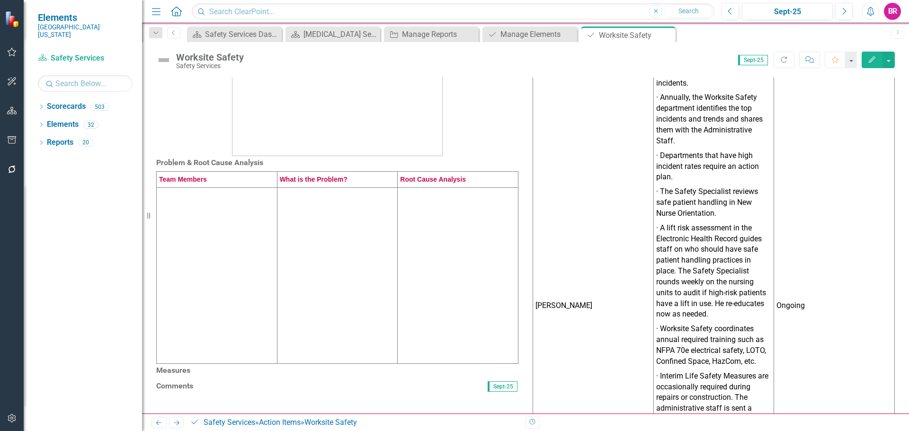
click at [14, 138] on icon "button" at bounding box center [12, 140] width 9 height 8
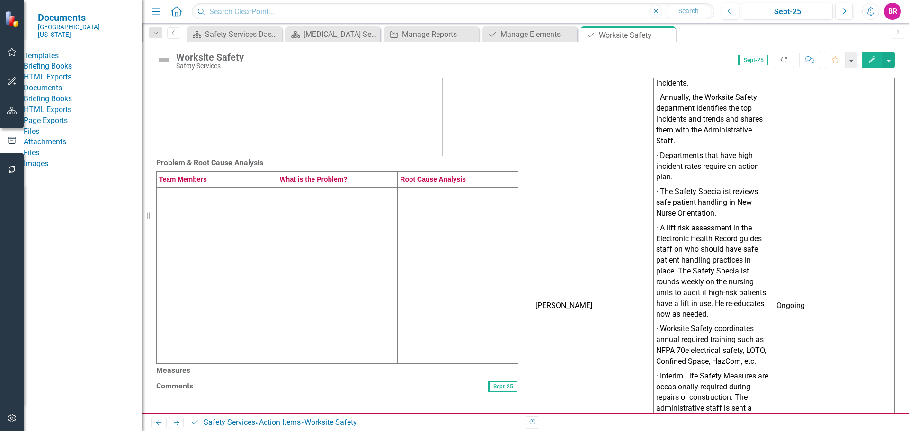
click at [66, 83] on link "HTML Exports" at bounding box center [83, 77] width 118 height 11
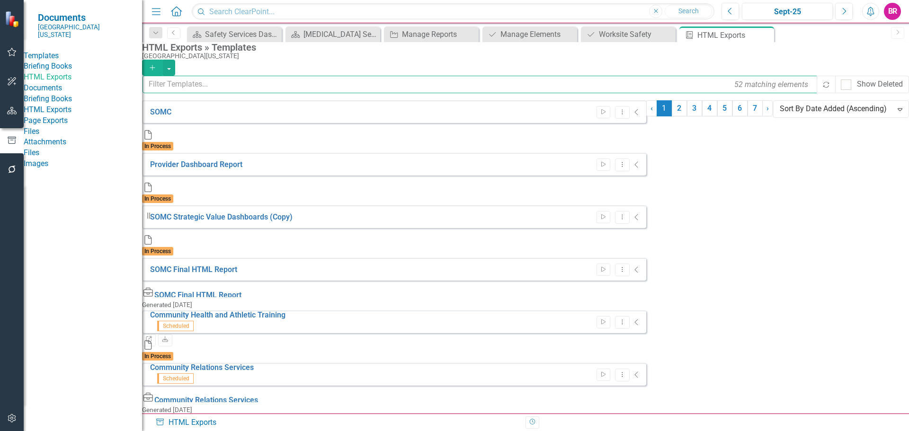
click at [206, 93] on input "text" at bounding box center [480, 85] width 676 height 18
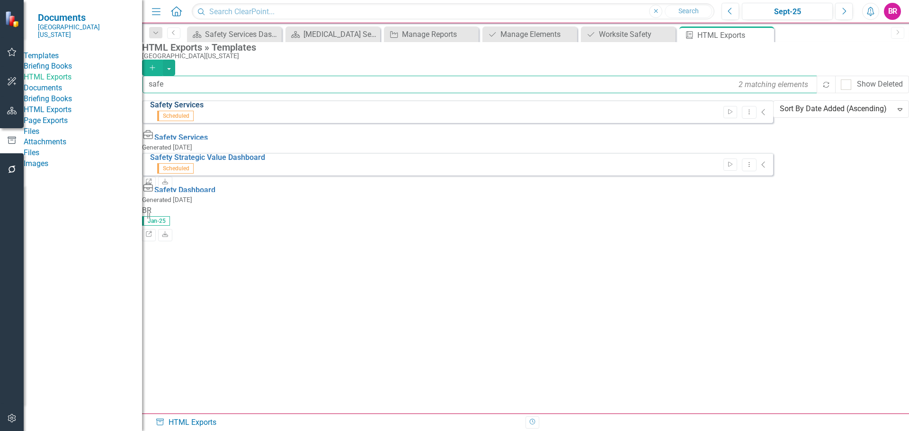
type input "safe"
click at [175, 109] on link "Safety Services" at bounding box center [176, 104] width 53 height 9
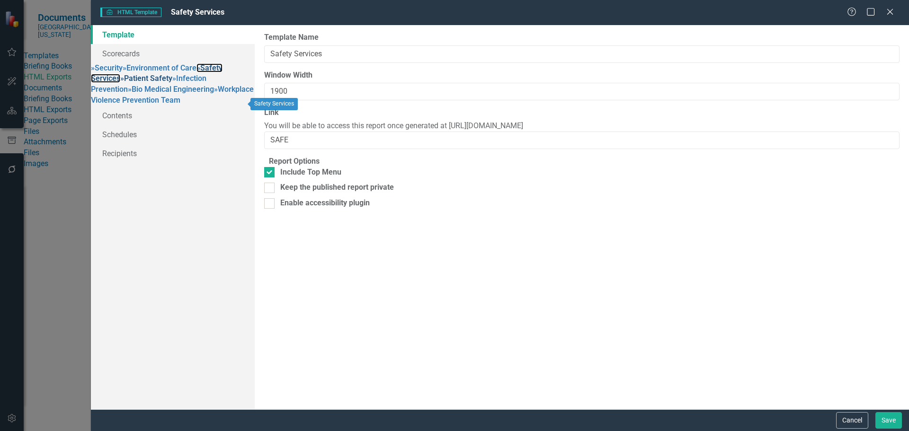
drag, startPoint x: 147, startPoint y: 102, endPoint x: 240, endPoint y: 126, distance: 96.2
click at [147, 83] on link "» Safety Services" at bounding box center [157, 73] width 132 height 20
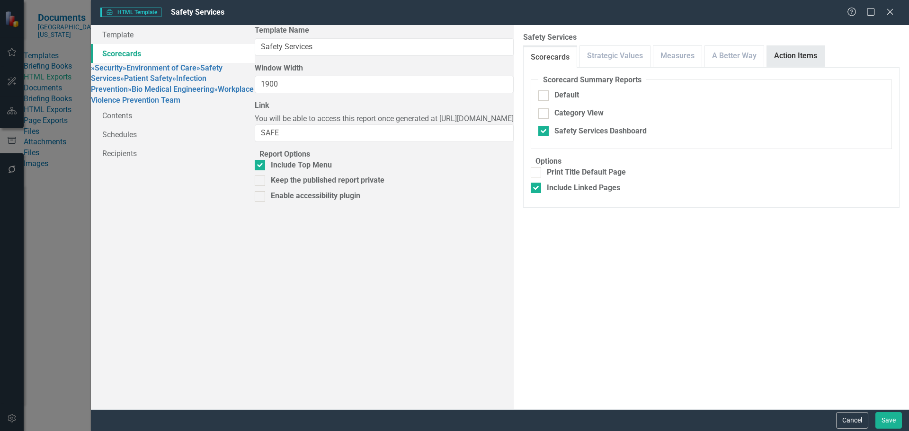
click at [767, 62] on link "Action Items" at bounding box center [795, 56] width 57 height 20
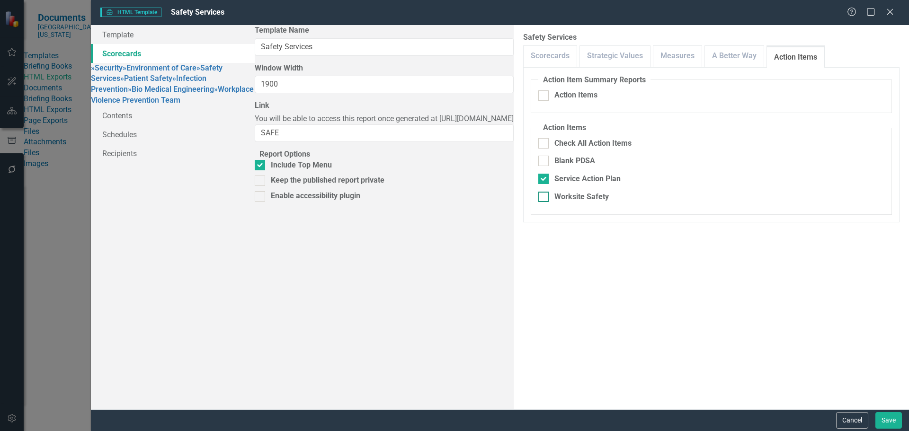
click at [554, 194] on div "Worksite Safety" at bounding box center [581, 197] width 54 height 11
click at [538, 194] on input "Worksite Safety" at bounding box center [541, 195] width 6 height 6
checkbox input "true"
click at [887, 424] on button "Save" at bounding box center [888, 420] width 27 height 17
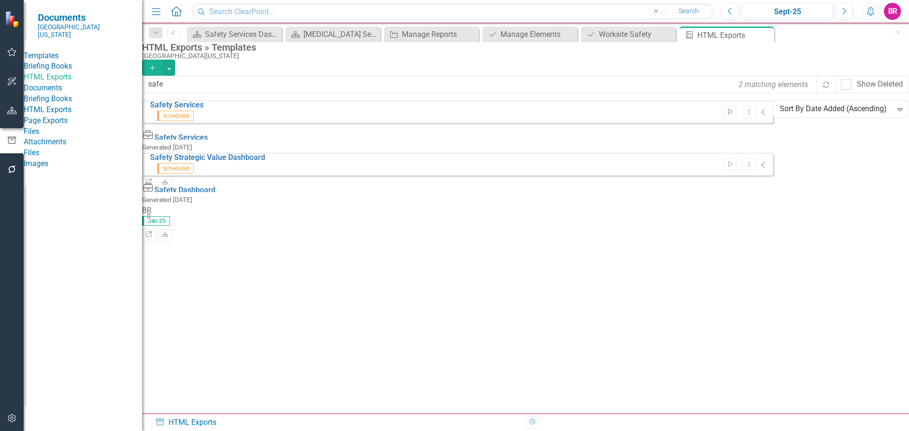
click at [737, 118] on button "Start" at bounding box center [730, 112] width 14 height 12
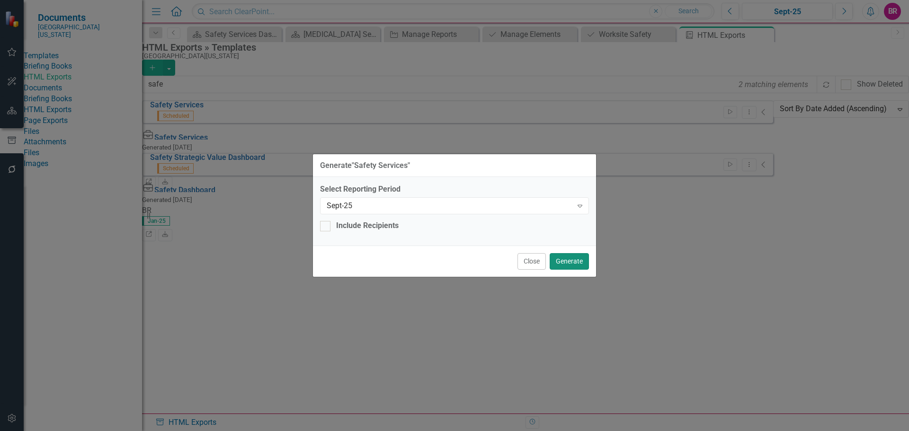
click at [579, 260] on button "Generate" at bounding box center [569, 261] width 39 height 17
